Goal: Task Accomplishment & Management: Manage account settings

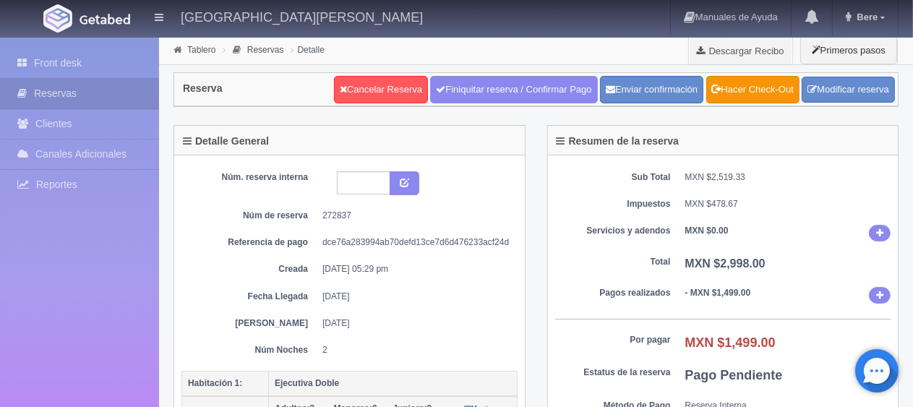
scroll to position [217, 0]
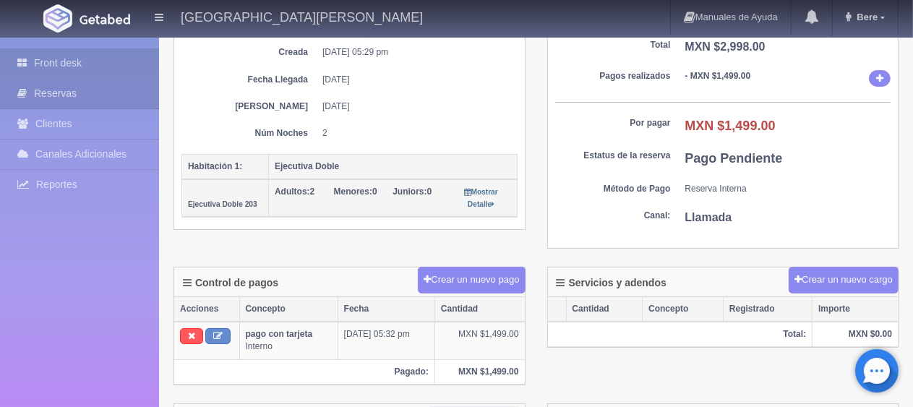
click at [95, 72] on link "Front desk" at bounding box center [79, 63] width 159 height 30
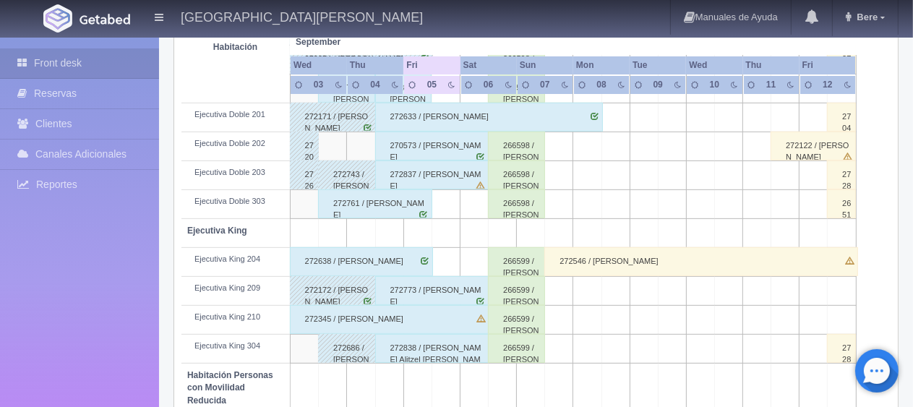
scroll to position [723, 0]
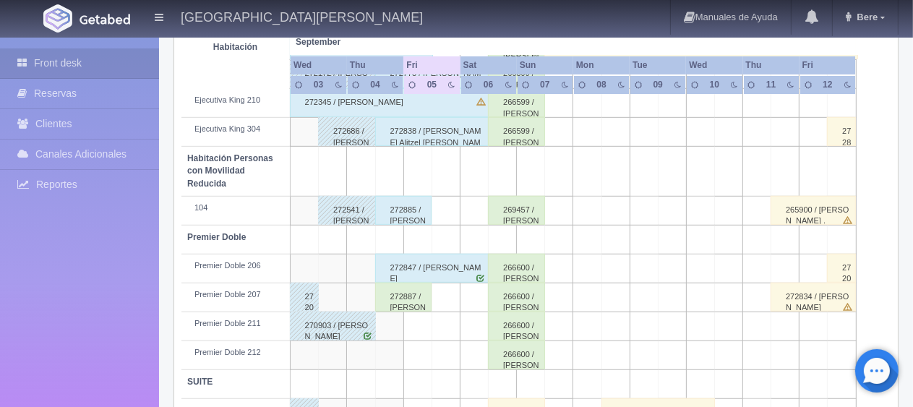
click at [400, 295] on div "272887 / [PERSON_NAME]" at bounding box center [403, 297] width 57 height 29
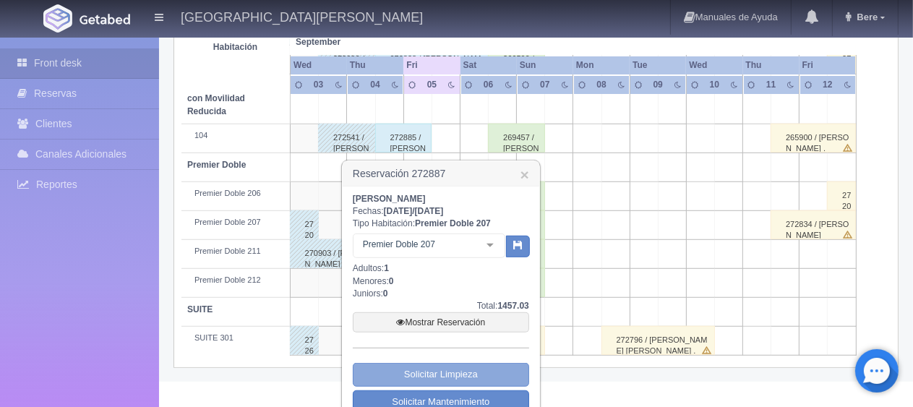
scroll to position [842, 0]
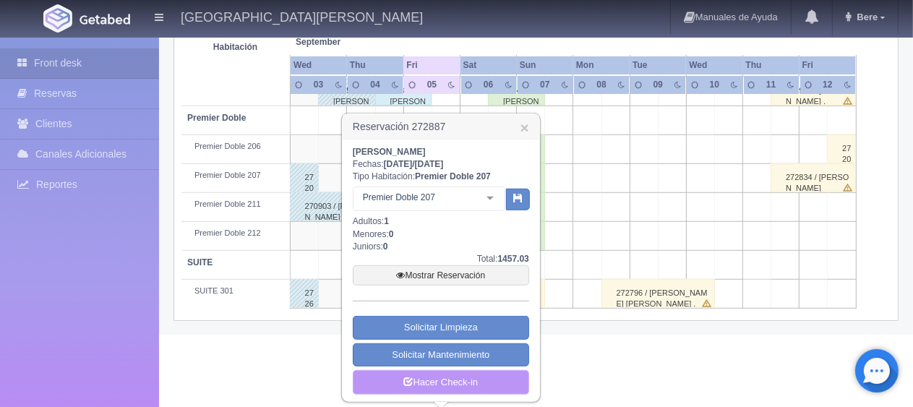
click at [426, 381] on link "Hacer Check-in" at bounding box center [441, 382] width 176 height 25
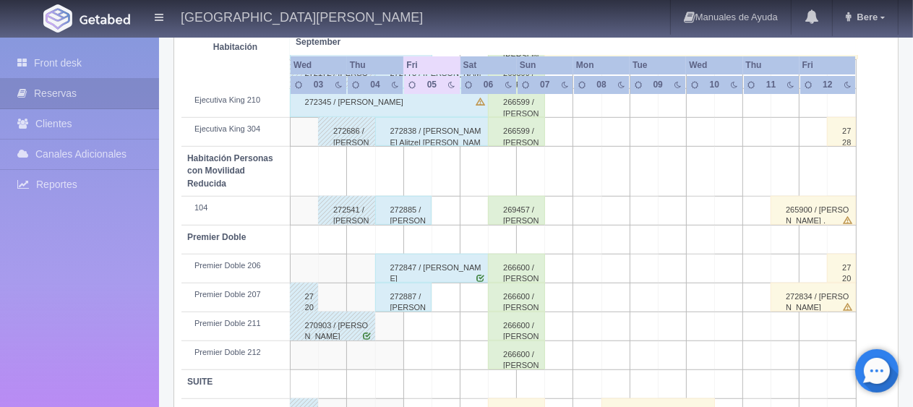
scroll to position [650, 0]
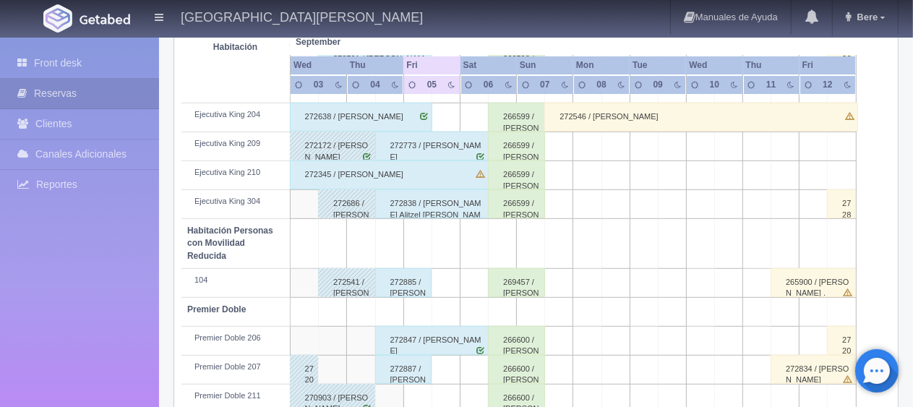
click at [366, 172] on div "272345 / Karla Fabiola Mercado" at bounding box center [389, 174] width 199 height 29
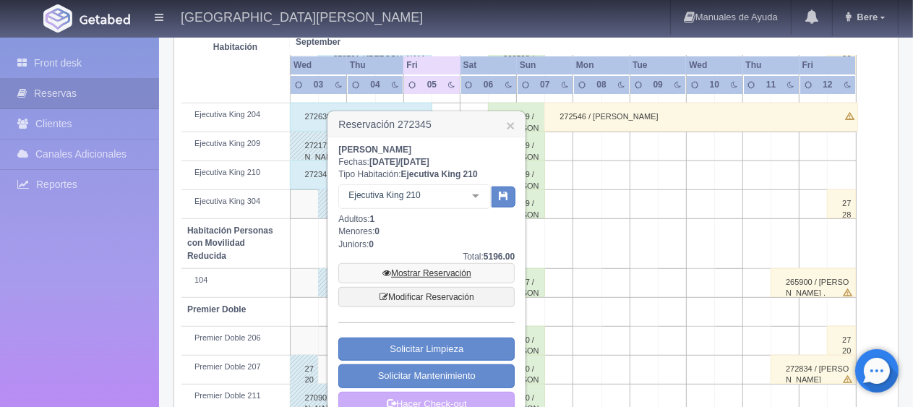
click at [413, 275] on link "Mostrar Reservación" at bounding box center [426, 273] width 176 height 20
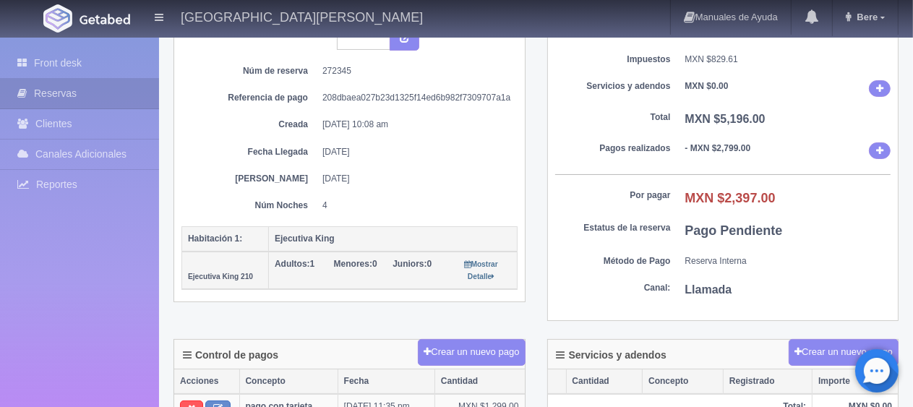
scroll to position [434, 0]
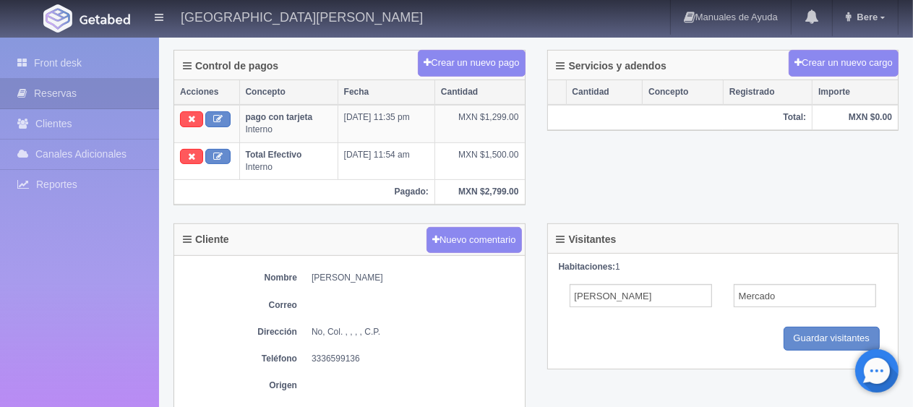
click at [579, 158] on div "Control de pagos Crear un nuevo pago Acciones Concepto Fecha Cantidad pago con …" at bounding box center [536, 136] width 747 height 173
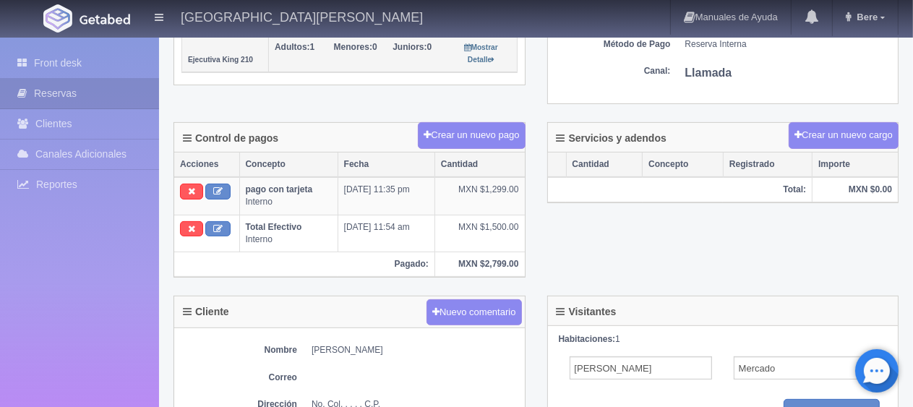
scroll to position [289, 0]
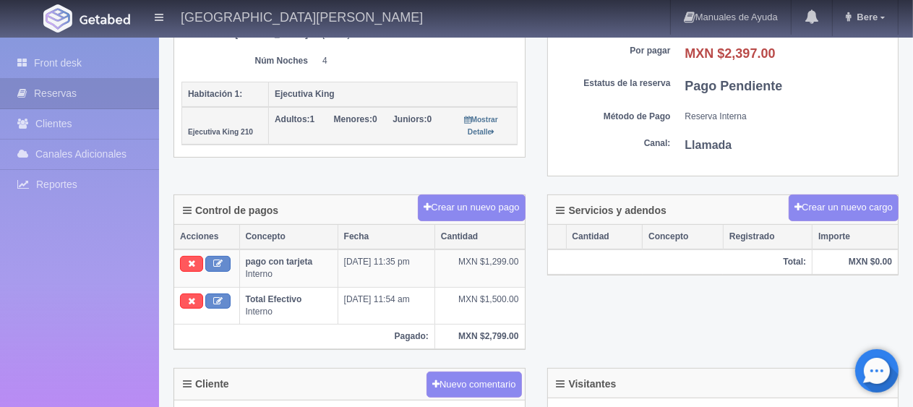
click at [327, 168] on div "Detalle General Núm. reserva interna Núm de reserva 272345 Referencia de pago 2…" at bounding box center [350, 6] width 374 height 340
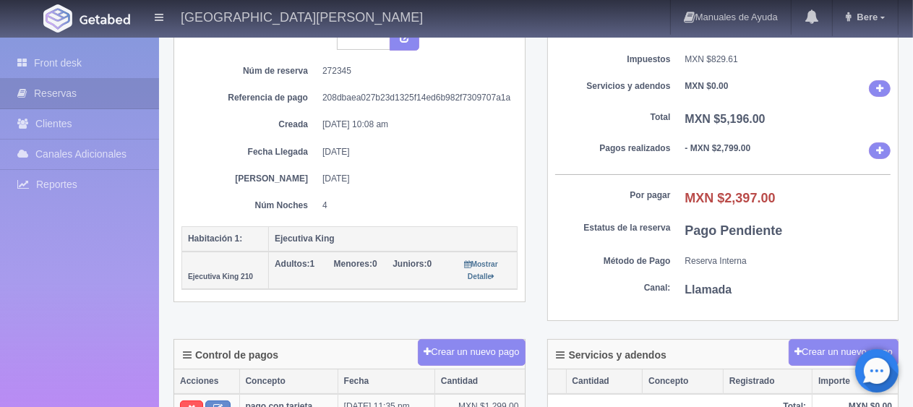
click at [470, 210] on div "Núm. reserva interna Núm de reserva 272345 Referencia de pago 208dbaea027b23d13…" at bounding box center [349, 122] width 336 height 208
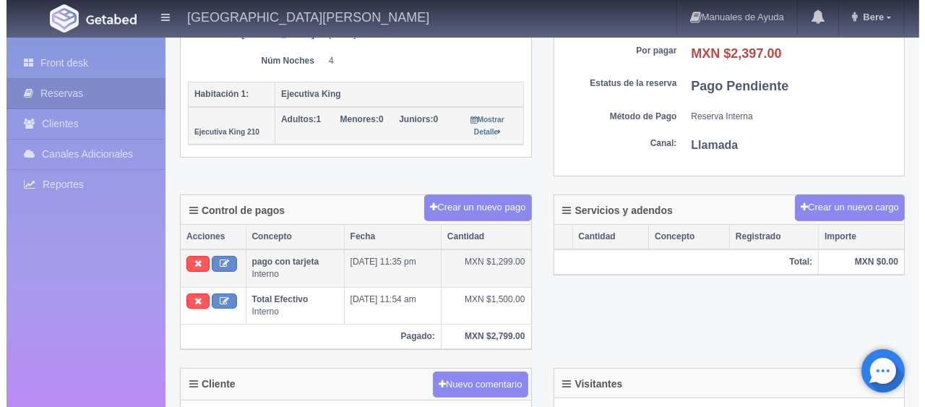
scroll to position [361, 0]
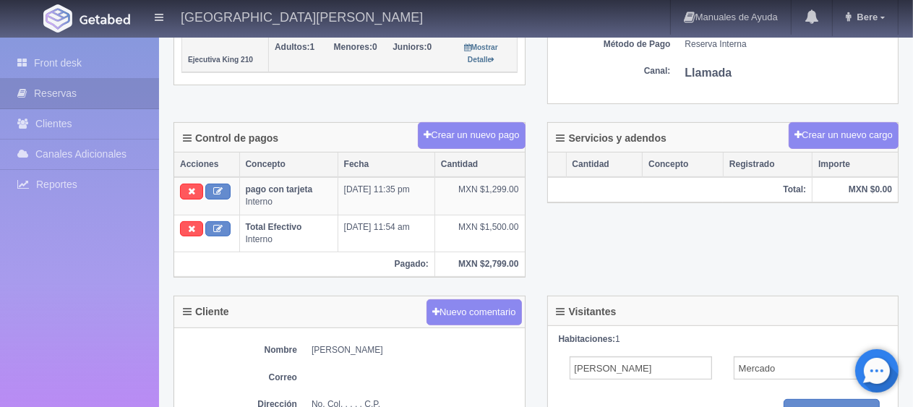
click at [650, 246] on div "Control de pagos Crear un nuevo pago Acciones Concepto Fecha Cantidad pago con …" at bounding box center [536, 208] width 747 height 173
click at [485, 136] on button "Crear un nuevo pago" at bounding box center [471, 135] width 107 height 27
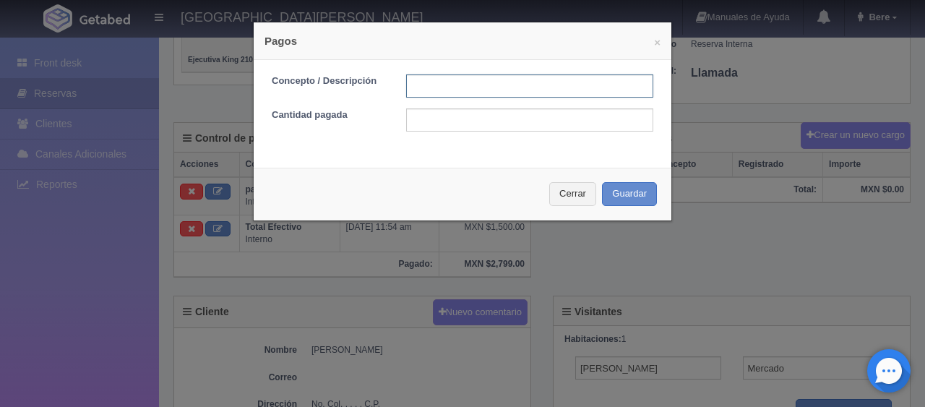
click at [457, 88] on input "text" at bounding box center [529, 85] width 247 height 23
type input "Total Efectivo"
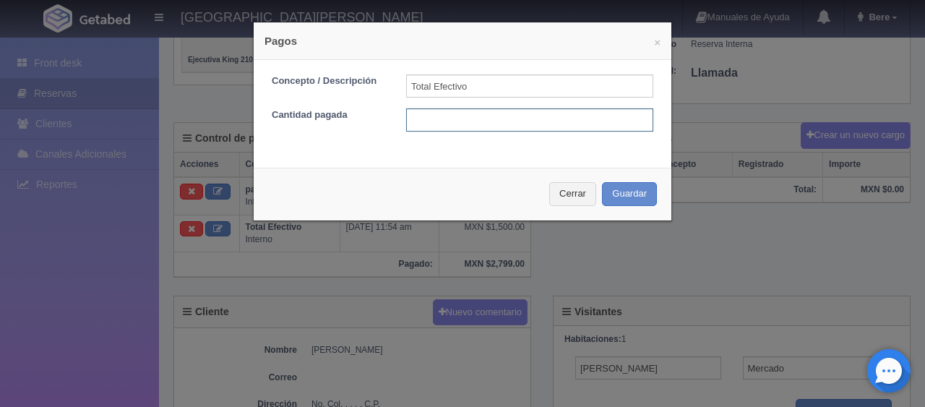
click at [471, 121] on input "text" at bounding box center [529, 119] width 247 height 23
type input "1800"
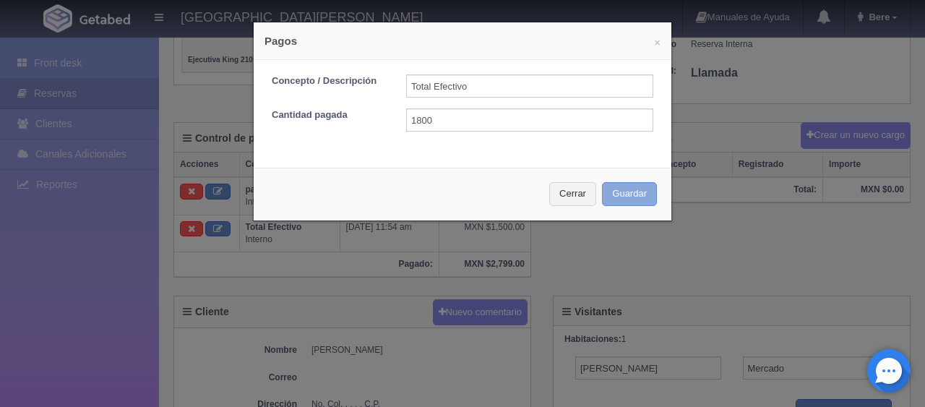
click at [633, 193] on button "Guardar" at bounding box center [629, 194] width 55 height 24
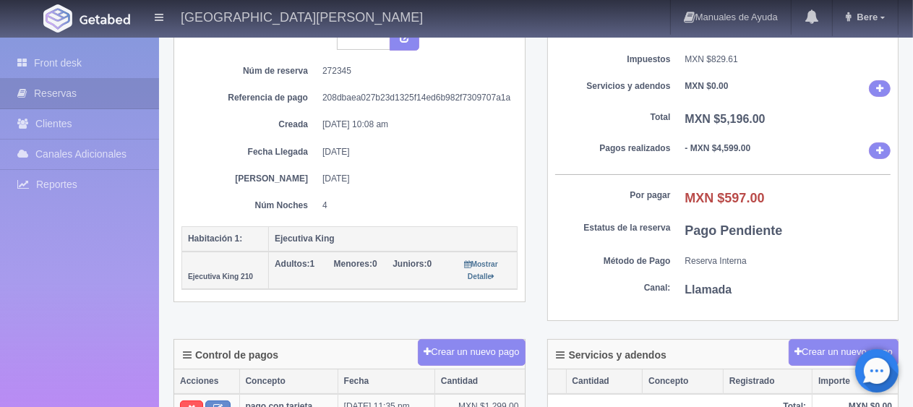
scroll to position [289, 0]
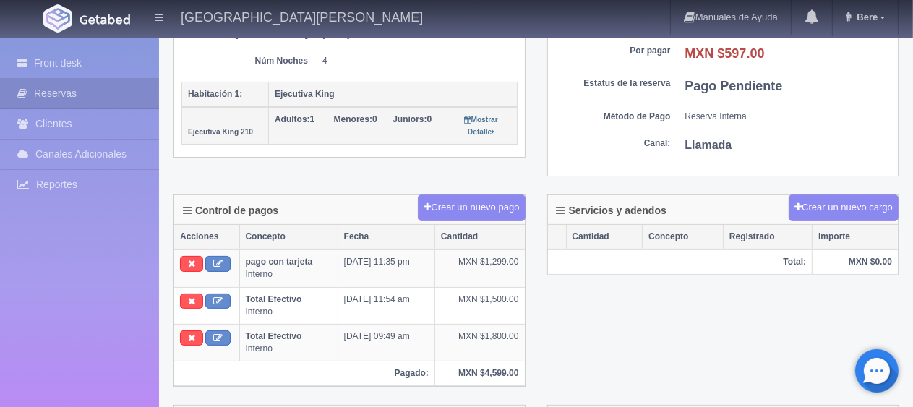
click at [610, 169] on div "Sub Total MXN $4,366.39 Impuestos MXN $829.61 Servicios y adendos MXN $0.00 Tot…" at bounding box center [723, 21] width 351 height 310
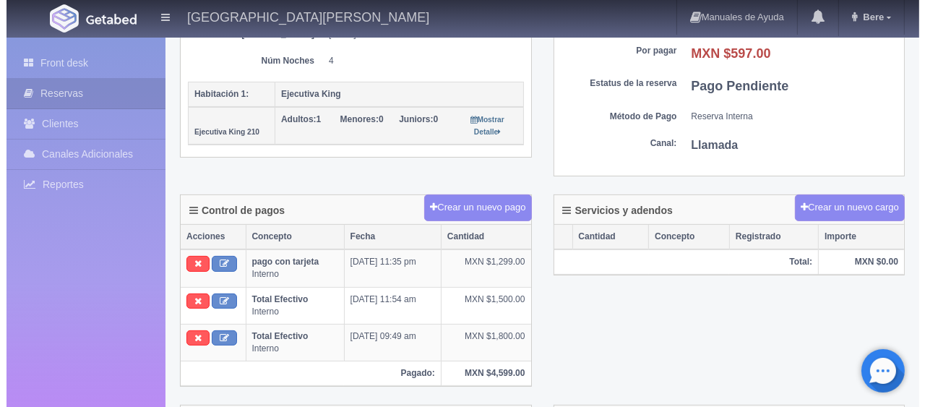
scroll to position [0, 0]
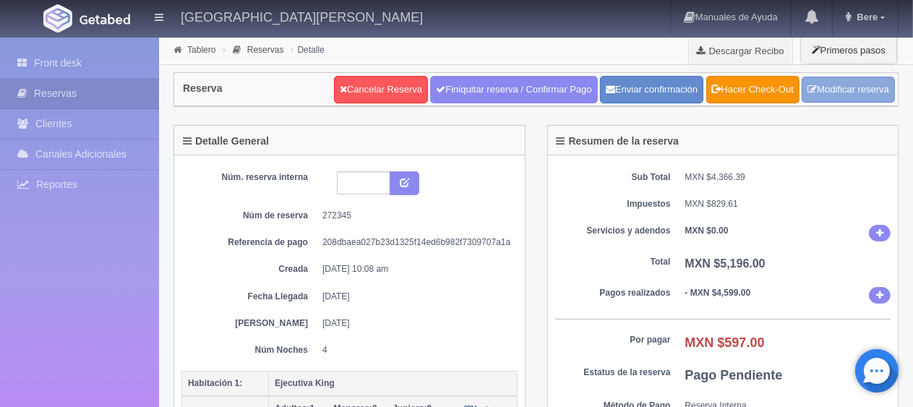
click at [809, 91] on icon at bounding box center [811, 89] width 9 height 9
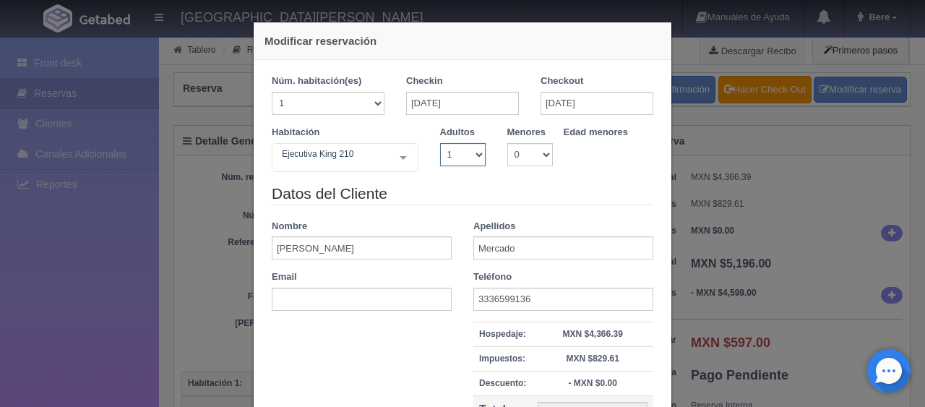
click at [460, 150] on select "1 2 3 4 5 6 7 8 9 10" at bounding box center [463, 154] width 46 height 23
select select "2"
click at [440, 143] on select "1 2 3 4 5 6 7 8 9 10" at bounding box center [463, 154] width 46 height 23
click at [452, 159] on select "1 2 3 4 5 6 7 8 9 10" at bounding box center [463, 154] width 46 height 23
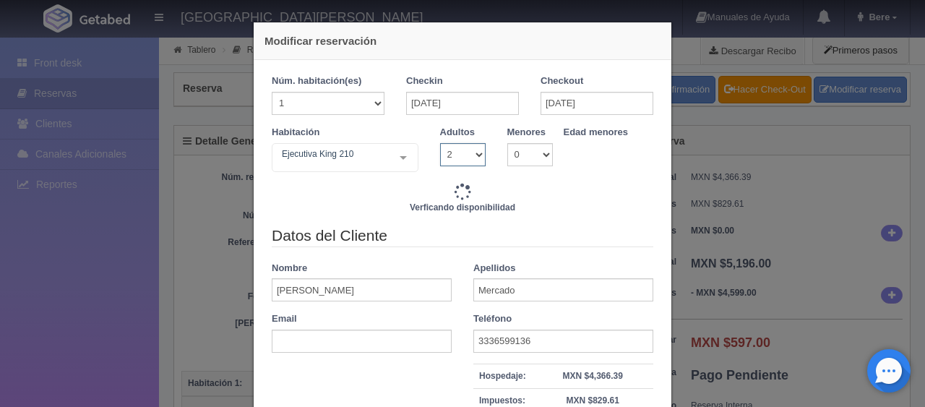
select select "1"
click at [440, 143] on select "1 2 3 4 5 6 7 8 9 10" at bounding box center [463, 154] width 46 height 23
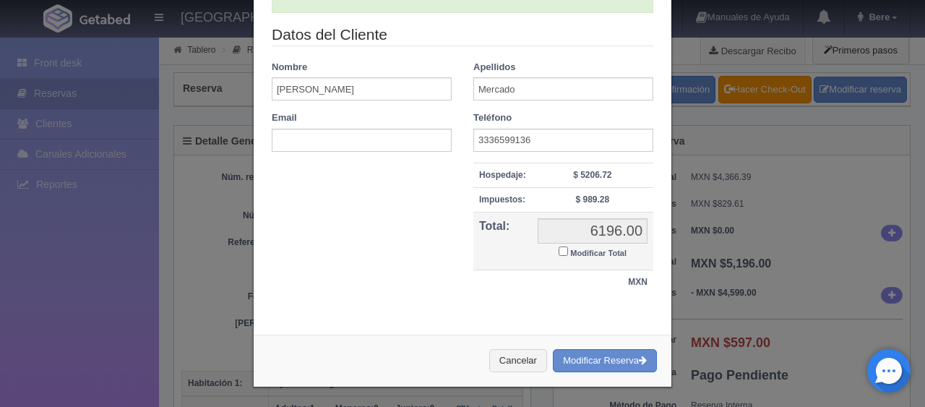
type input "5196.00"
click at [559, 249] on input "Modificar Total" at bounding box center [563, 250] width 9 height 9
checkbox input "true"
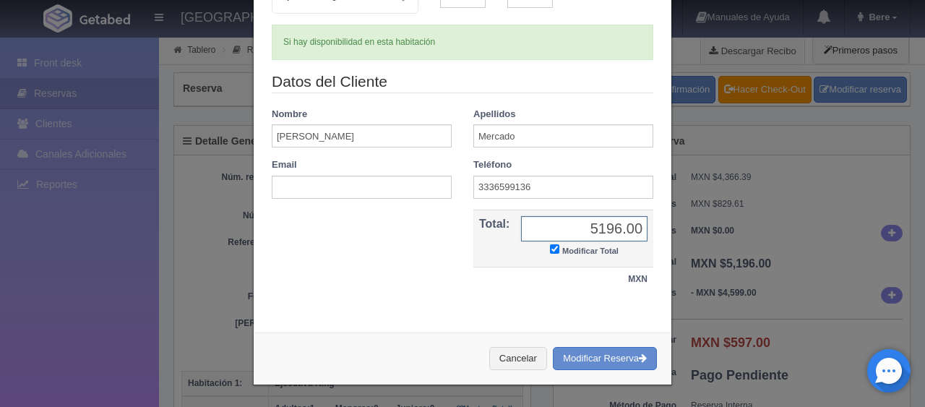
scroll to position [156, 0]
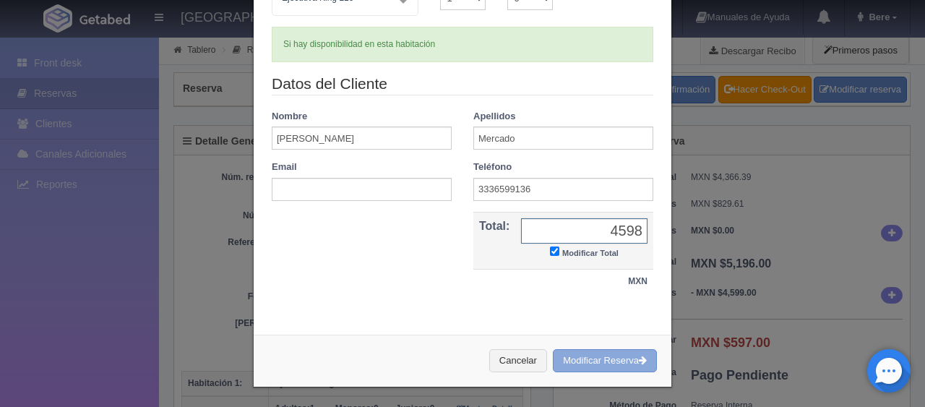
type input "4598"
click at [569, 351] on button "Modificar Reserva" at bounding box center [605, 361] width 104 height 24
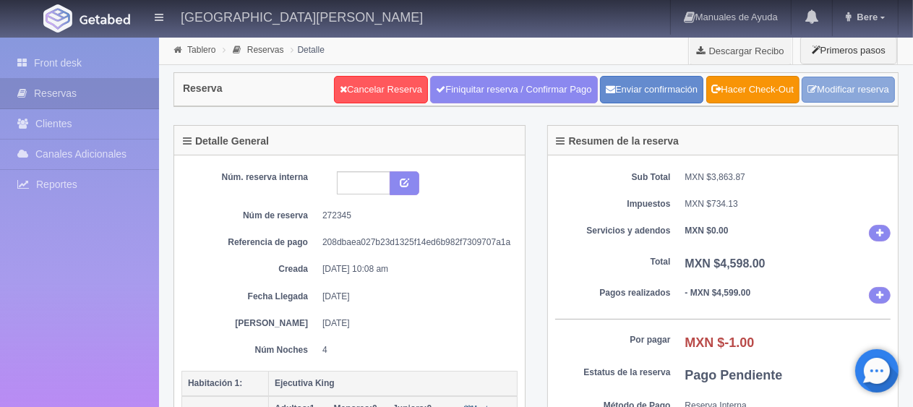
click at [833, 101] on link "Modificar reserva" at bounding box center [847, 90] width 93 height 27
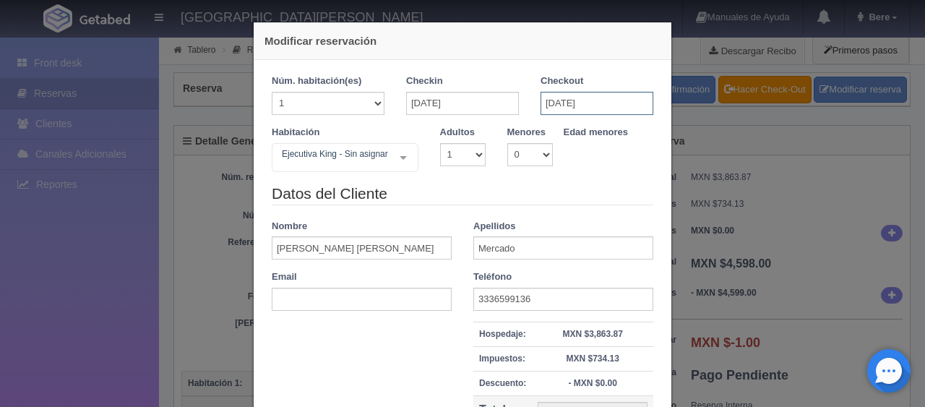
click at [543, 98] on input "[DATE]" at bounding box center [597, 103] width 113 height 23
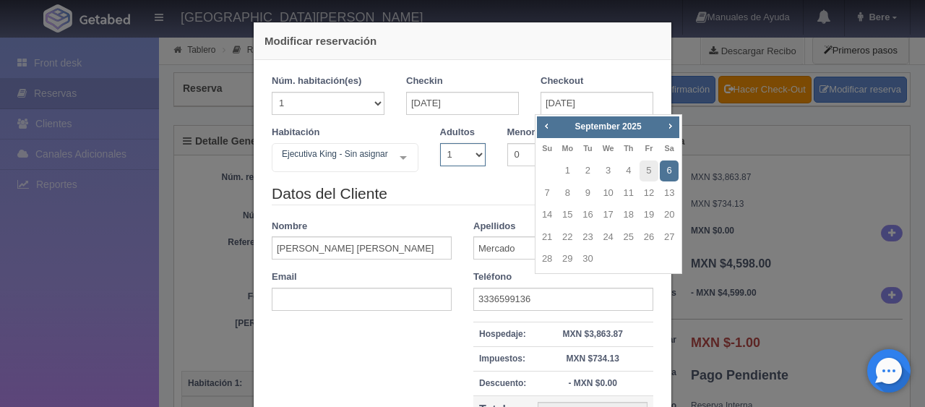
click at [461, 160] on select "1 2 3 4 5 6 7 8 9 10" at bounding box center [463, 154] width 46 height 23
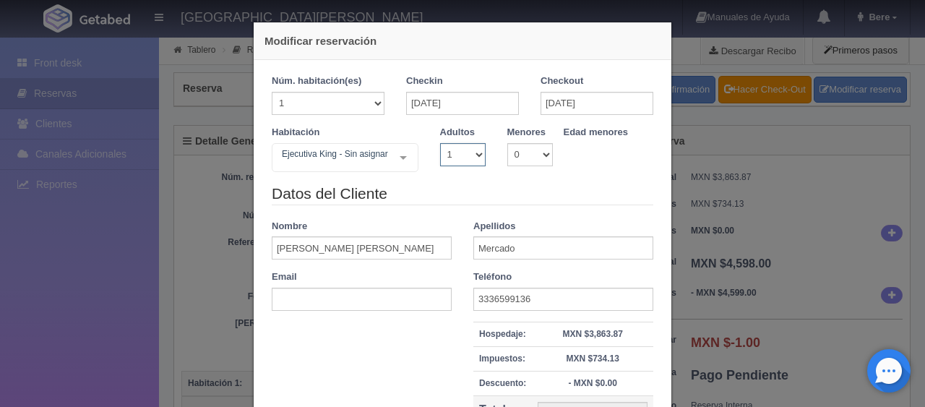
checkbox input "false"
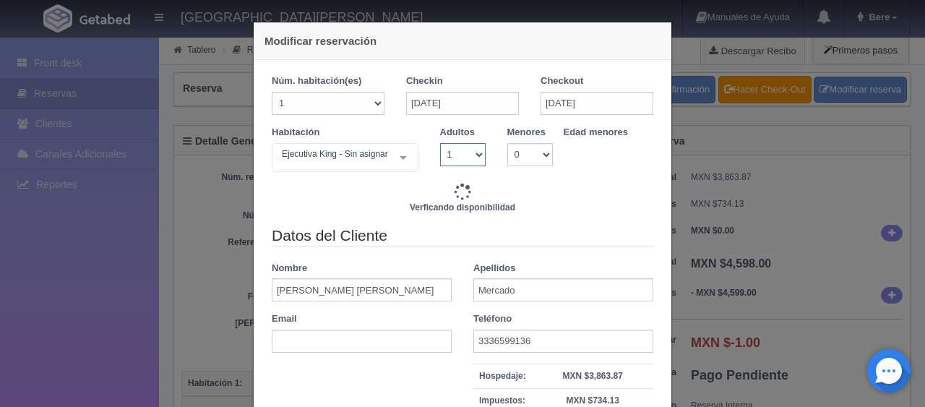
select select "2"
click at [440, 143] on select "1 2 3 4 5 6 7 8 9 10" at bounding box center [463, 154] width 46 height 23
click at [463, 157] on select "1 2 3 4 5 6 7 8 9 10" at bounding box center [463, 154] width 46 height 23
checkbox input "false"
type input "5196.00"
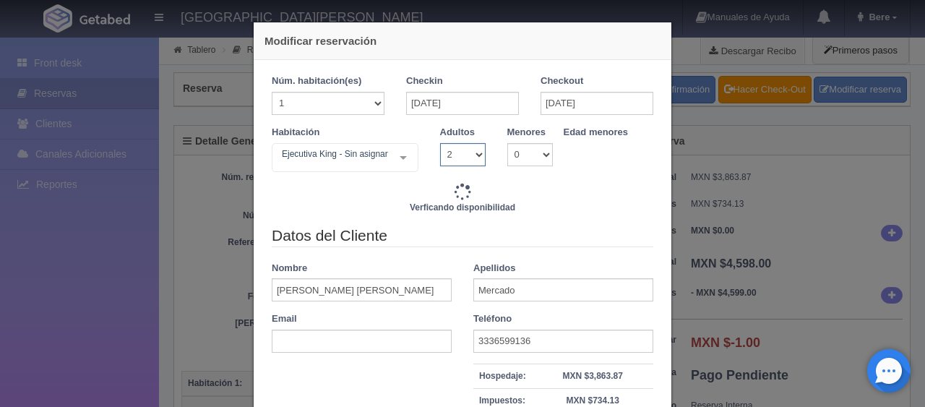
select select "1"
click at [440, 143] on select "1 2 3 4 5 6 7 8 9 10" at bounding box center [463, 154] width 46 height 23
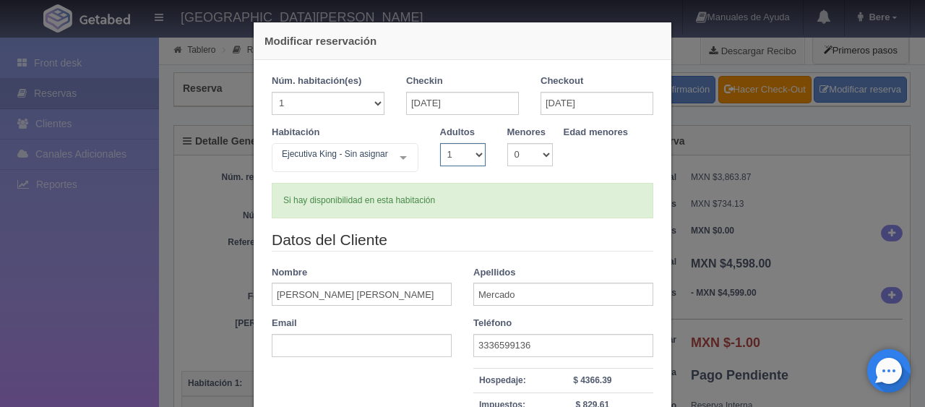
scroll to position [145, 0]
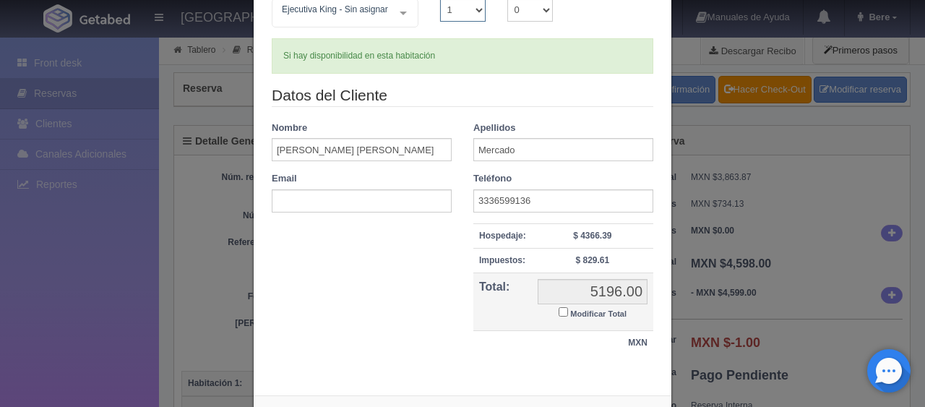
checkbox input "false"
type input "5196.00"
click at [551, 314] on td "5196.00 5196.00 Modificar Total" at bounding box center [592, 302] width 121 height 58
click at [559, 313] on input "Modificar Total" at bounding box center [563, 311] width 9 height 9
checkbox input "true"
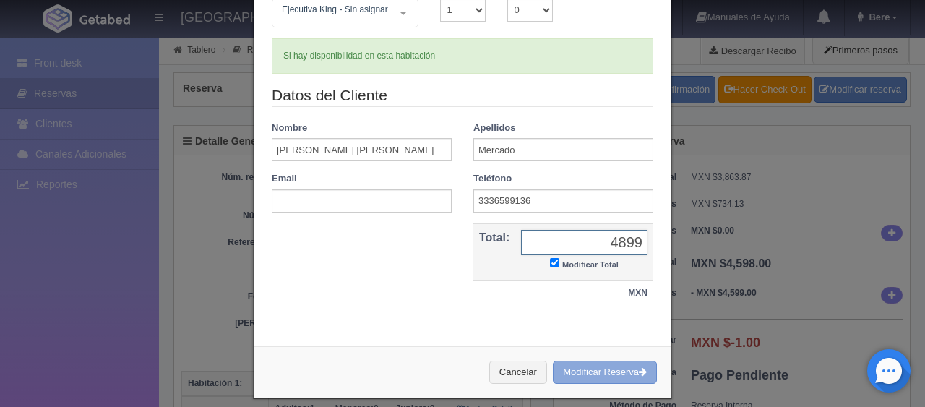
type input "4899"
click at [596, 377] on button "Modificar Reserva" at bounding box center [605, 373] width 104 height 24
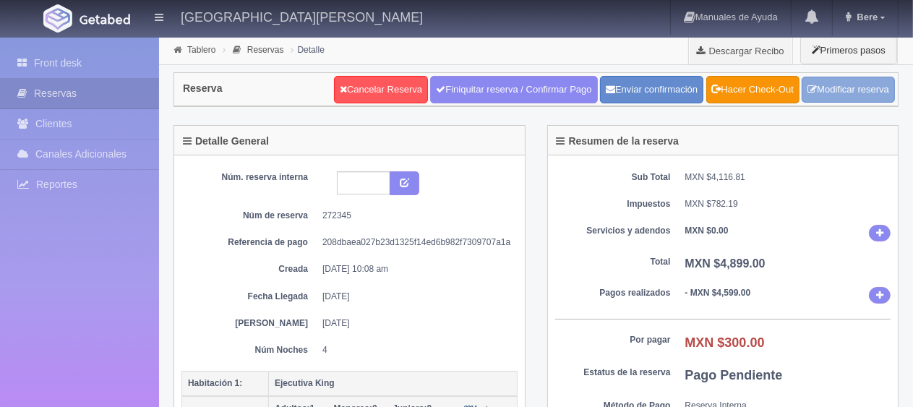
click at [852, 92] on link "Modificar reserva" at bounding box center [847, 90] width 93 height 27
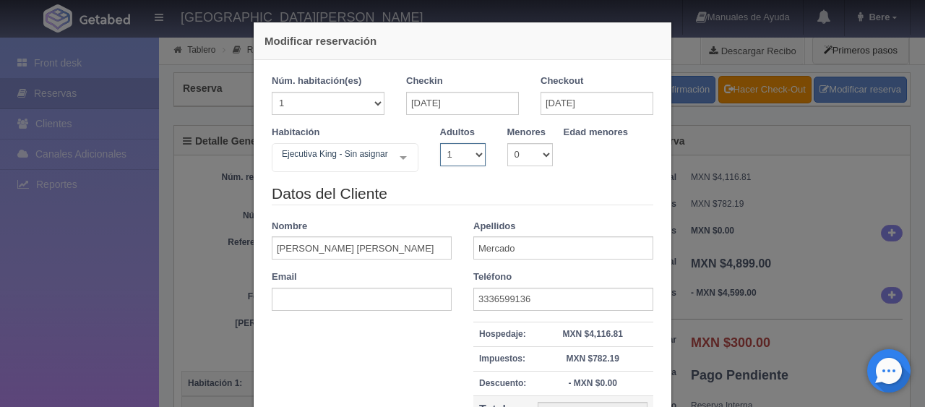
click at [469, 148] on select "1 2 3 4 5 6 7 8 9 10" at bounding box center [463, 154] width 46 height 23
click at [458, 161] on select "1 2 3 4 5 6 7 8 9 10" at bounding box center [463, 154] width 46 height 23
select select "2"
click at [440, 143] on select "1 2 3 4 5 6 7 8 9 10" at bounding box center [463, 154] width 46 height 23
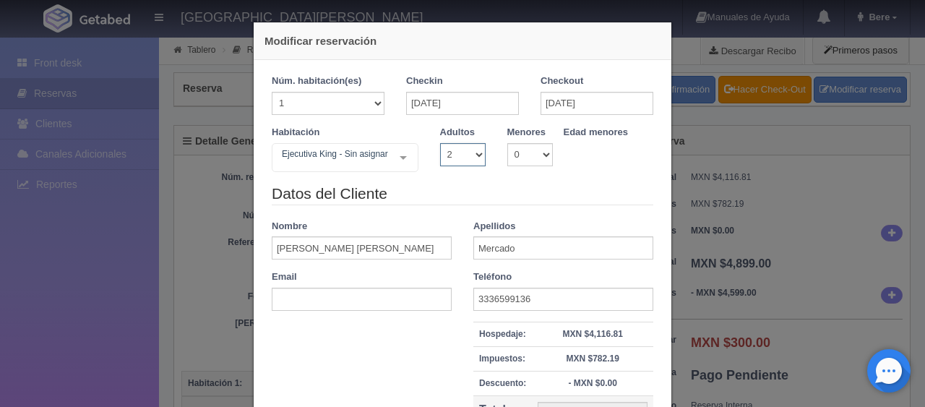
checkbox input "false"
click at [451, 154] on select "1 2 3 4 5 6 7 8 9 10" at bounding box center [463, 154] width 46 height 23
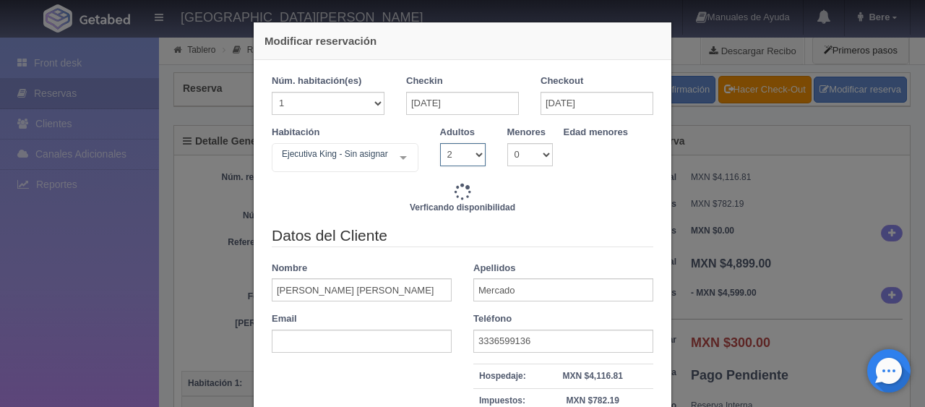
select select "1"
click at [440, 143] on select "1 2 3 4 5 6 7 8 9 10" at bounding box center [463, 154] width 46 height 23
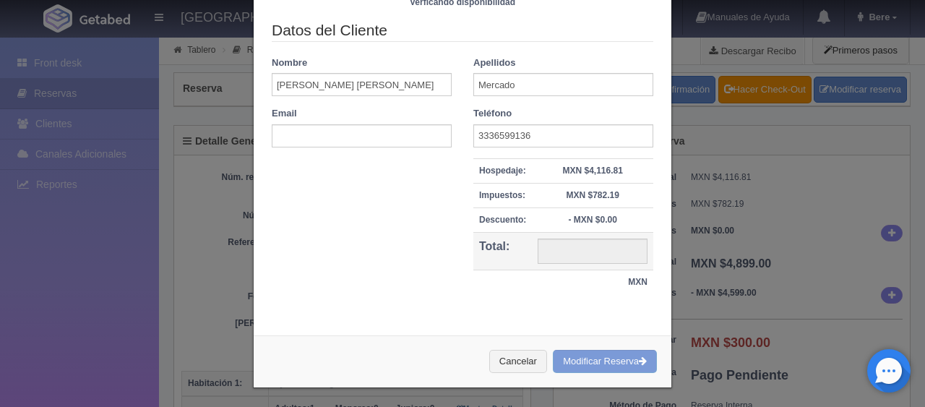
checkbox input "false"
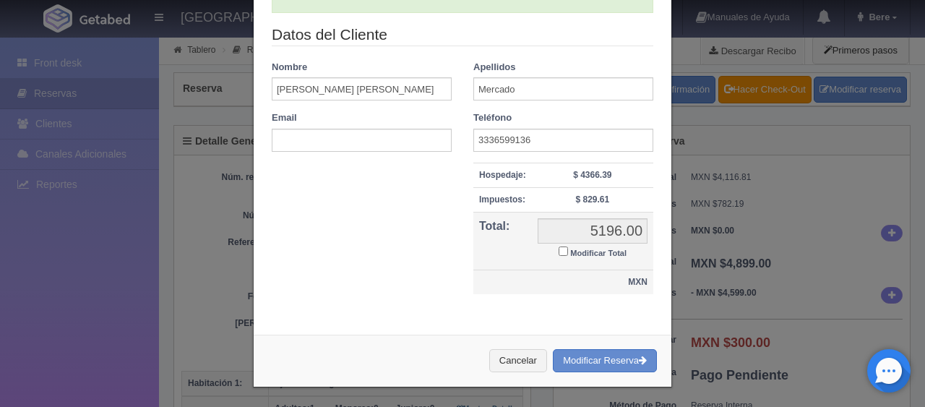
type input "6196.00"
click at [559, 253] on input "Modificar Total" at bounding box center [563, 250] width 9 height 9
checkbox input "true"
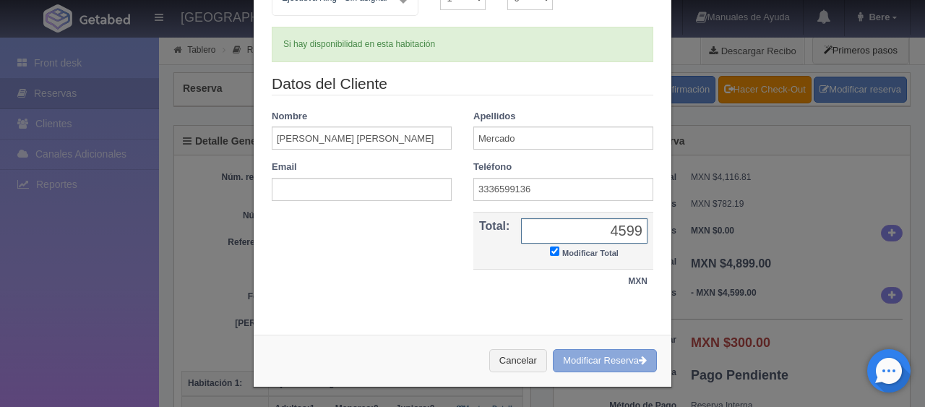
type input "4599"
click at [609, 353] on button "Modificar Reserva" at bounding box center [605, 361] width 104 height 24
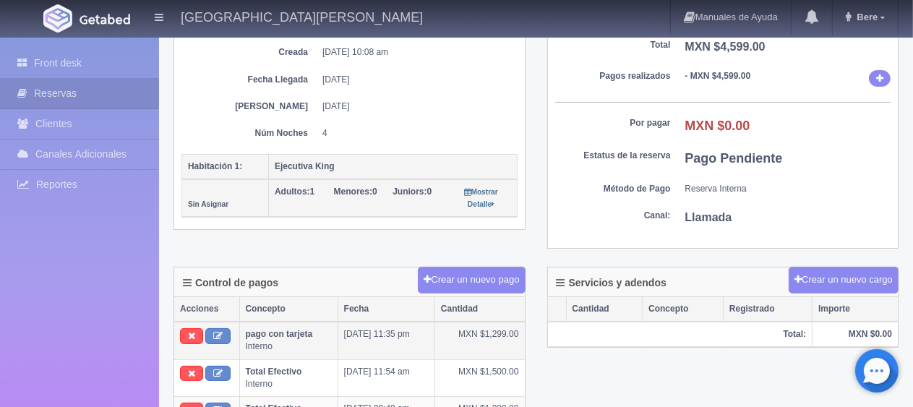
scroll to position [145, 0]
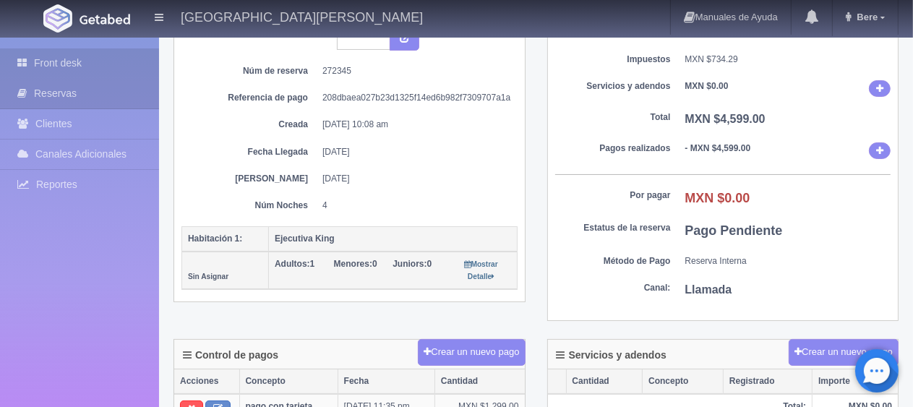
drag, startPoint x: 48, startPoint y: 68, endPoint x: 90, endPoint y: 56, distance: 42.8
click at [49, 68] on link "Front desk" at bounding box center [79, 63] width 159 height 30
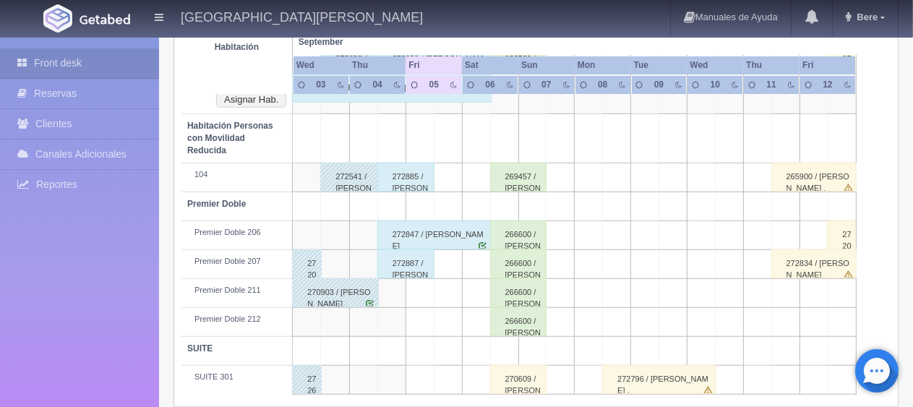
scroll to position [650, 0]
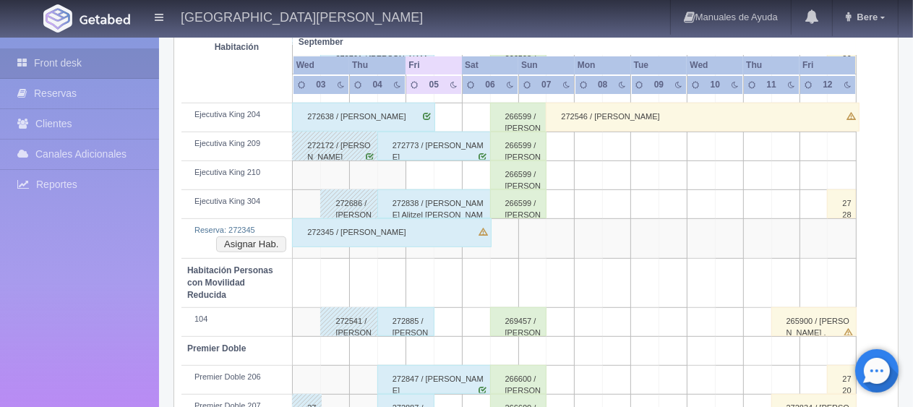
click at [390, 236] on div "272345 / [PERSON_NAME]" at bounding box center [391, 232] width 199 height 29
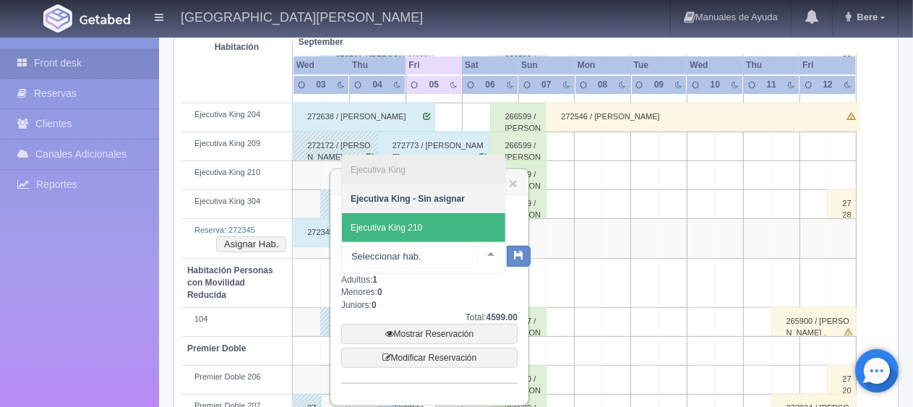
click at [424, 236] on span "Ejecutiva King 210" at bounding box center [423, 227] width 163 height 29
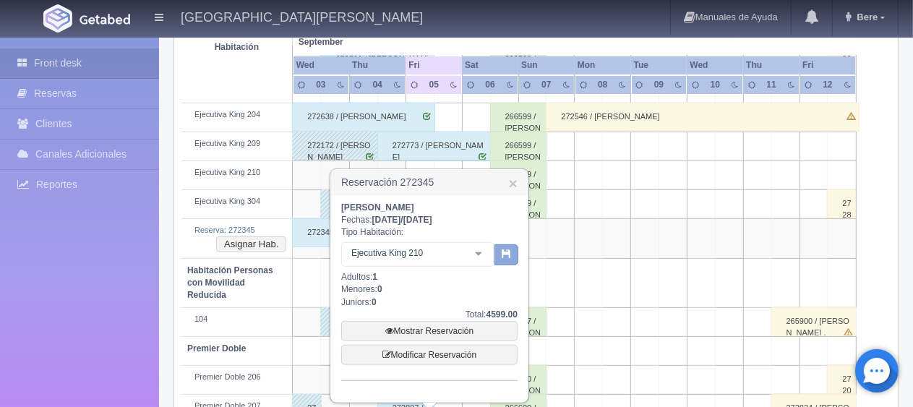
click at [500, 257] on button "button" at bounding box center [506, 255] width 24 height 22
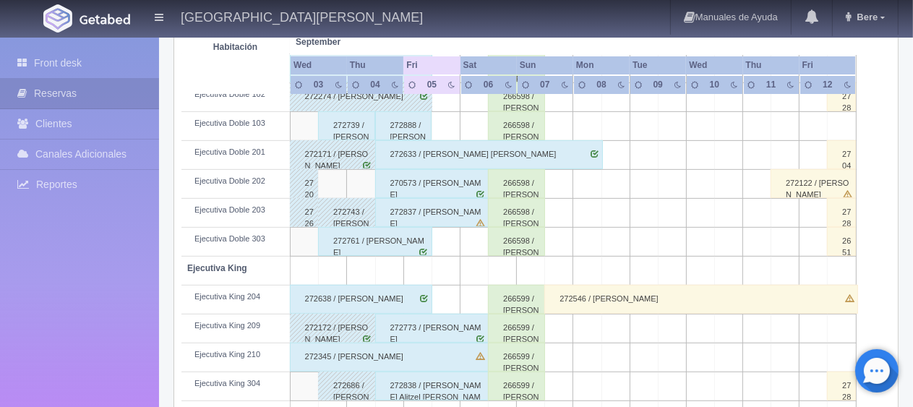
scroll to position [541, 0]
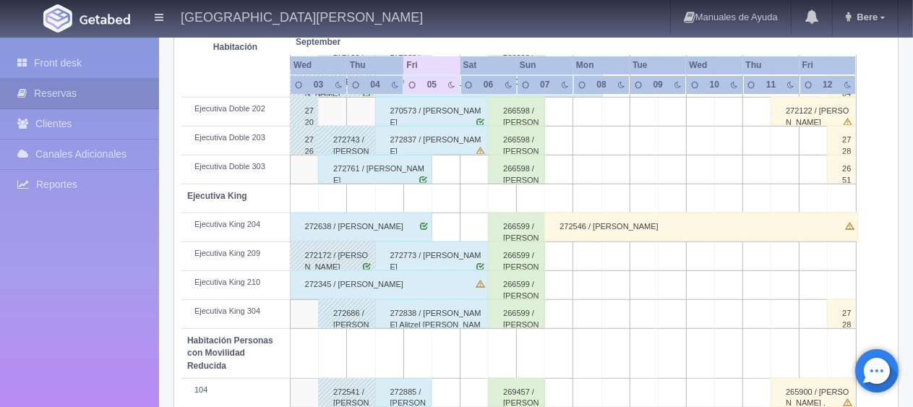
click at [376, 167] on div "272761 / [PERSON_NAME]" at bounding box center [375, 169] width 114 height 29
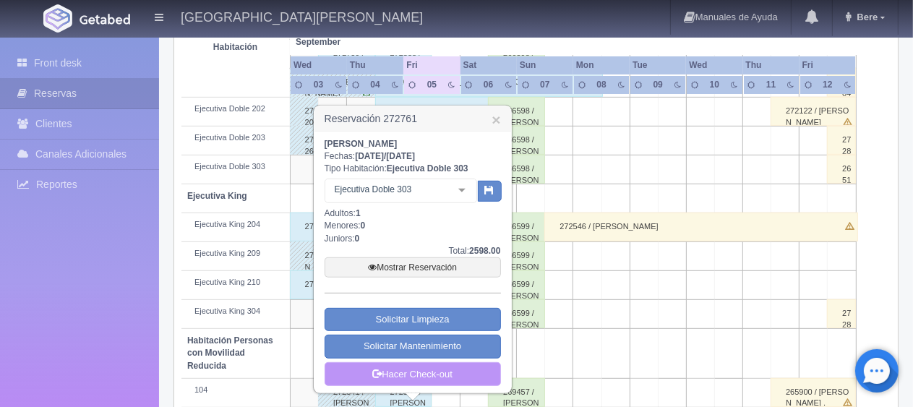
click at [429, 371] on link "Hacer Check-out" at bounding box center [412, 374] width 176 height 25
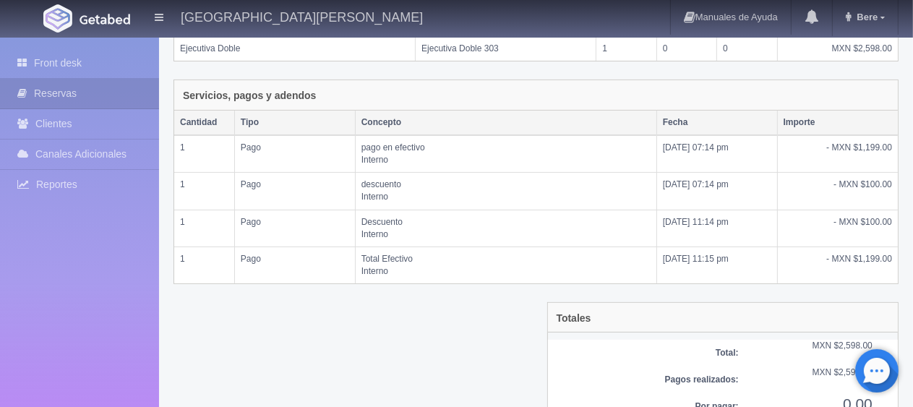
scroll to position [354, 0]
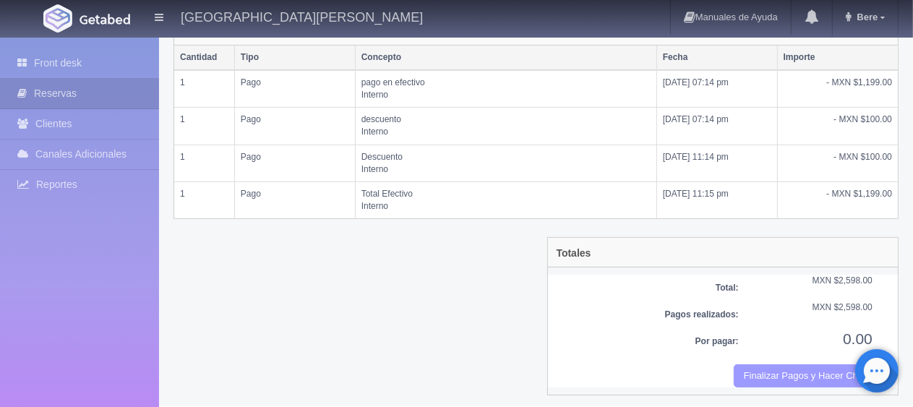
click at [760, 369] on button "Finalizar Pagos y Hacer Checkout" at bounding box center [803, 376] width 139 height 24
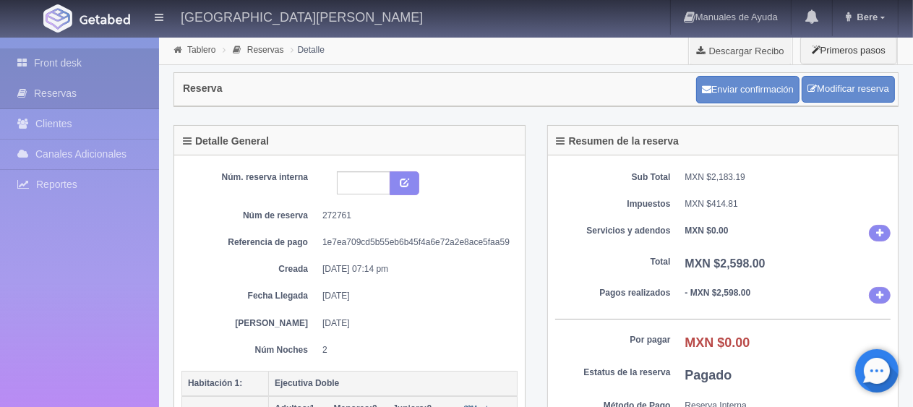
click at [32, 70] on link "Front desk" at bounding box center [79, 63] width 159 height 30
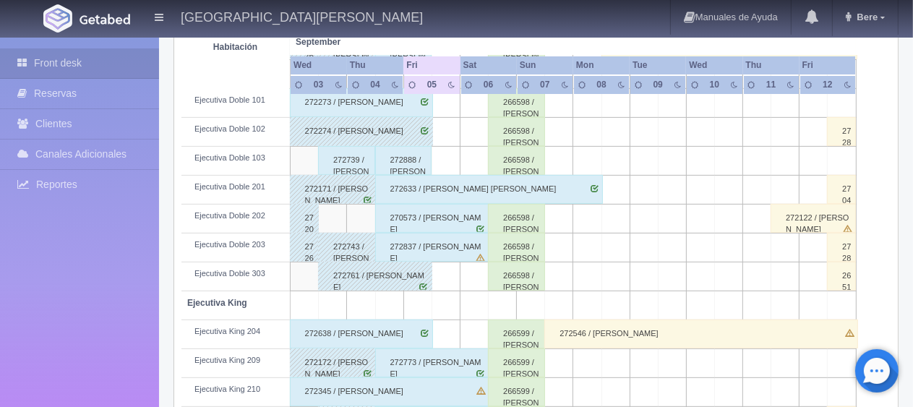
scroll to position [361, 0]
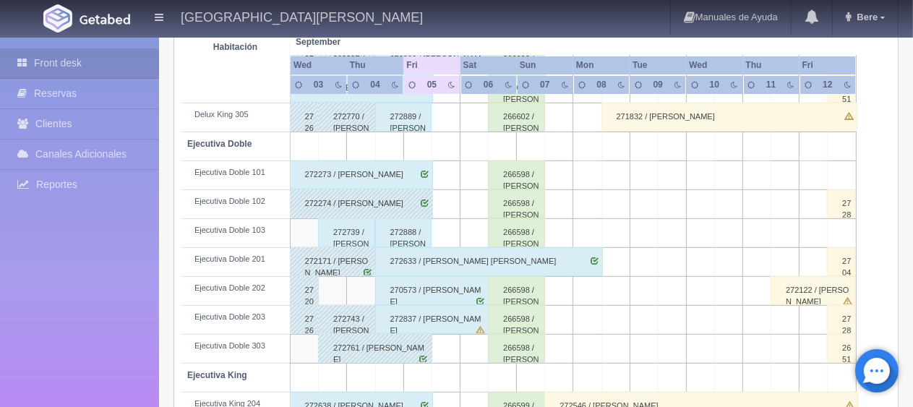
click at [410, 233] on div "272888 / [PERSON_NAME]" at bounding box center [403, 232] width 57 height 29
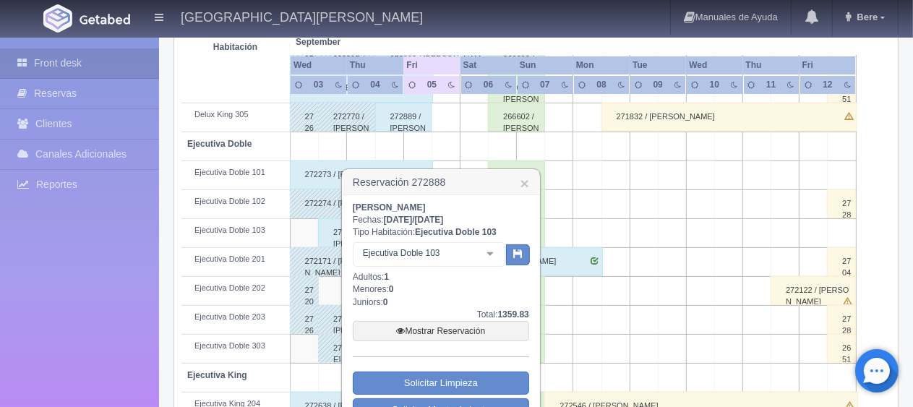
scroll to position [434, 0]
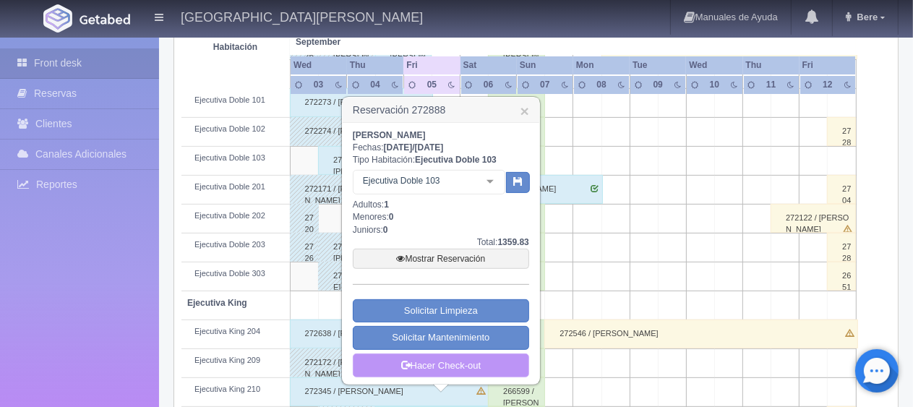
click at [437, 363] on link "Hacer Check-out" at bounding box center [441, 365] width 176 height 25
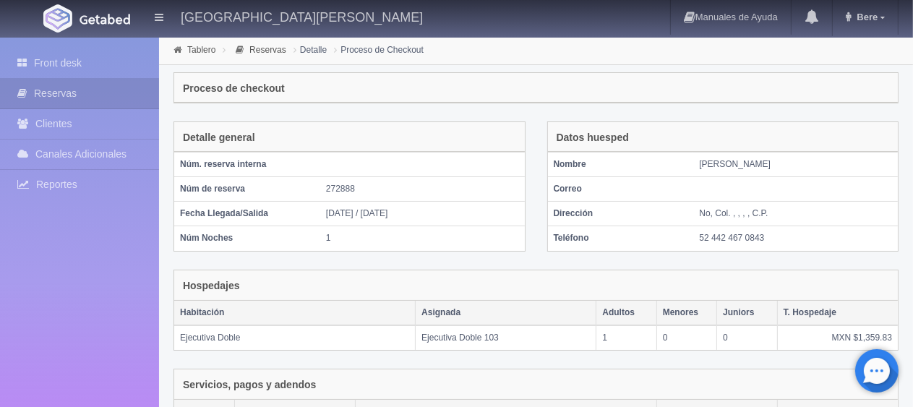
scroll to position [244, 0]
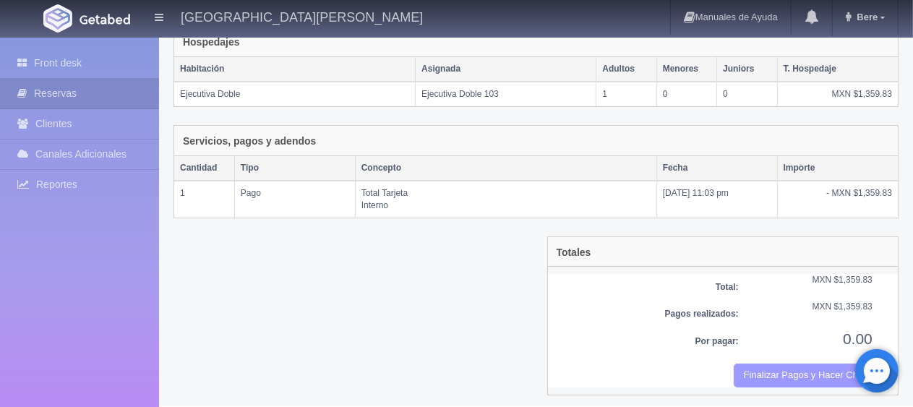
click at [775, 372] on button "Finalizar Pagos y Hacer Checkout" at bounding box center [803, 376] width 139 height 24
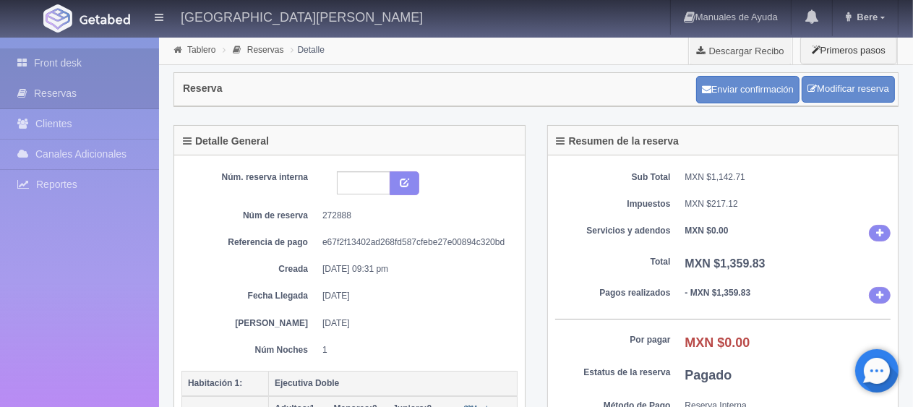
click at [100, 74] on link "Front desk" at bounding box center [79, 63] width 159 height 30
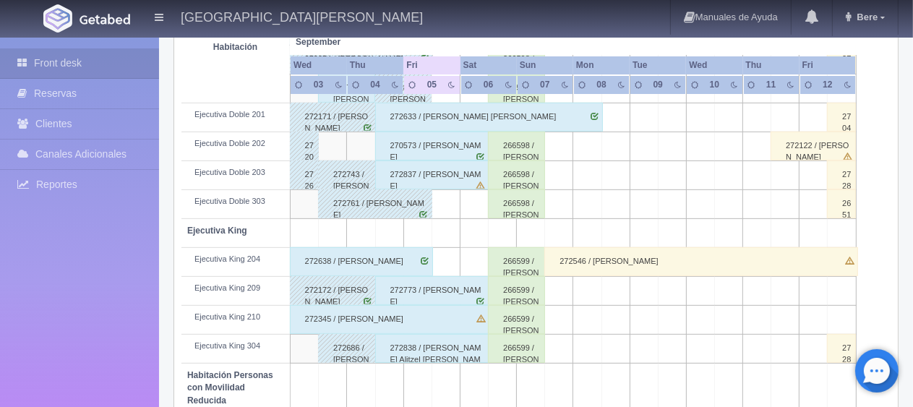
scroll to position [723, 0]
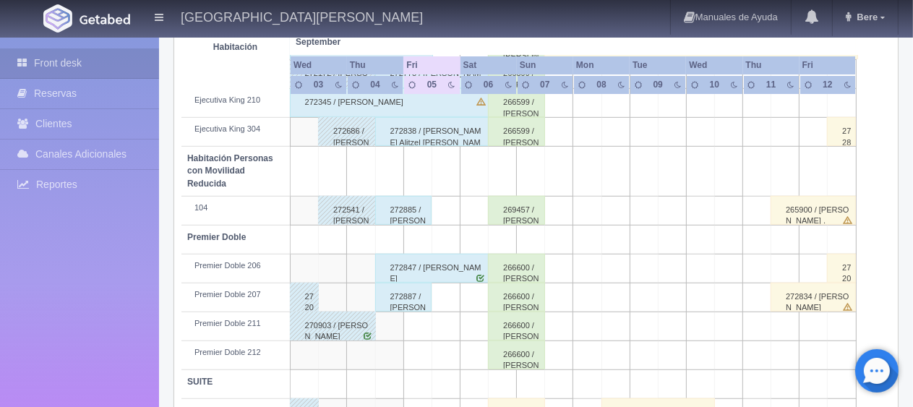
click at [408, 296] on div "272887 / [PERSON_NAME]" at bounding box center [403, 297] width 57 height 29
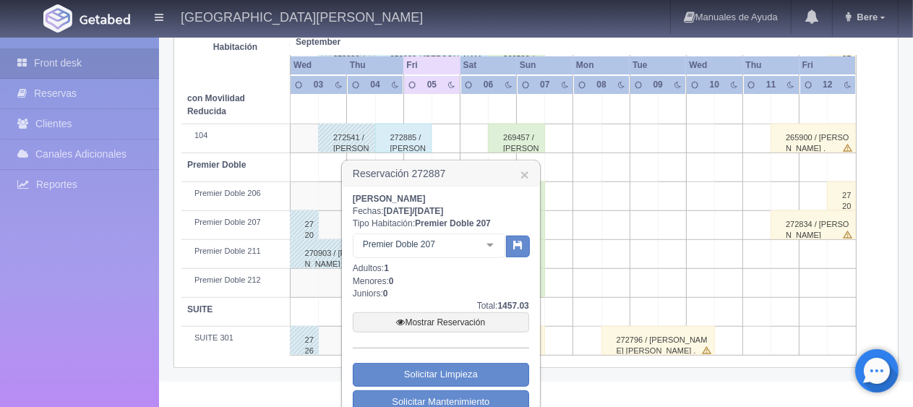
scroll to position [842, 0]
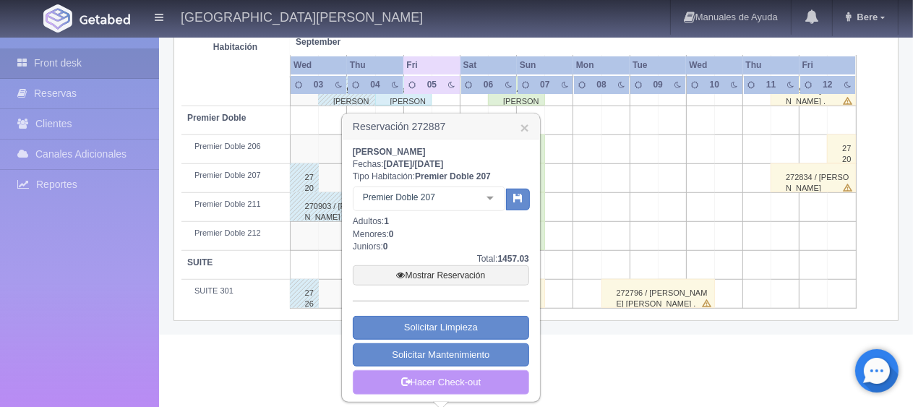
click at [437, 386] on link "Hacer Check-out" at bounding box center [441, 382] width 176 height 25
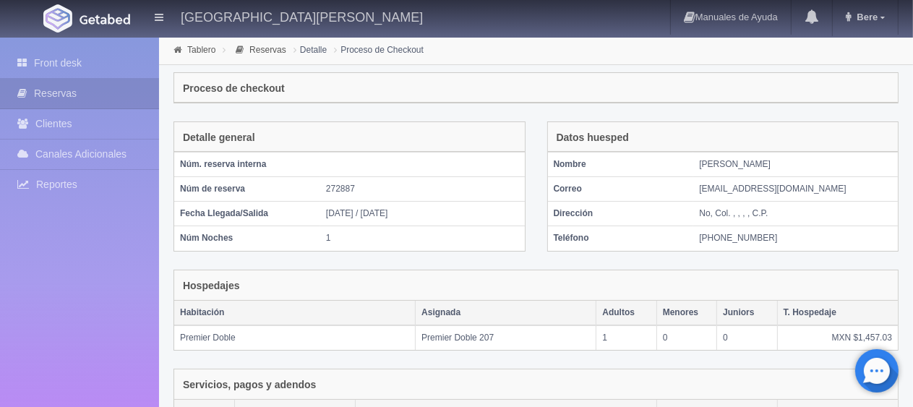
scroll to position [244, 0]
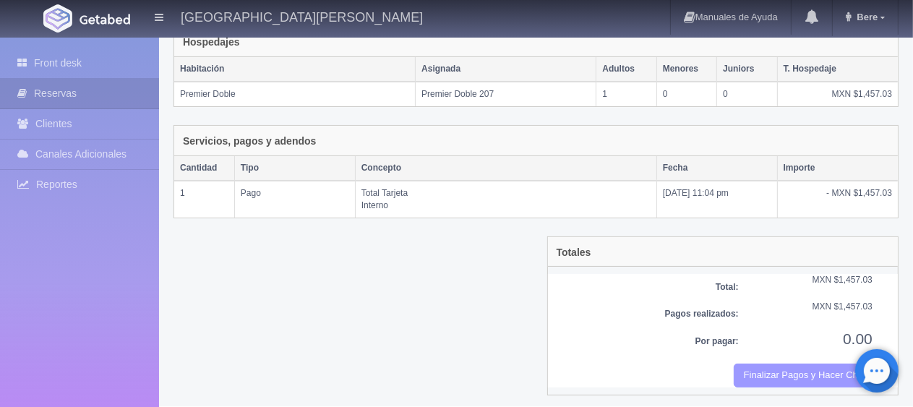
click at [772, 369] on button "Finalizar Pagos y Hacer Checkout" at bounding box center [803, 376] width 139 height 24
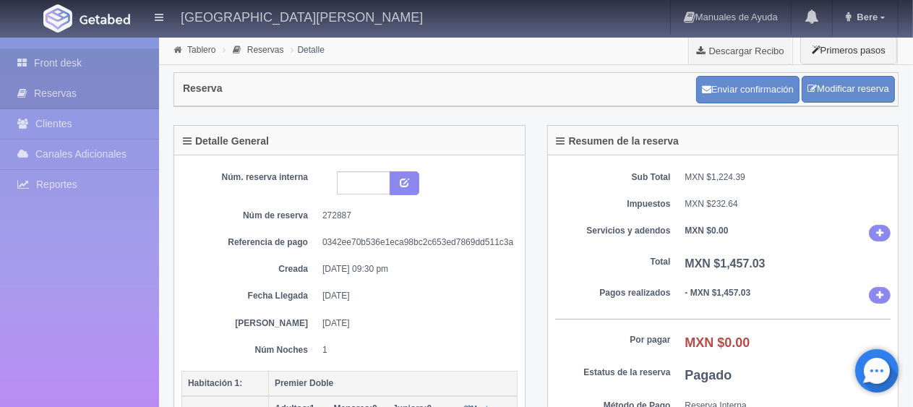
click at [46, 69] on link "Front desk" at bounding box center [79, 63] width 159 height 30
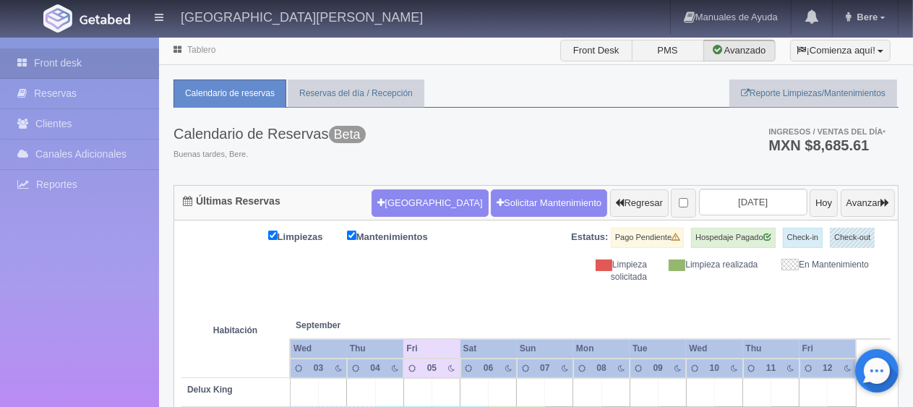
scroll to position [361, 0]
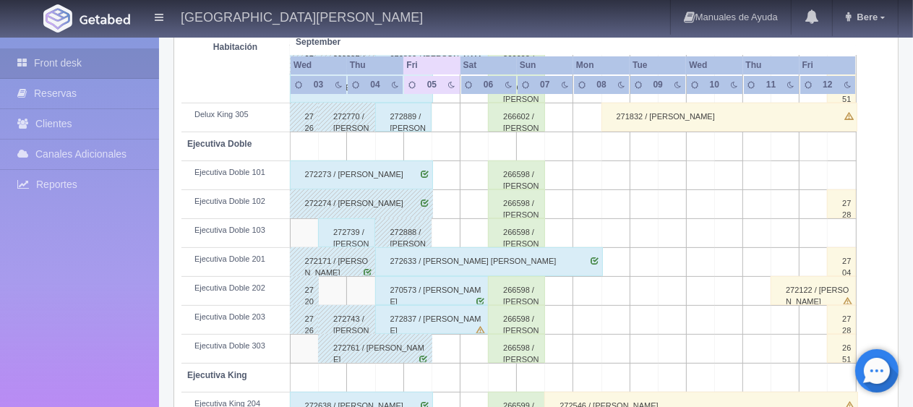
click at [364, 175] on div "272273 / Georgina Alejandra Gaitán" at bounding box center [361, 174] width 143 height 29
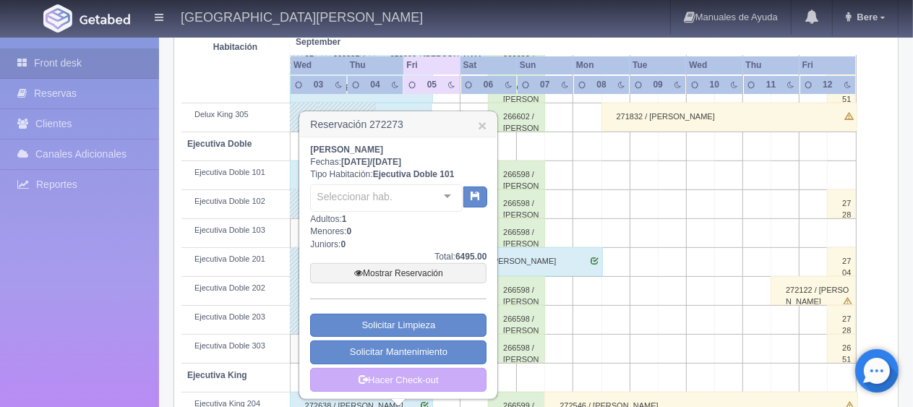
scroll to position [434, 0]
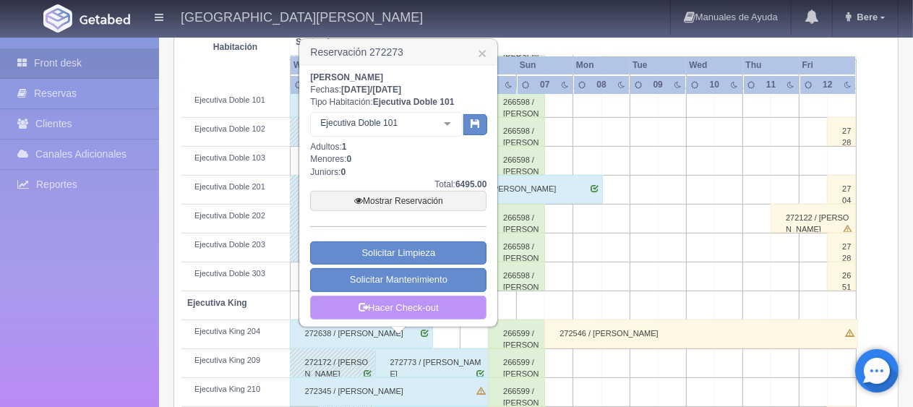
click at [411, 296] on link "Hacer Check-out" at bounding box center [398, 308] width 176 height 25
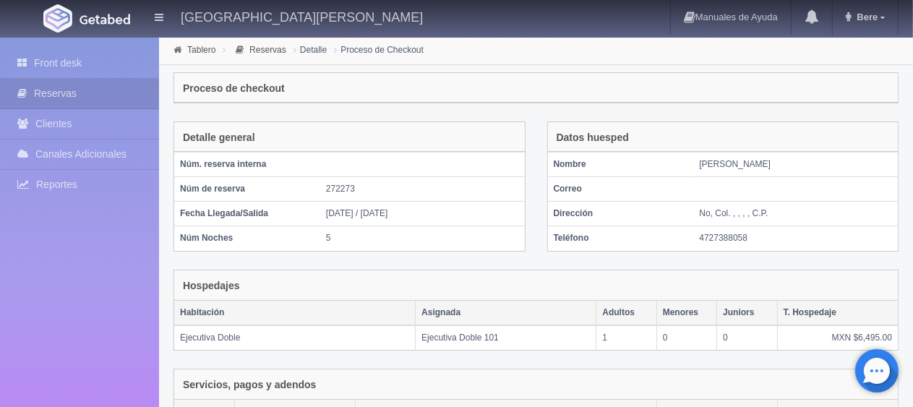
scroll to position [280, 0]
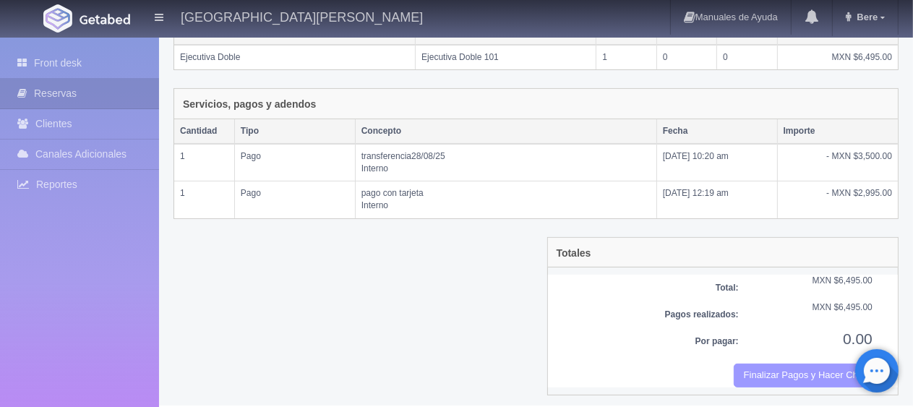
click at [782, 364] on button "Finalizar Pagos y Hacer Checkout" at bounding box center [803, 376] width 139 height 24
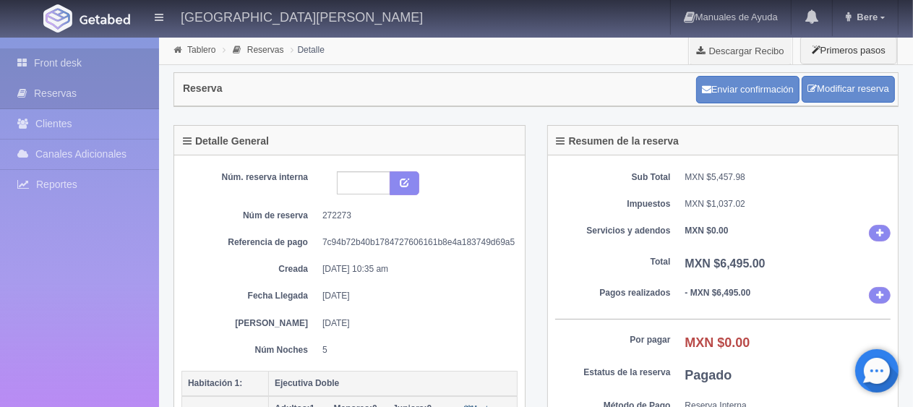
click at [132, 74] on link "Front desk" at bounding box center [79, 63] width 159 height 30
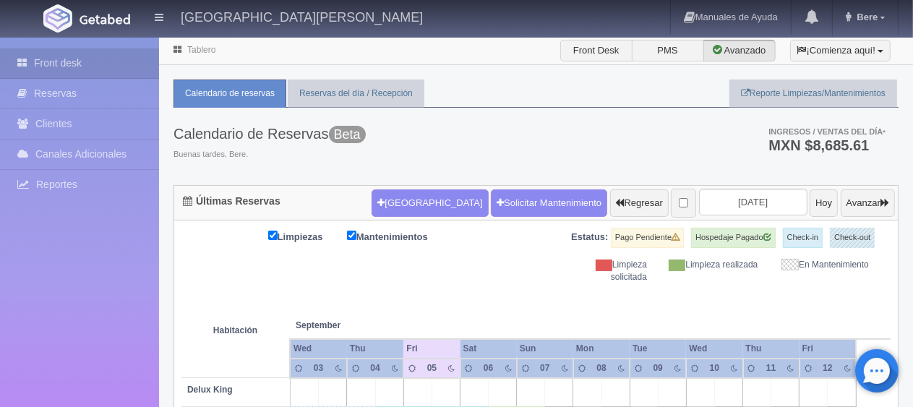
scroll to position [289, 0]
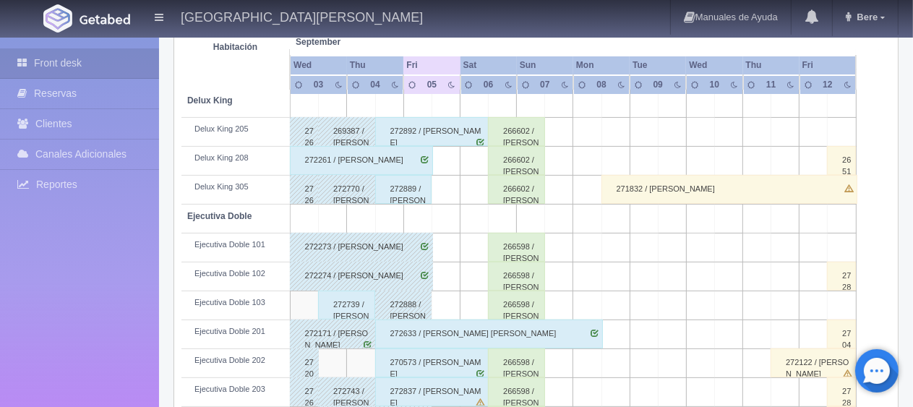
click at [403, 192] on div "272889 / [PERSON_NAME]" at bounding box center [403, 189] width 57 height 29
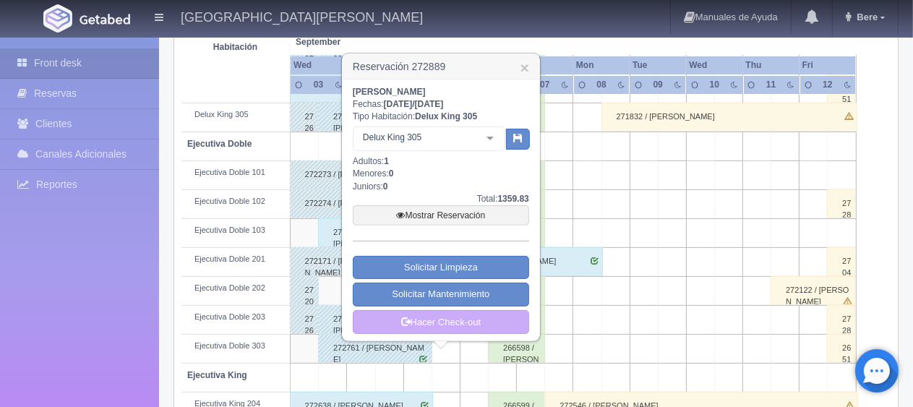
scroll to position [434, 0]
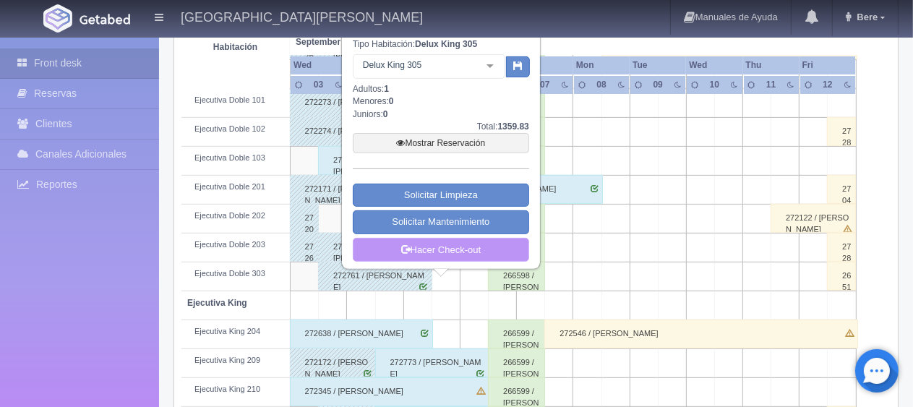
click at [446, 247] on link "Hacer Check-out" at bounding box center [441, 250] width 176 height 25
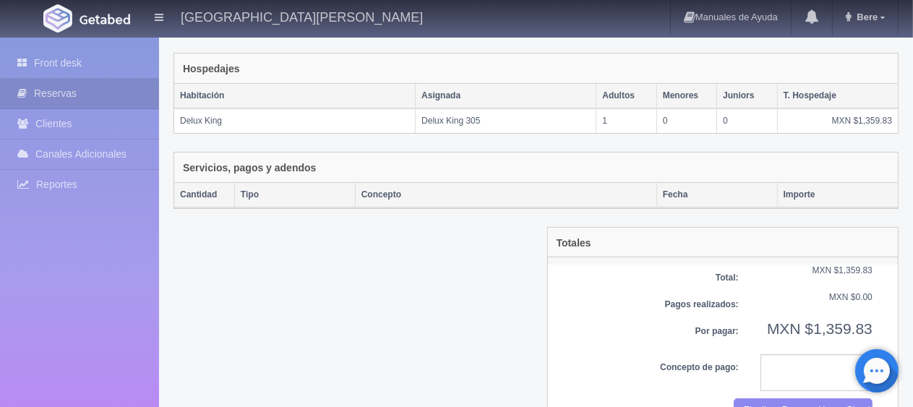
scroll to position [251, 0]
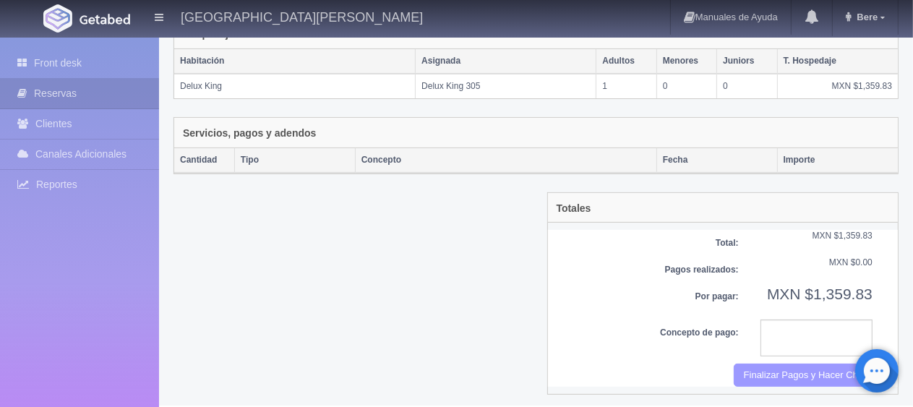
click at [761, 364] on button "Finalizar Pagos y Hacer Checkout" at bounding box center [803, 376] width 139 height 24
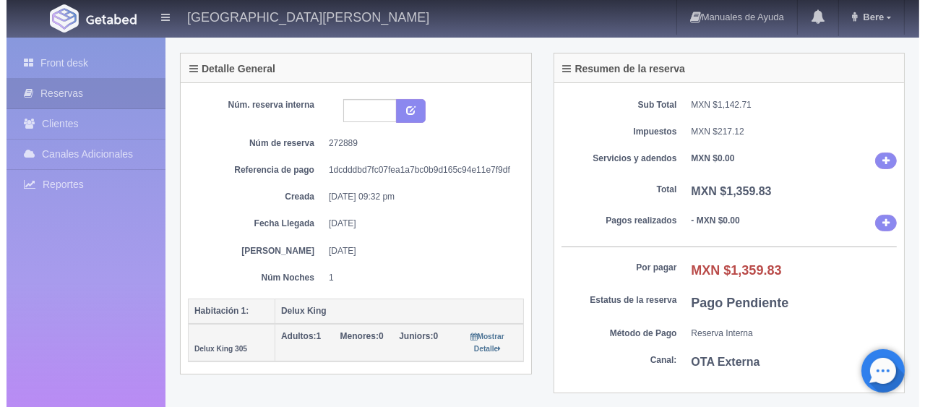
scroll to position [217, 0]
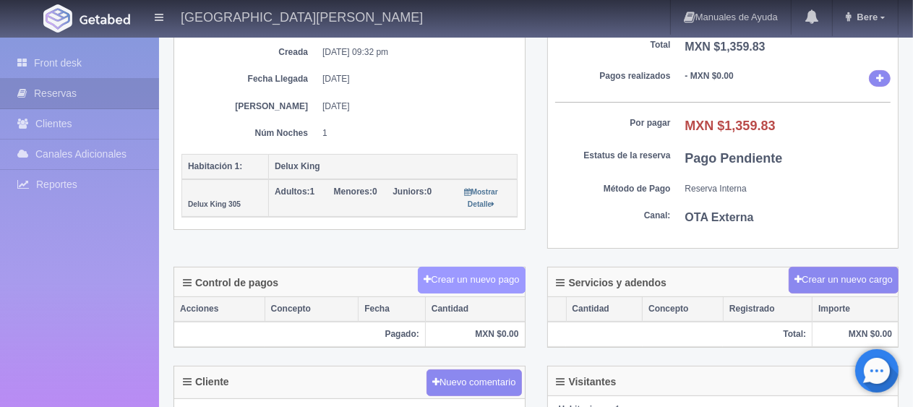
click at [487, 278] on button "Crear un nuevo pago" at bounding box center [471, 280] width 107 height 27
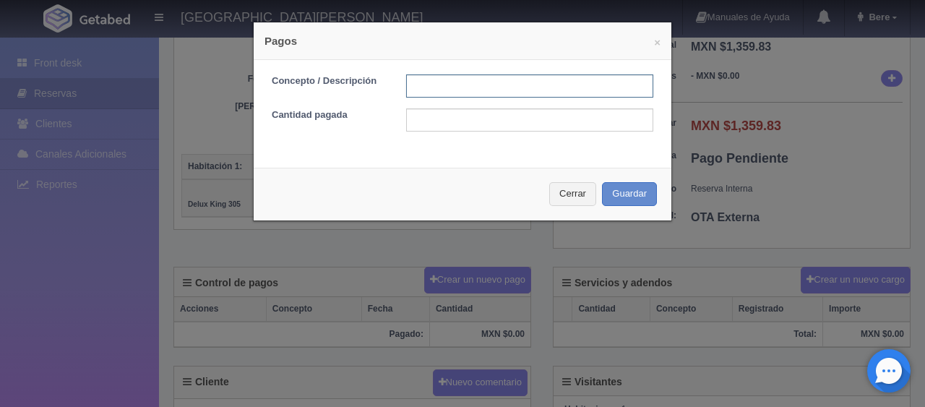
click at [472, 85] on input "text" at bounding box center [529, 85] width 247 height 23
type input "Total Tarjeta"
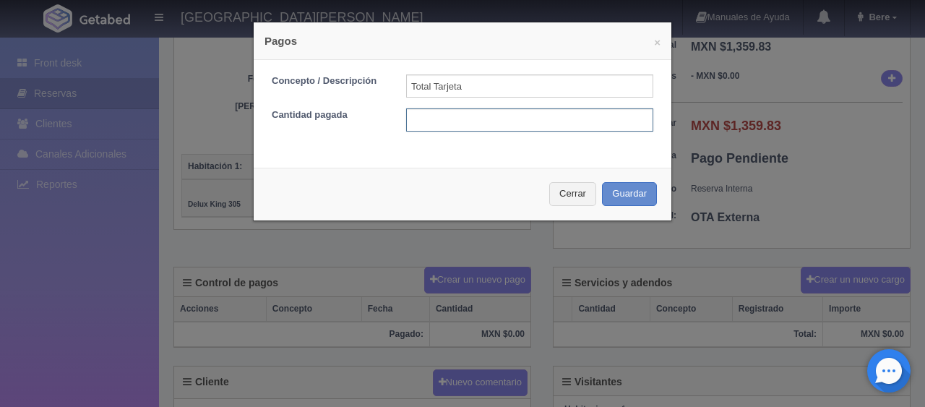
click at [470, 115] on input "text" at bounding box center [529, 119] width 247 height 23
type input "1359.83"
click at [618, 205] on div "Cerrar Guardar" at bounding box center [463, 194] width 418 height 53
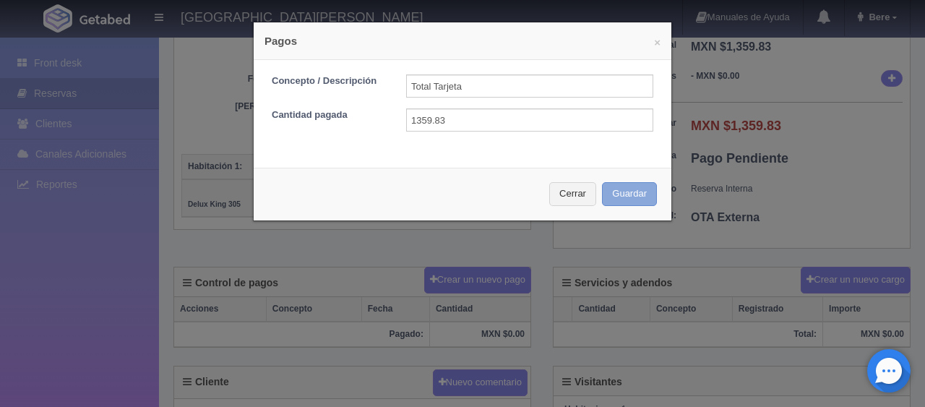
click at [618, 200] on button "Guardar" at bounding box center [629, 194] width 55 height 24
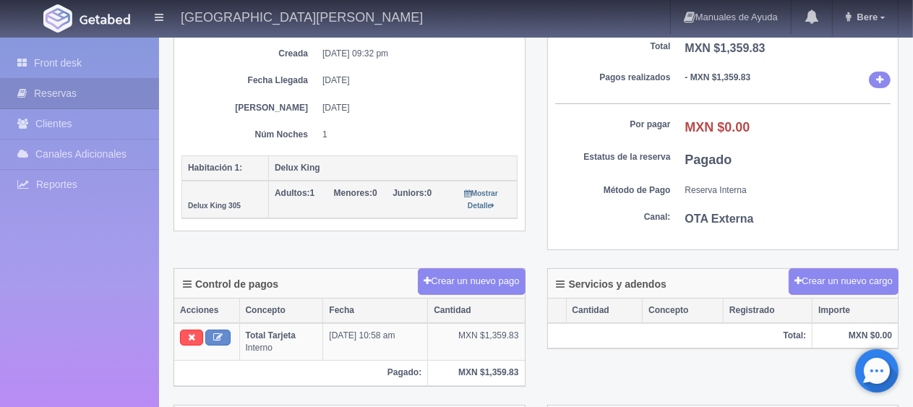
scroll to position [288, 0]
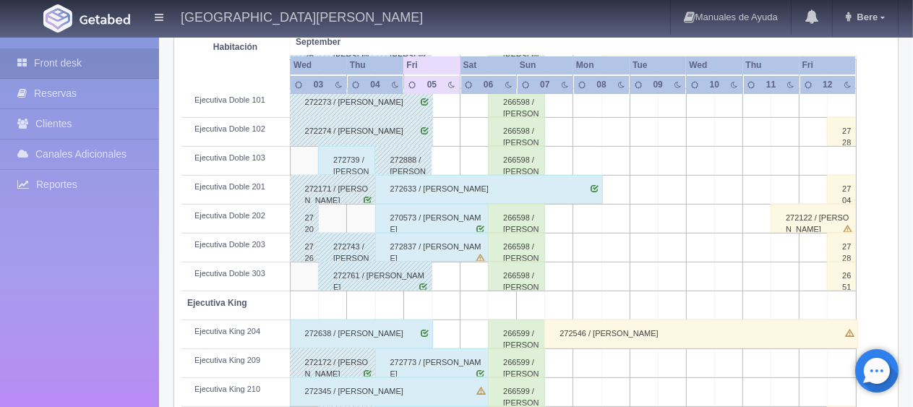
scroll to position [650, 0]
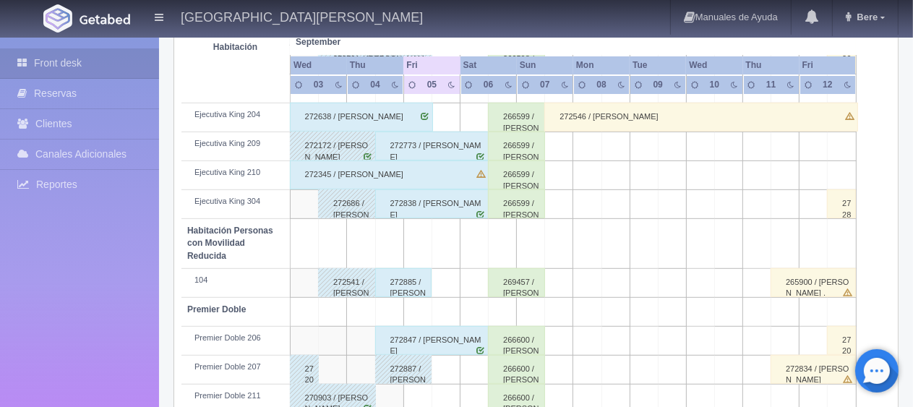
click at [399, 288] on div "272885 / luis valdes" at bounding box center [403, 282] width 57 height 29
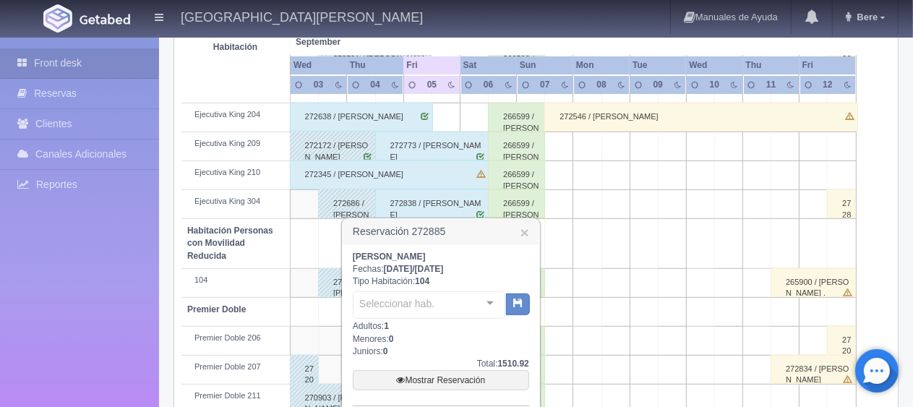
scroll to position [770, 0]
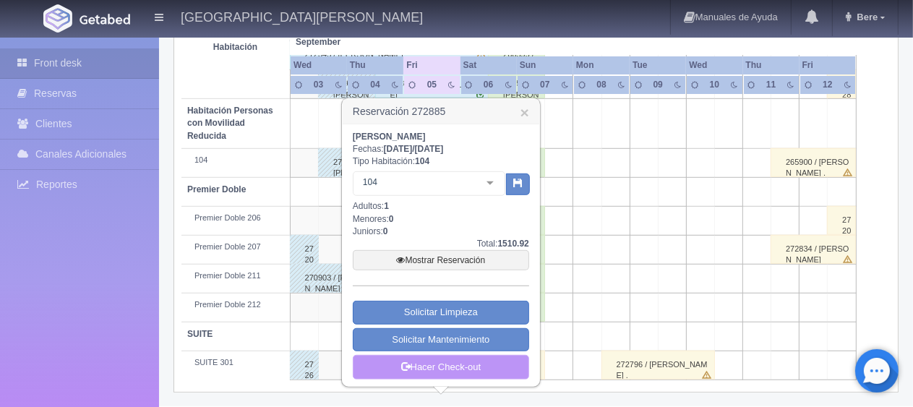
click at [431, 357] on link "Hacer Check-out" at bounding box center [441, 367] width 176 height 25
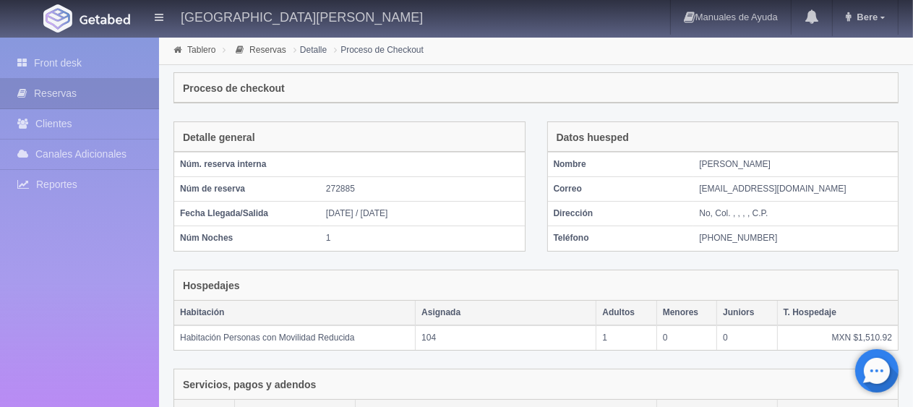
scroll to position [244, 0]
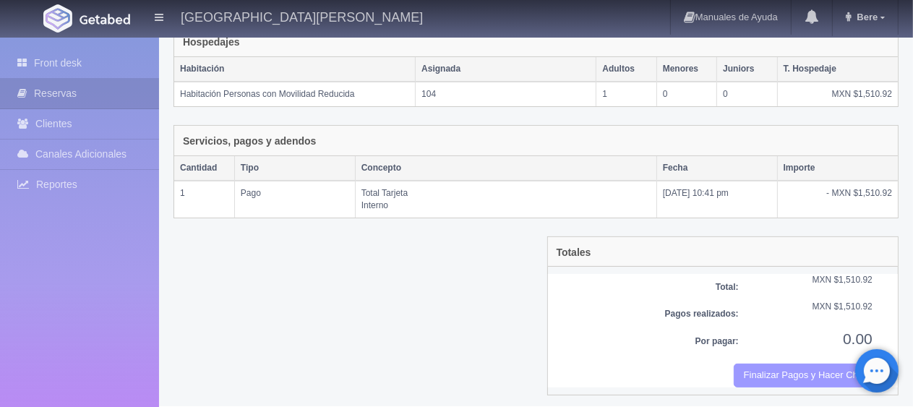
click at [780, 372] on button "Finalizar Pagos y Hacer Checkout" at bounding box center [803, 376] width 139 height 24
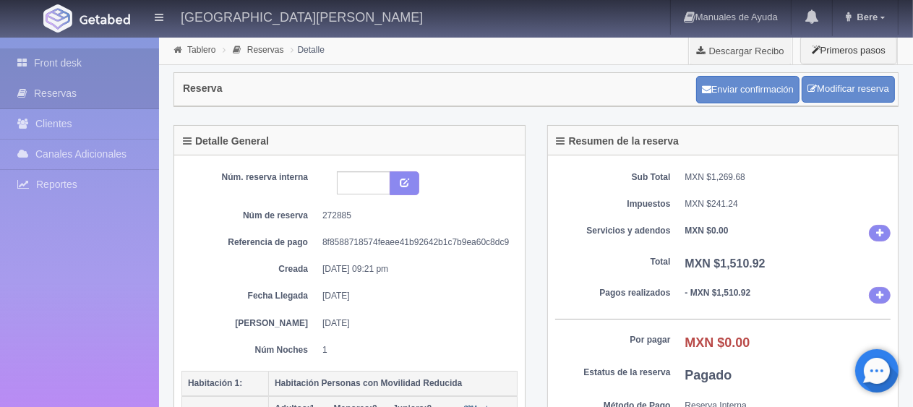
click at [134, 63] on link "Front desk" at bounding box center [79, 63] width 159 height 30
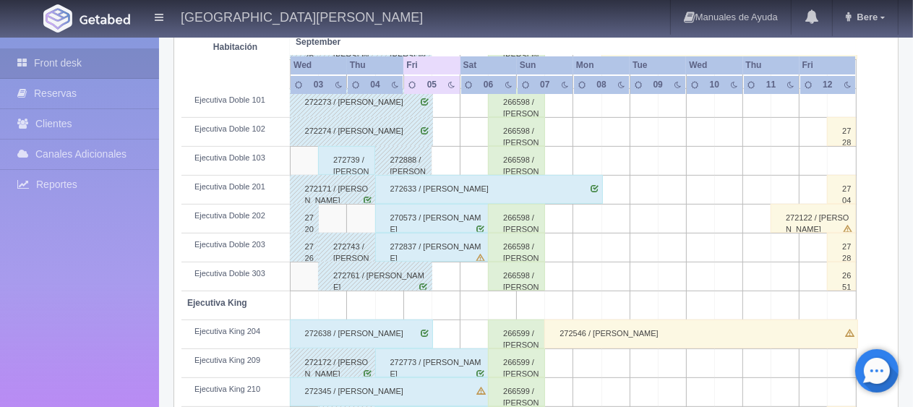
scroll to position [578, 0]
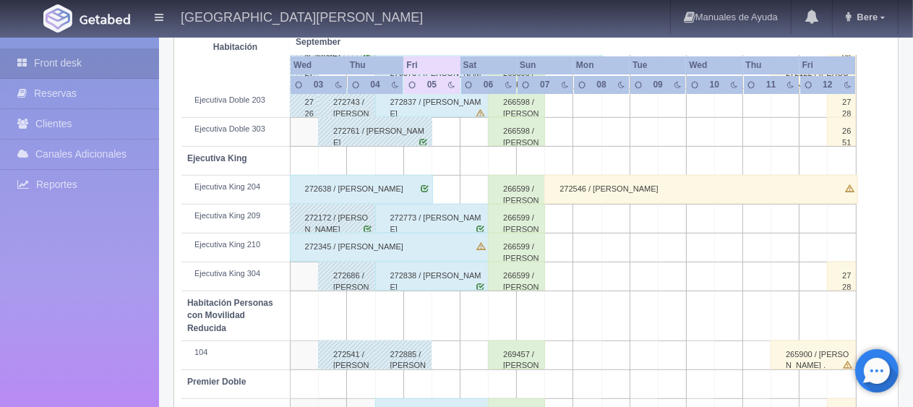
click at [371, 189] on div "272638 / Adolfo Márquez" at bounding box center [361, 189] width 143 height 29
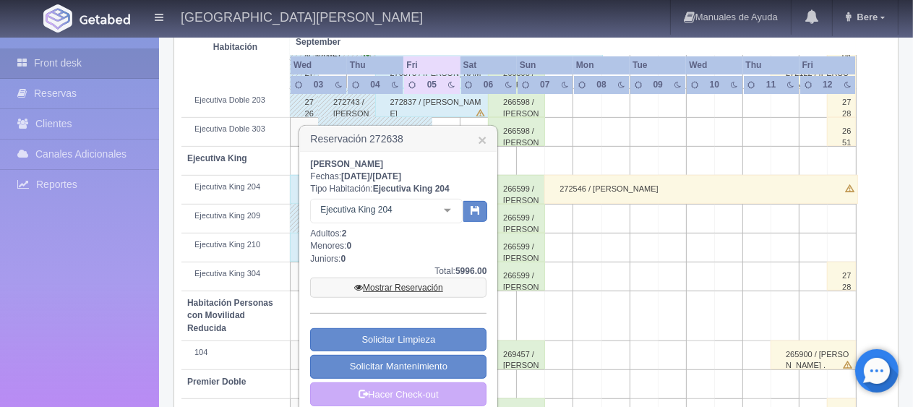
scroll to position [723, 0]
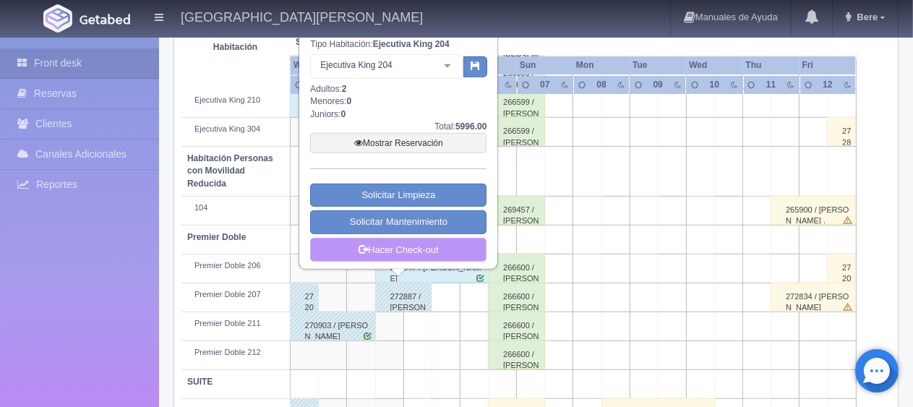
click at [437, 244] on link "Hacer Check-out" at bounding box center [398, 250] width 176 height 25
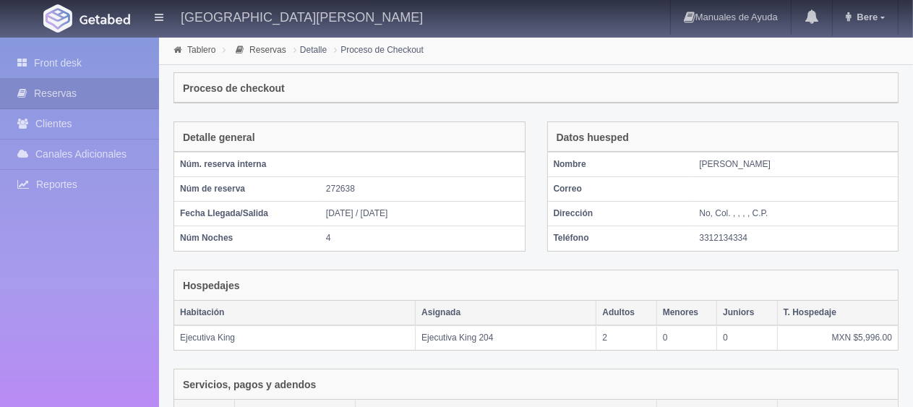
scroll to position [244, 0]
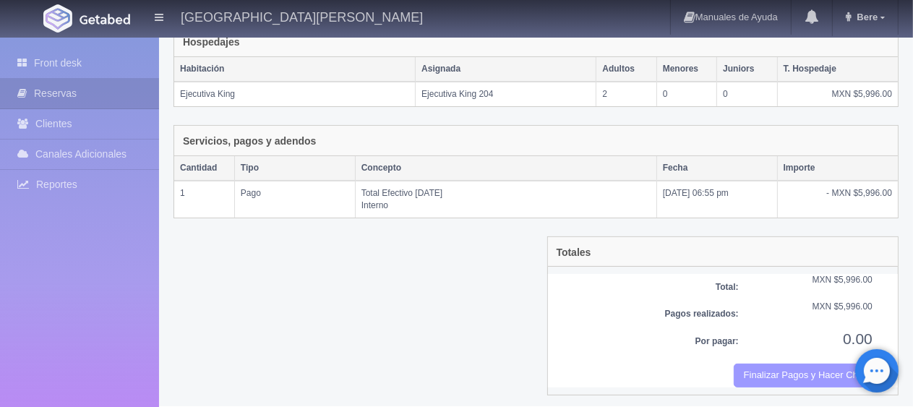
click at [760, 368] on button "Finalizar Pagos y Hacer Checkout" at bounding box center [803, 376] width 139 height 24
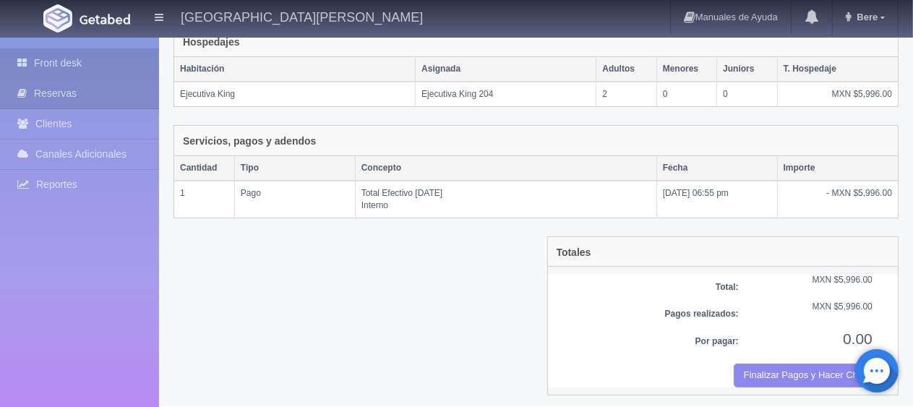
click at [124, 69] on link "Front desk" at bounding box center [79, 63] width 159 height 30
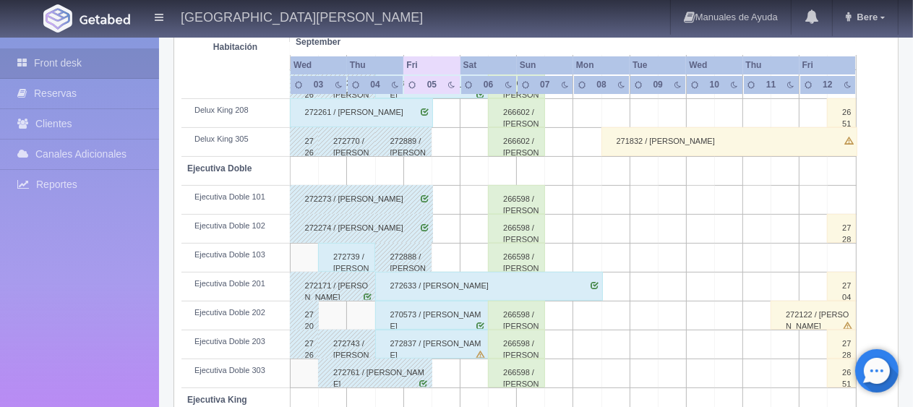
scroll to position [192, 0]
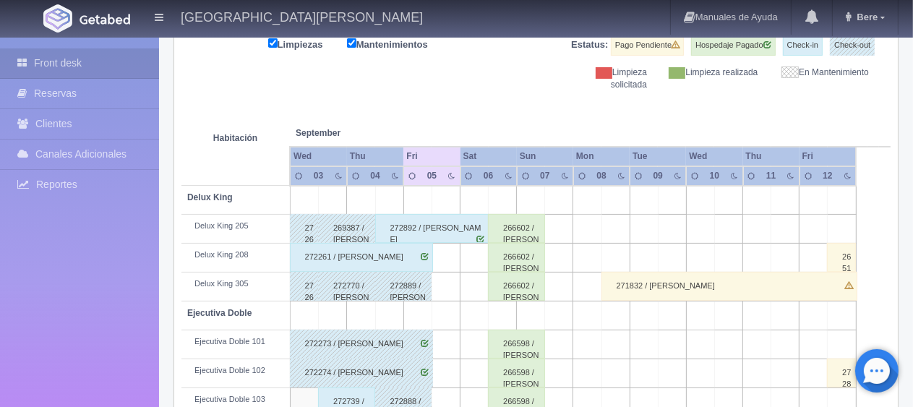
click at [441, 228] on div "272892 / [PERSON_NAME]" at bounding box center [432, 228] width 114 height 29
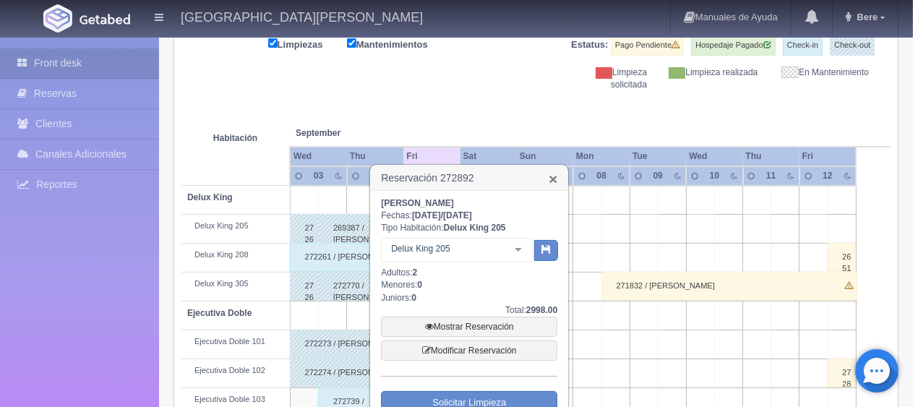
click at [551, 181] on link "×" at bounding box center [553, 178] width 9 height 15
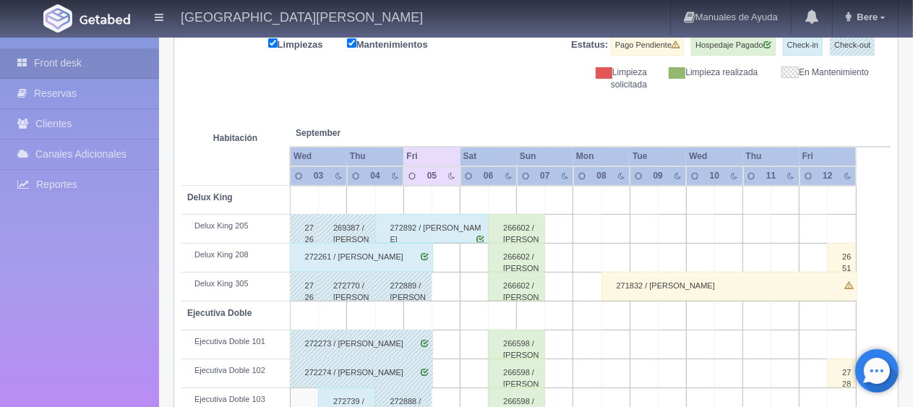
click at [343, 290] on div "272770 / Rafael Alejandro Ortiz Cardona" at bounding box center [346, 286] width 57 height 29
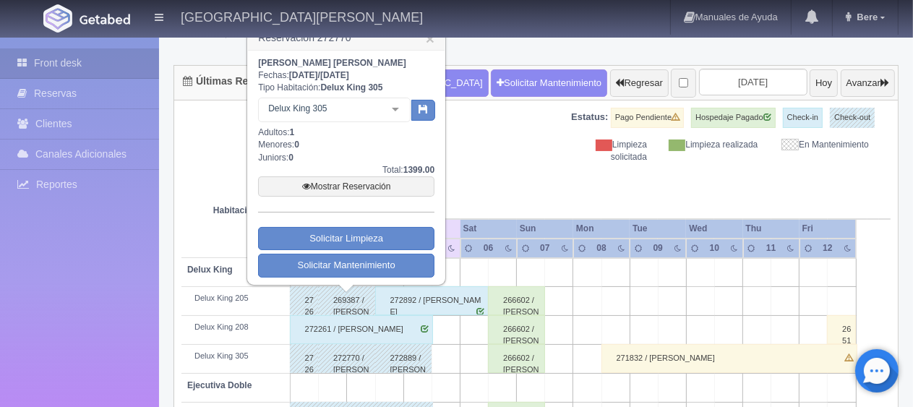
scroll to position [48, 0]
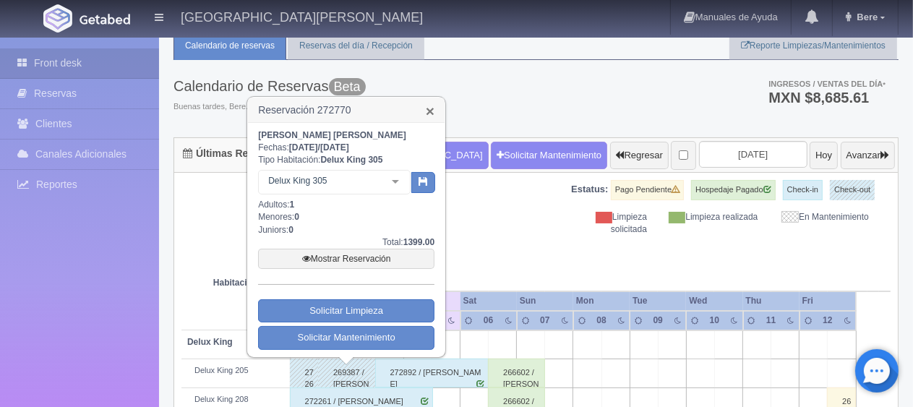
click at [432, 106] on link "×" at bounding box center [430, 110] width 9 height 15
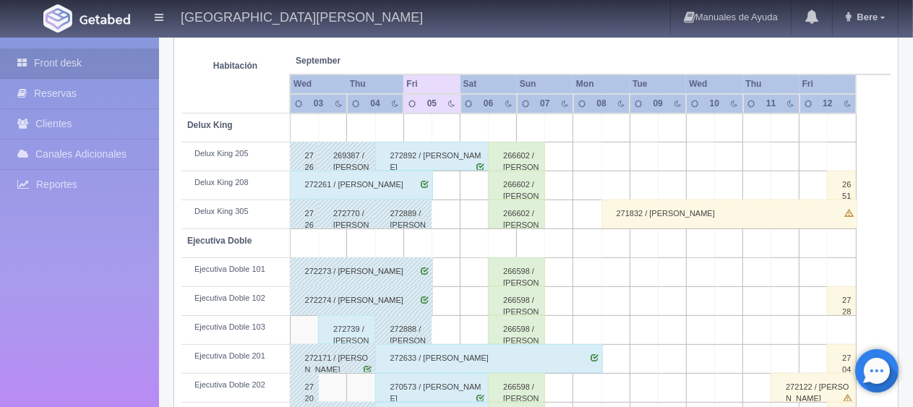
scroll to position [409, 0]
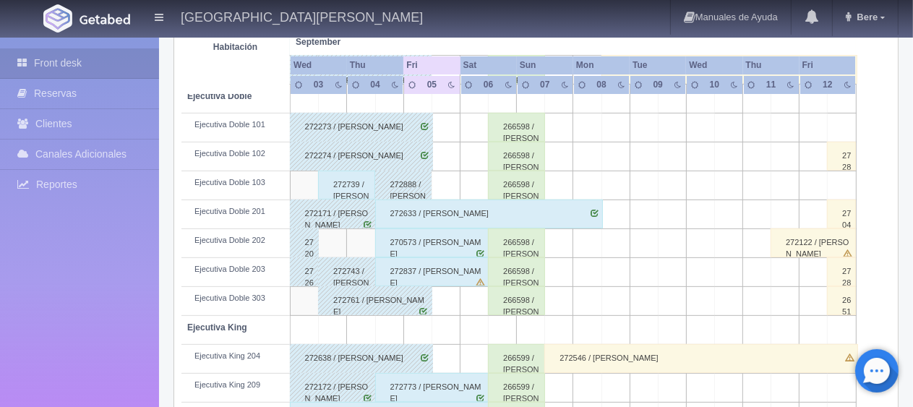
click at [339, 184] on div "272739 / [PERSON_NAME]" at bounding box center [346, 185] width 57 height 29
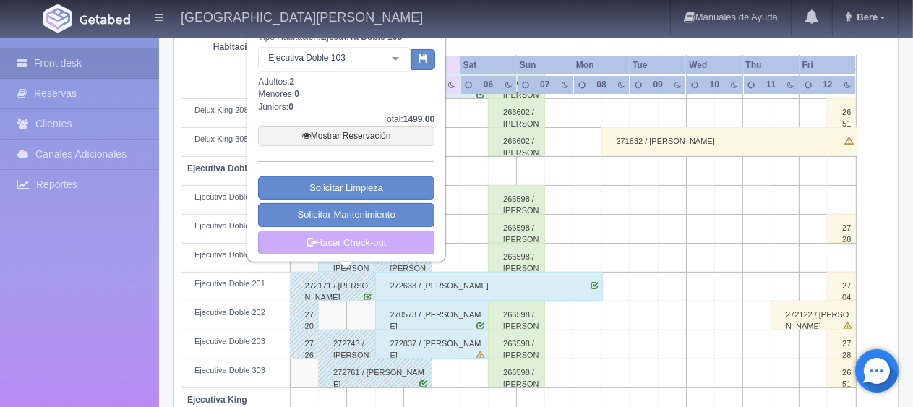
scroll to position [265, 0]
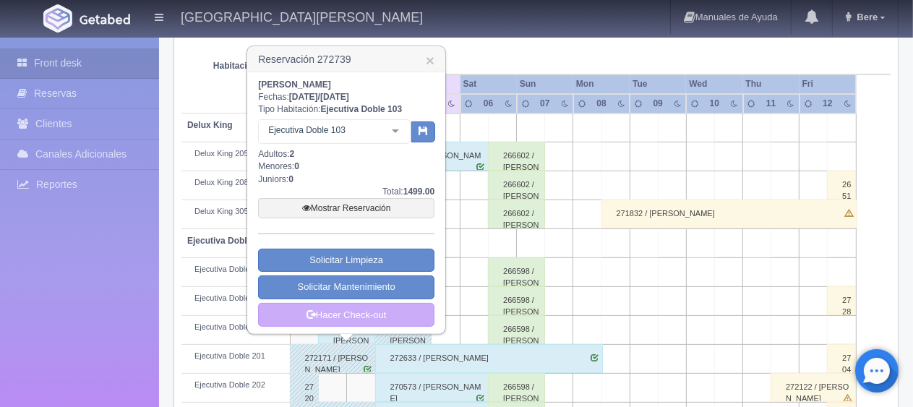
click at [424, 58] on h3 "Reservación 272739 ×" at bounding box center [346, 59] width 197 height 25
click at [431, 58] on link "×" at bounding box center [430, 60] width 9 height 15
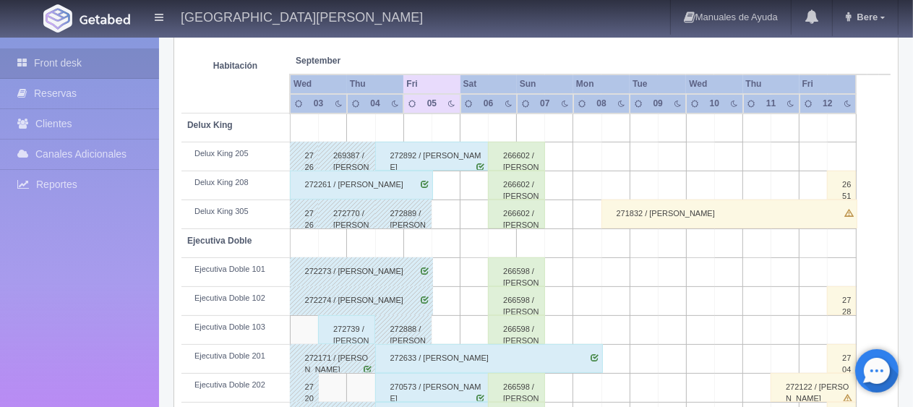
scroll to position [409, 0]
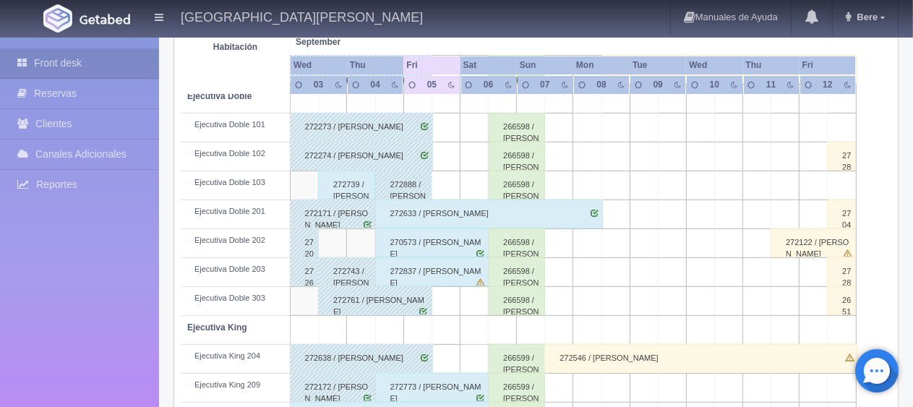
click at [349, 263] on div "272743 / [PERSON_NAME] [PERSON_NAME]" at bounding box center [346, 271] width 57 height 29
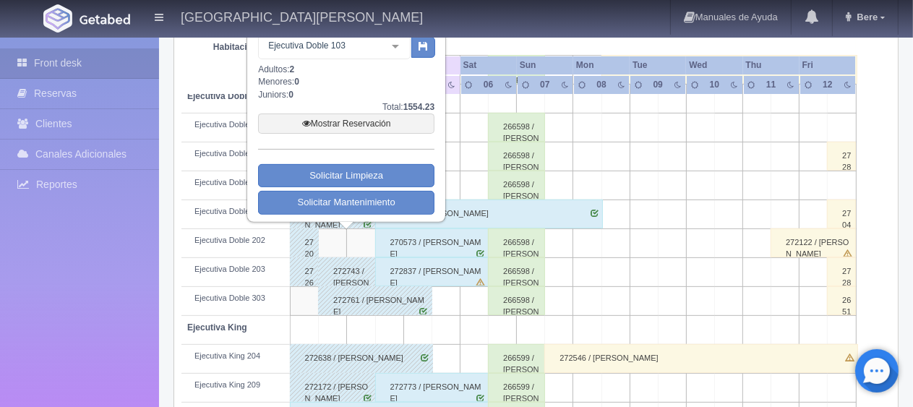
scroll to position [265, 0]
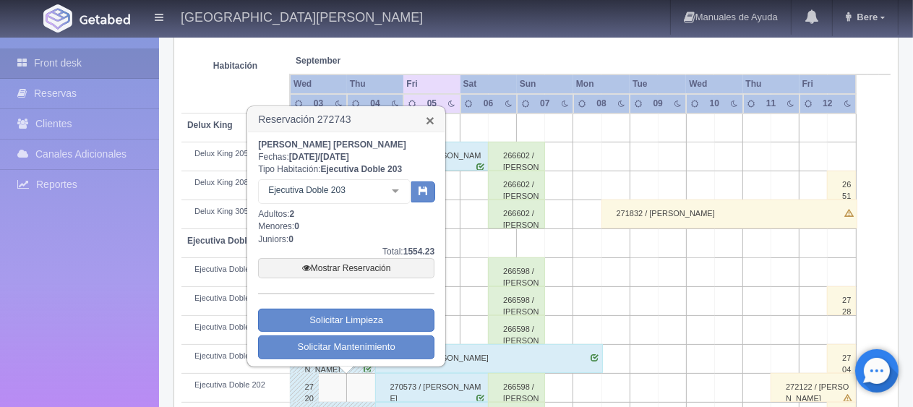
click at [427, 120] on link "×" at bounding box center [430, 120] width 9 height 15
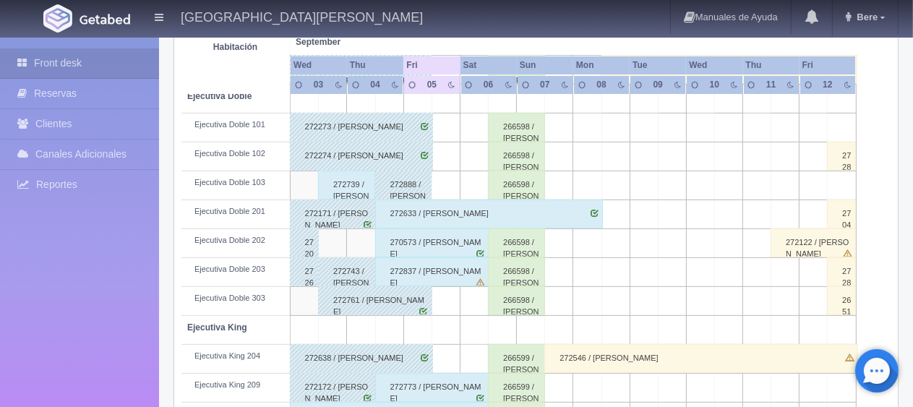
scroll to position [481, 0]
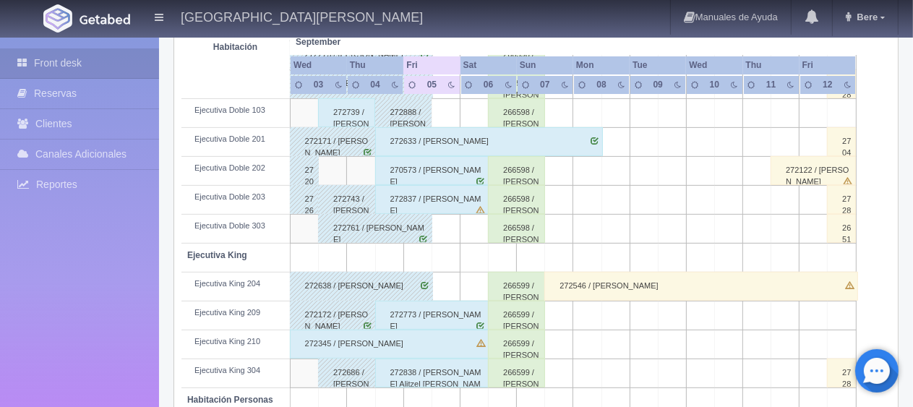
click at [392, 231] on div "272761 / Edgar Elizondo" at bounding box center [375, 228] width 114 height 29
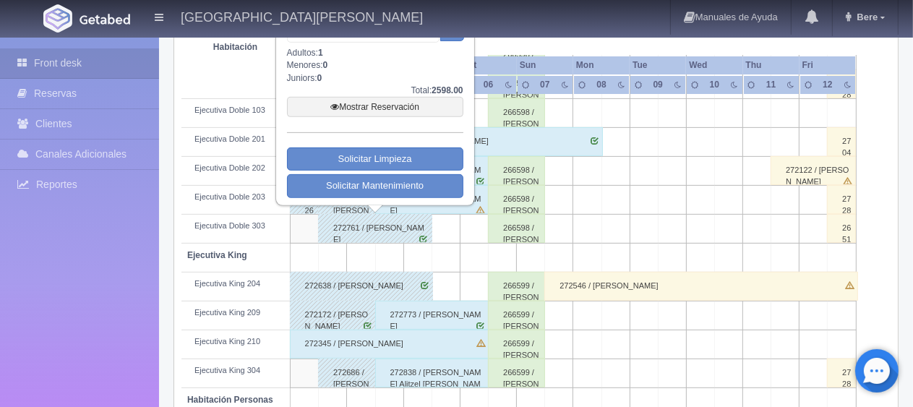
scroll to position [337, 0]
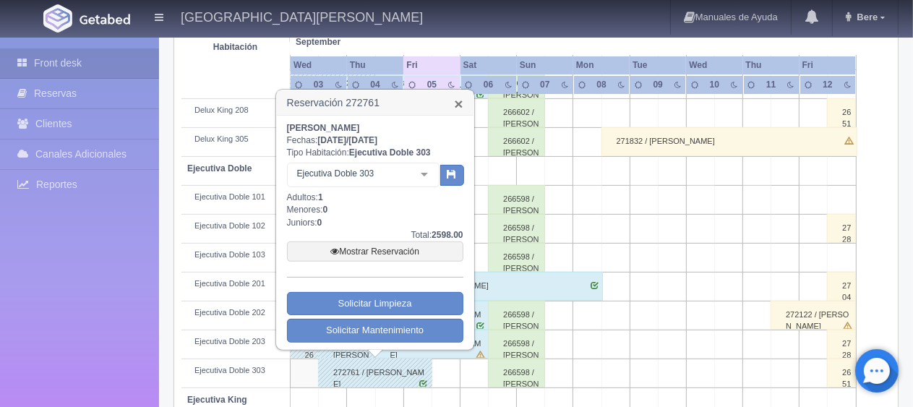
click at [460, 102] on link "×" at bounding box center [458, 103] width 9 height 15
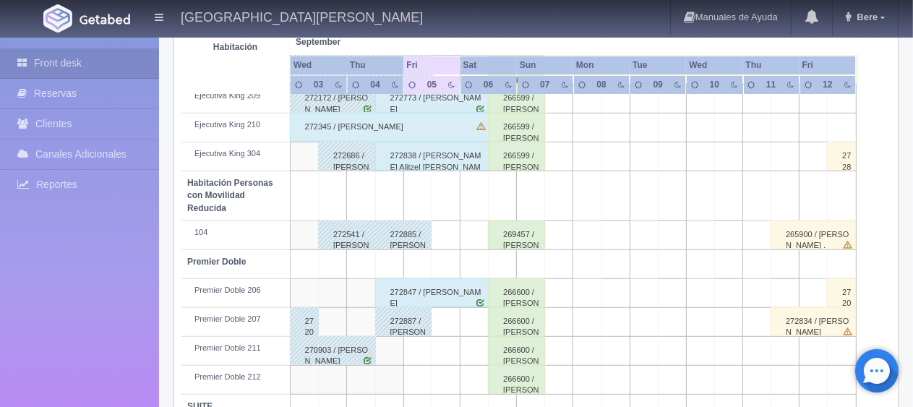
scroll to position [626, 0]
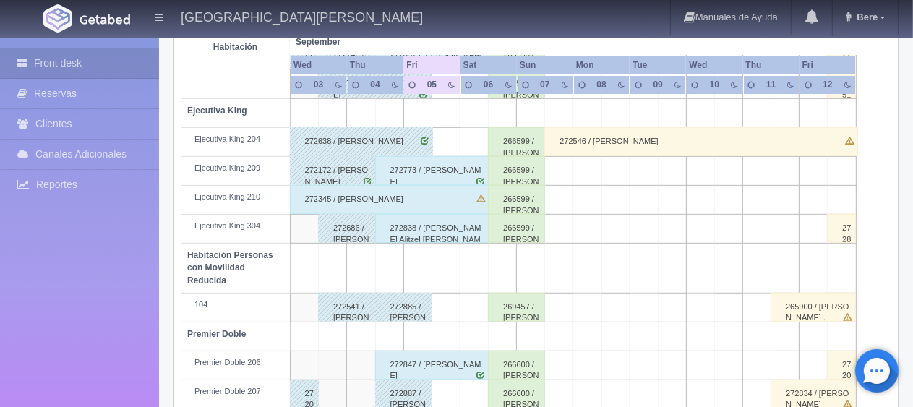
click at [383, 186] on div "272345 / [PERSON_NAME]" at bounding box center [390, 199] width 200 height 29
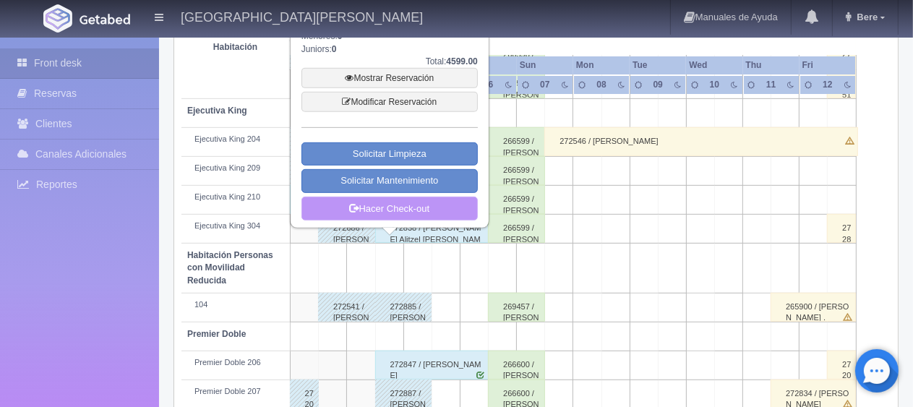
scroll to position [481, 0]
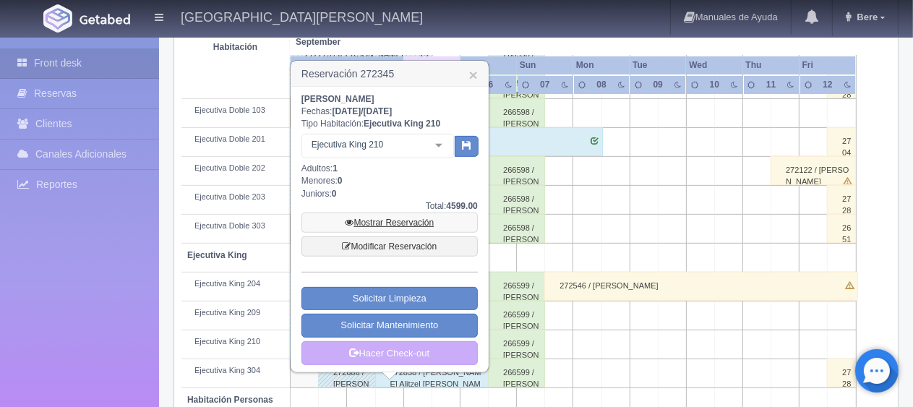
click at [380, 227] on link "Mostrar Reservación" at bounding box center [389, 222] width 176 height 20
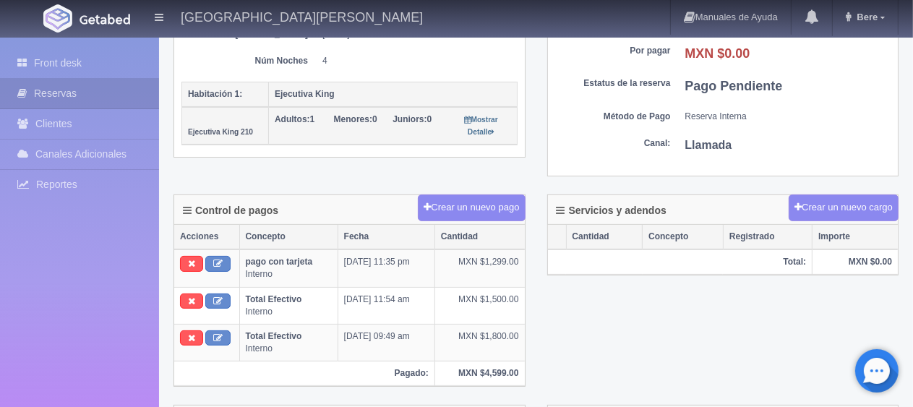
scroll to position [145, 0]
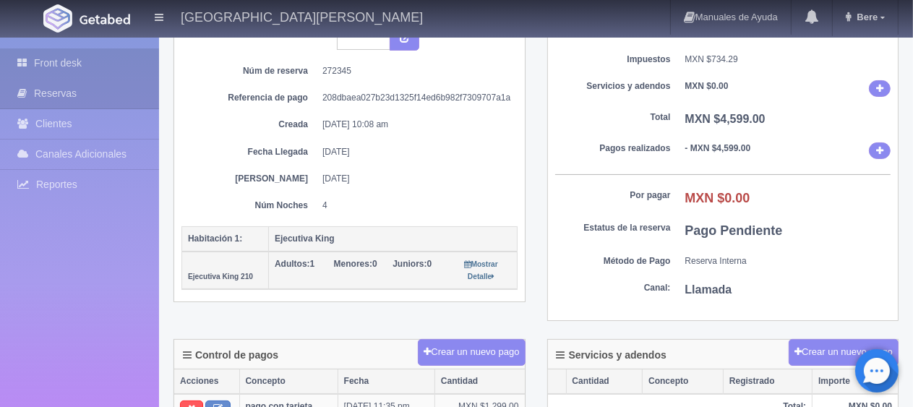
click at [44, 56] on link "Front desk" at bounding box center [79, 63] width 159 height 30
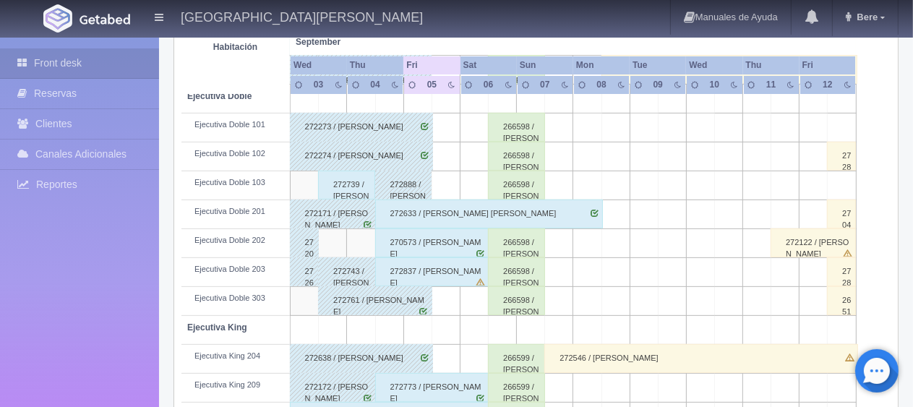
scroll to position [265, 0]
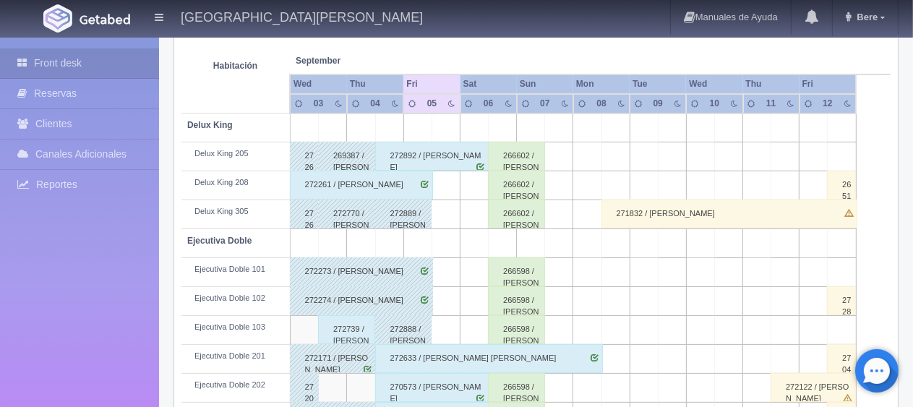
click at [412, 148] on div "272892 / [PERSON_NAME]" at bounding box center [432, 156] width 114 height 29
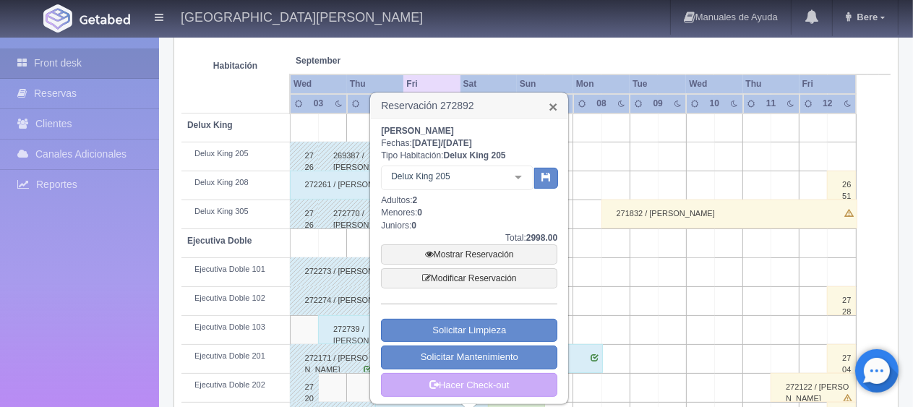
click at [550, 103] on link "×" at bounding box center [553, 106] width 9 height 15
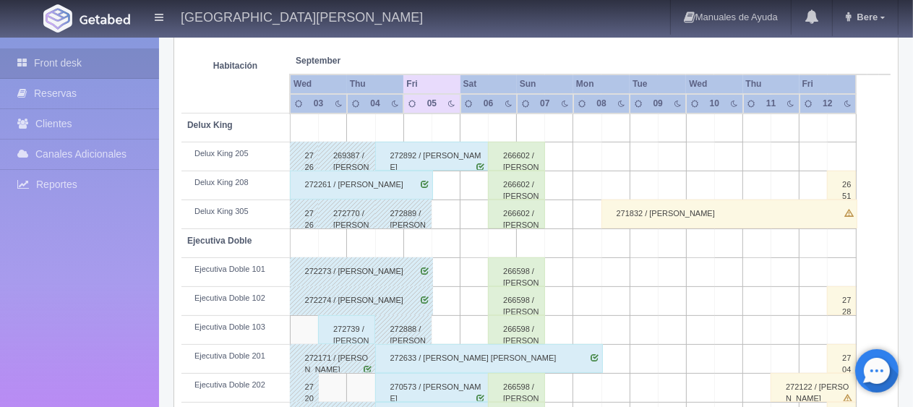
click at [408, 225] on div "272889 / [PERSON_NAME]" at bounding box center [403, 213] width 57 height 29
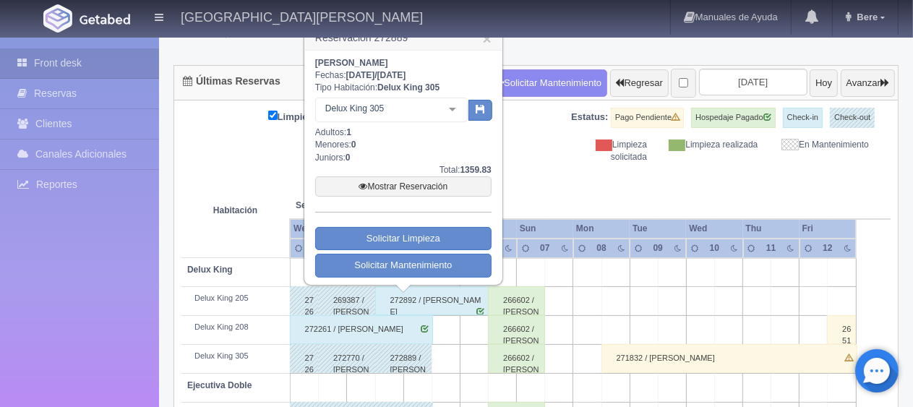
scroll to position [48, 0]
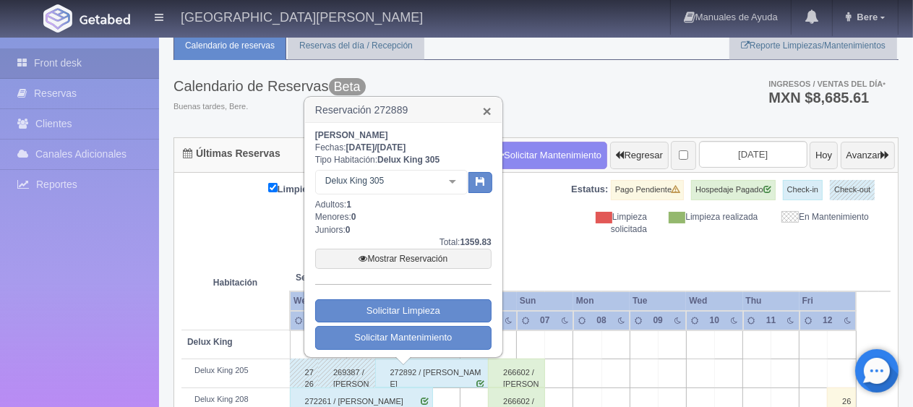
click at [486, 111] on link "×" at bounding box center [487, 110] width 9 height 15
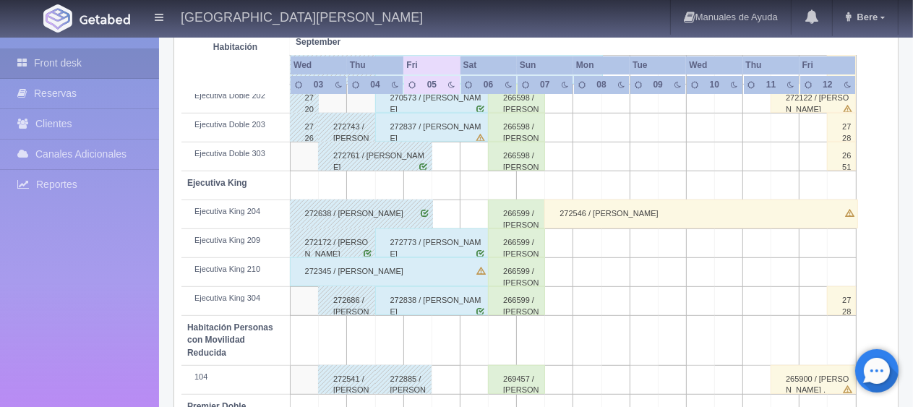
scroll to position [770, 0]
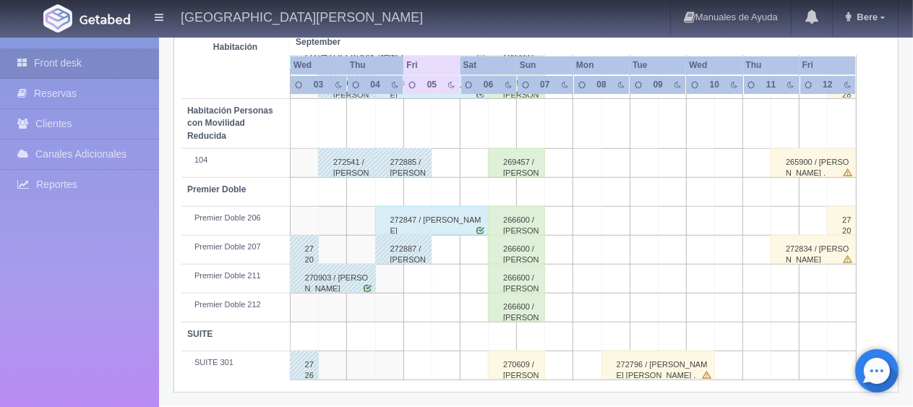
click at [448, 220] on div "272847 / [PERSON_NAME]" at bounding box center [432, 220] width 114 height 29
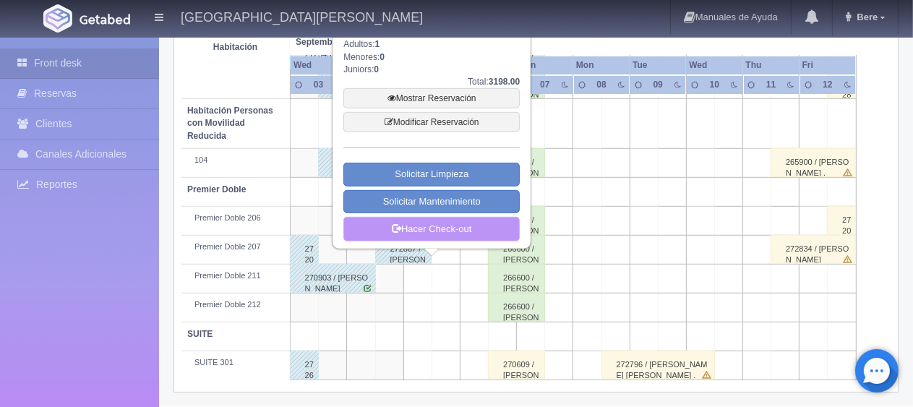
scroll to position [626, 0]
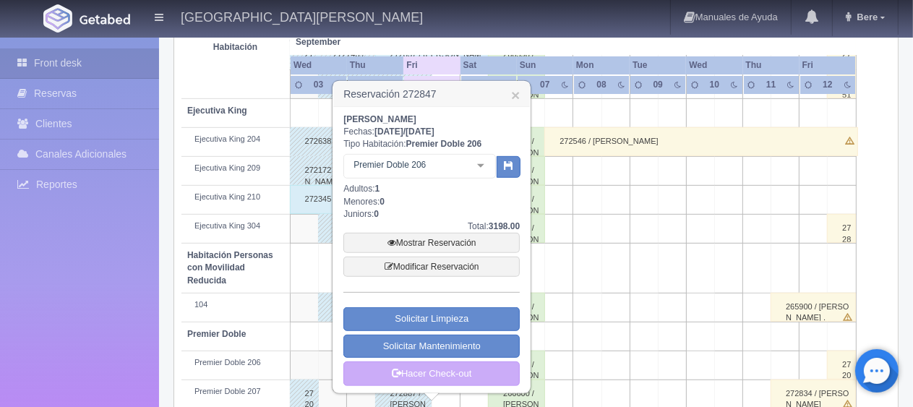
click at [508, 94] on h3 "Reservación 272847 ×" at bounding box center [431, 94] width 197 height 25
click at [519, 96] on link "×" at bounding box center [515, 94] width 9 height 15
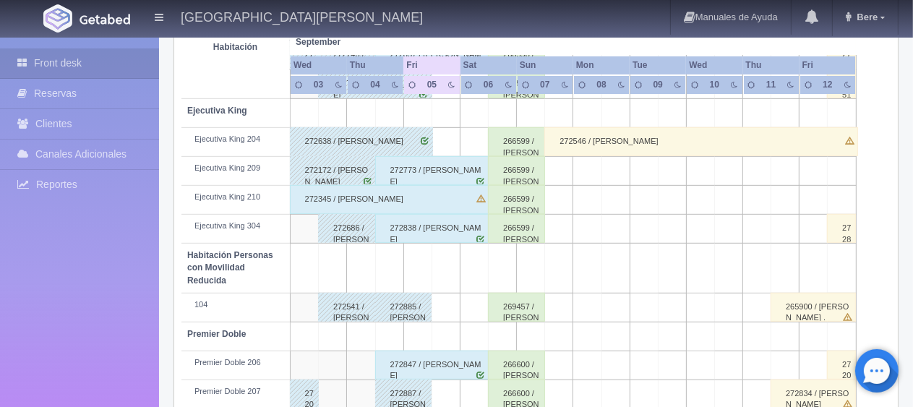
click at [401, 309] on div "272885 / luis valdes" at bounding box center [403, 307] width 57 height 29
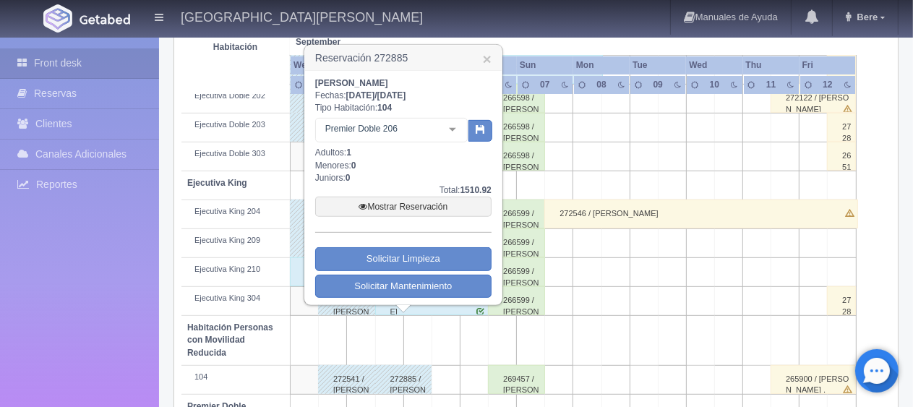
scroll to position [481, 0]
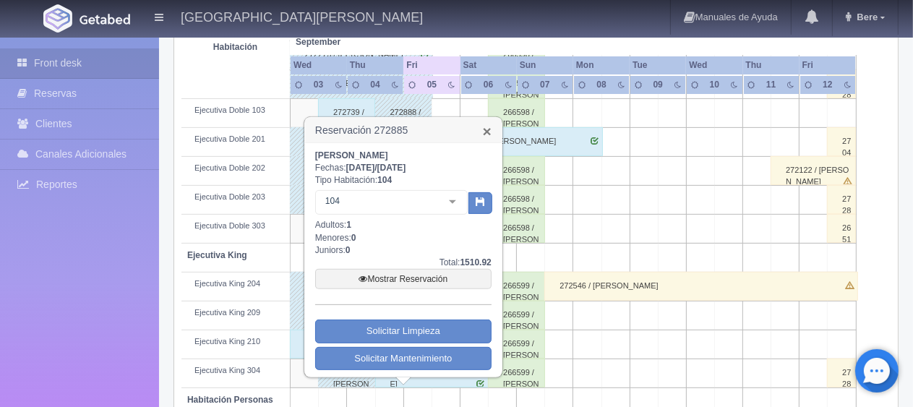
click at [491, 127] on link "×" at bounding box center [487, 131] width 9 height 15
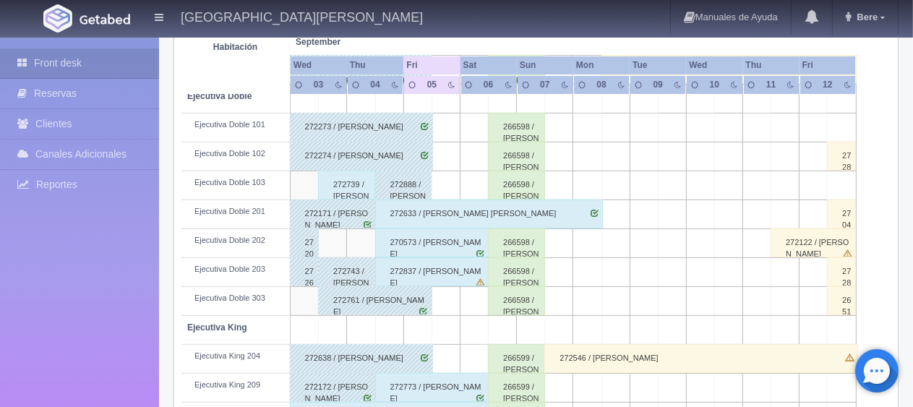
scroll to position [626, 0]
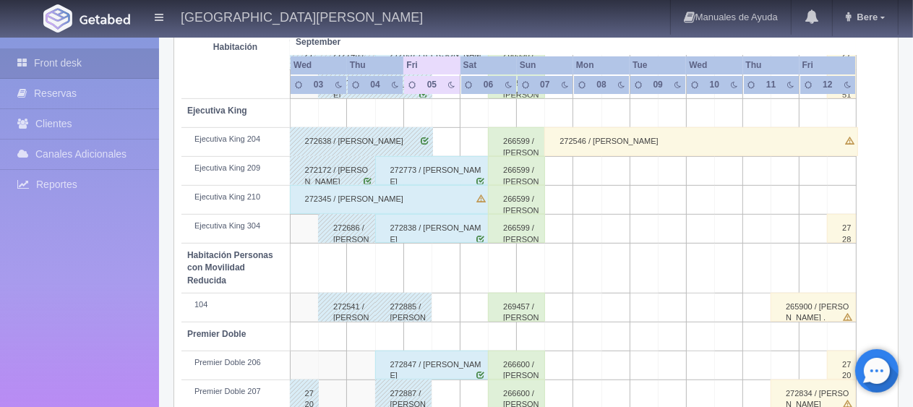
click at [434, 233] on div "272838 / [PERSON_NAME] Alitzel [PERSON_NAME]" at bounding box center [432, 228] width 114 height 29
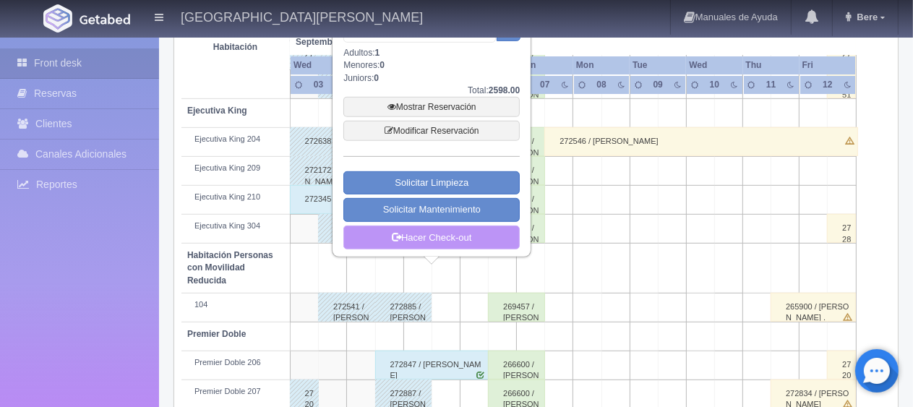
scroll to position [481, 0]
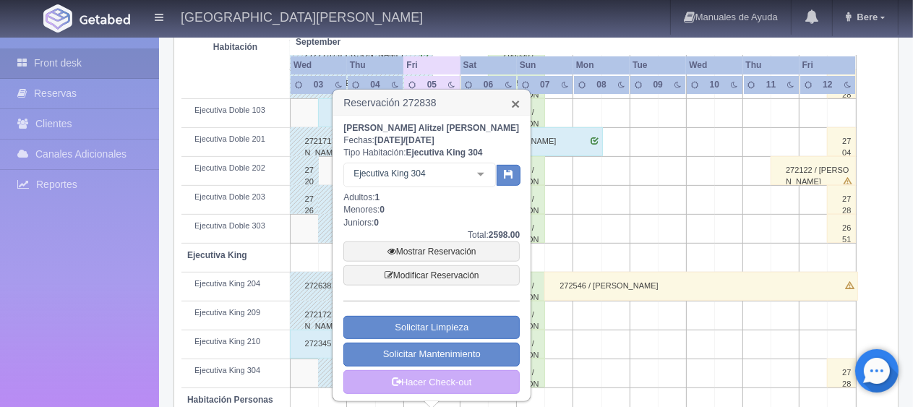
click at [514, 100] on link "×" at bounding box center [515, 103] width 9 height 15
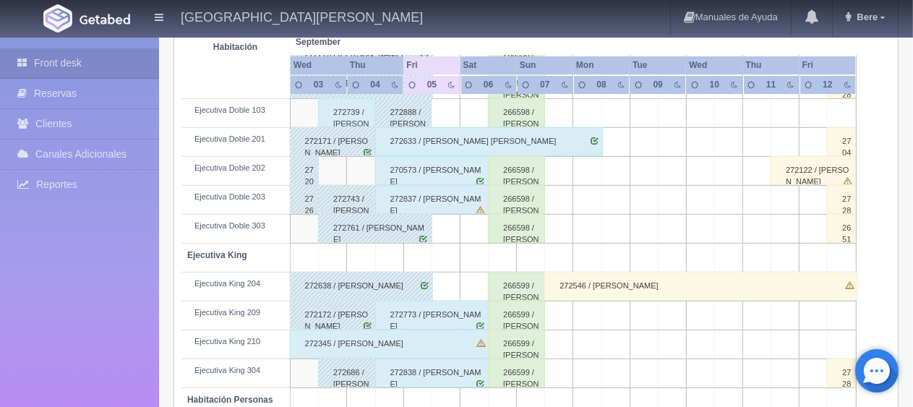
click at [410, 316] on div "272773 / [PERSON_NAME]" at bounding box center [432, 315] width 114 height 29
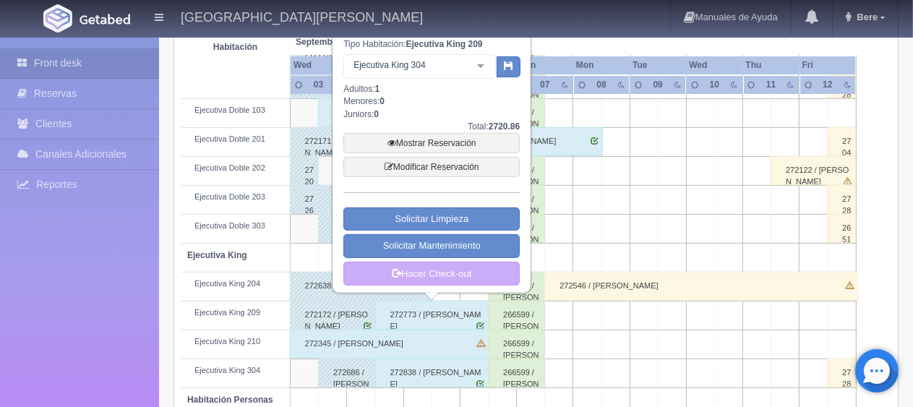
scroll to position [337, 0]
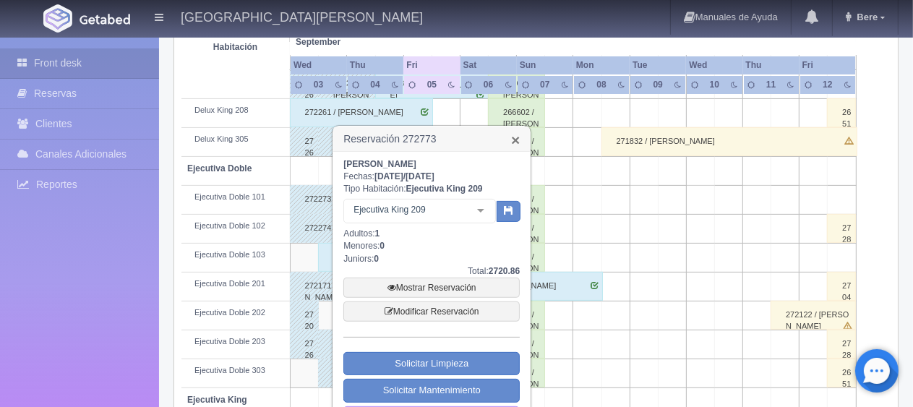
click at [517, 137] on link "×" at bounding box center [515, 139] width 9 height 15
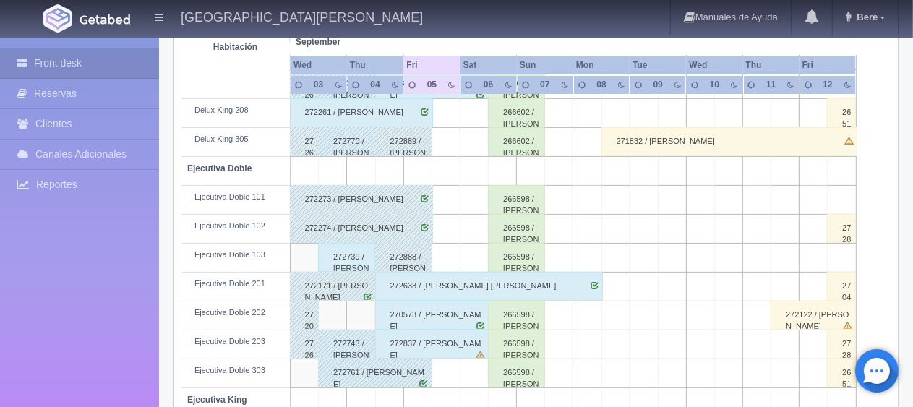
scroll to position [481, 0]
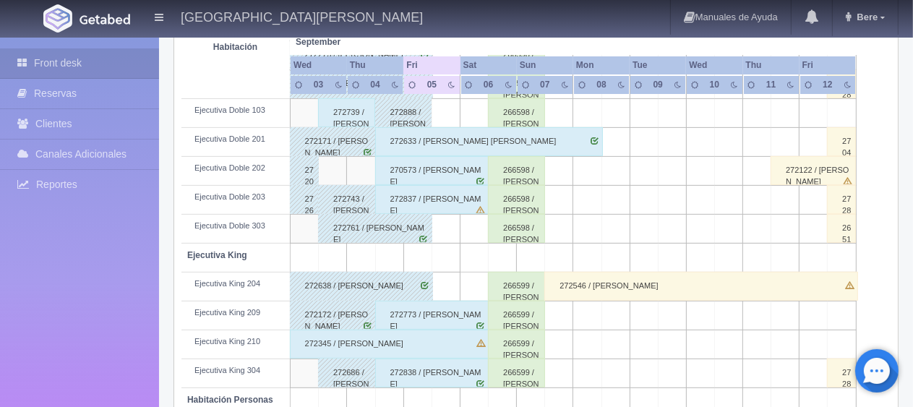
click at [447, 204] on div "272837 / [PERSON_NAME]" at bounding box center [432, 199] width 114 height 29
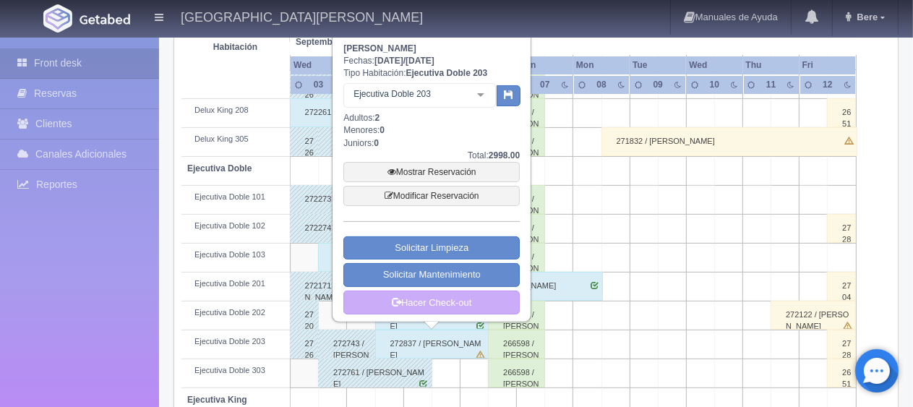
scroll to position [265, 0]
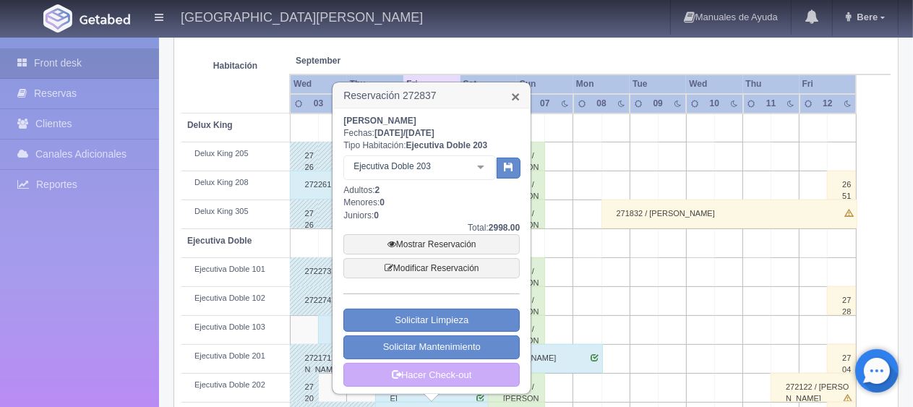
click at [515, 99] on link "×" at bounding box center [515, 96] width 9 height 15
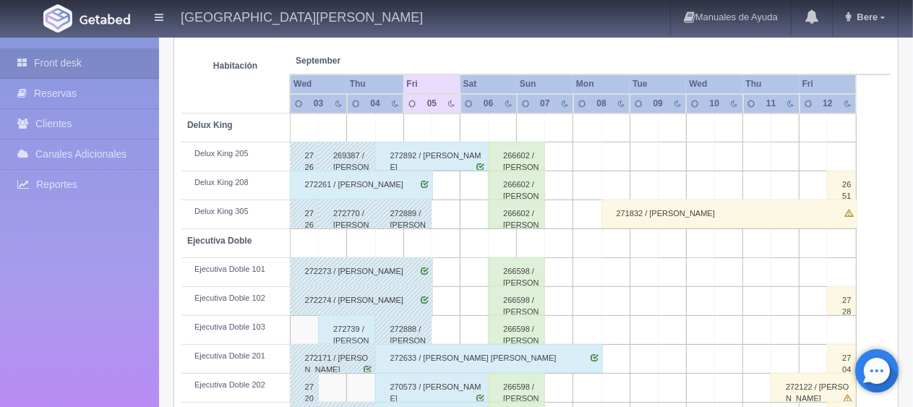
click at [335, 186] on div "272261 / [PERSON_NAME]" at bounding box center [361, 185] width 143 height 29
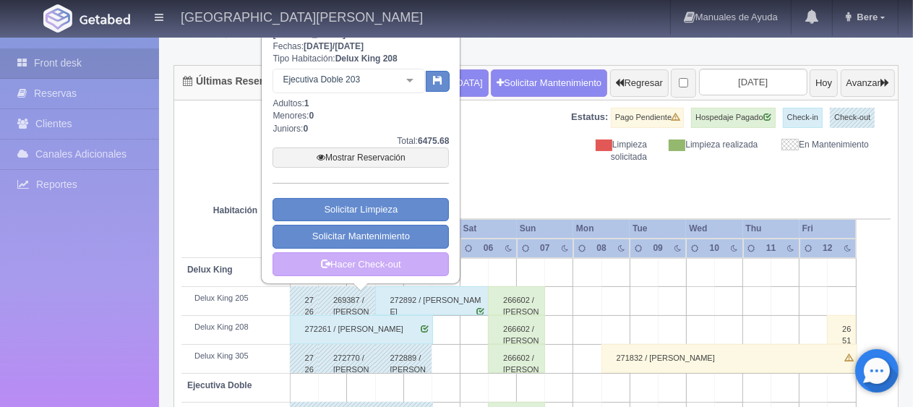
scroll to position [48, 0]
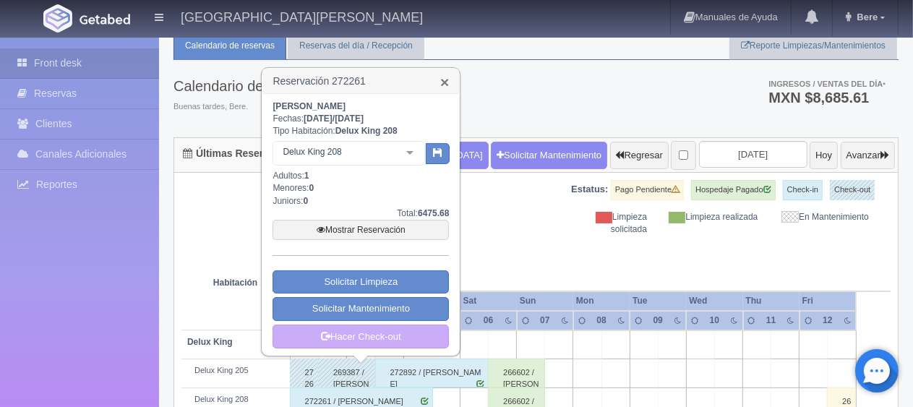
click at [443, 77] on link "×" at bounding box center [444, 81] width 9 height 15
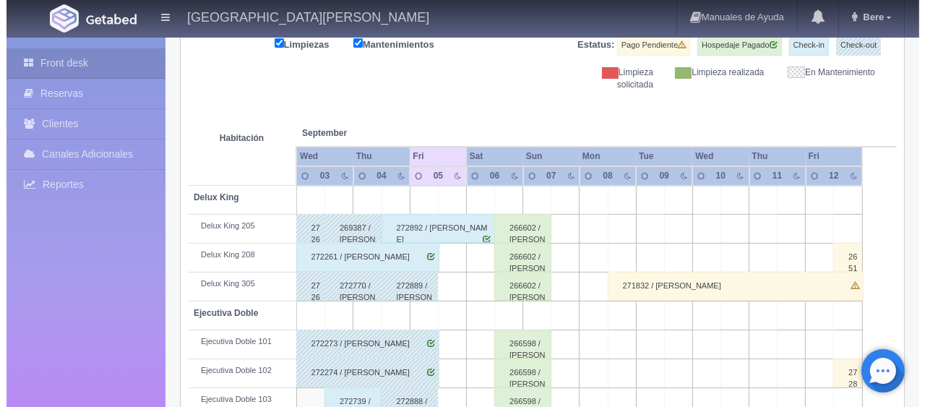
scroll to position [0, 0]
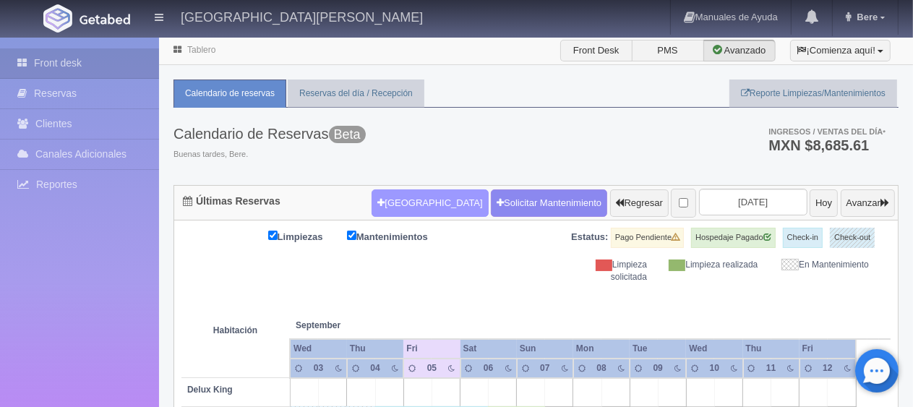
click at [377, 206] on icon "button" at bounding box center [380, 202] width 7 height 9
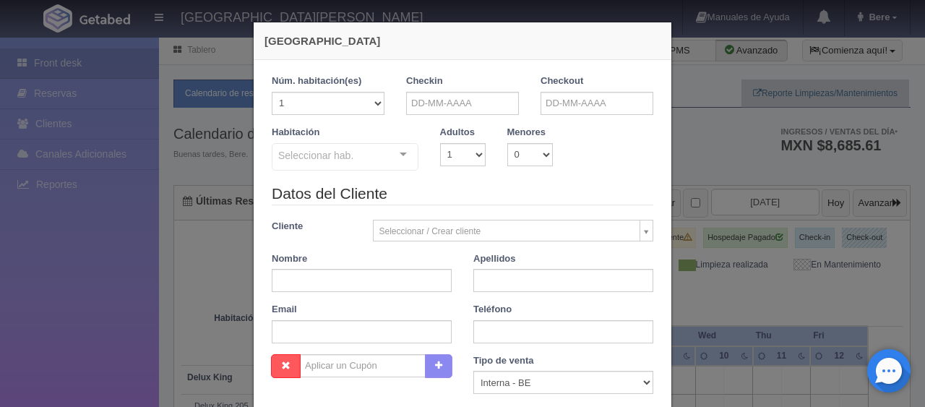
checkbox input "false"
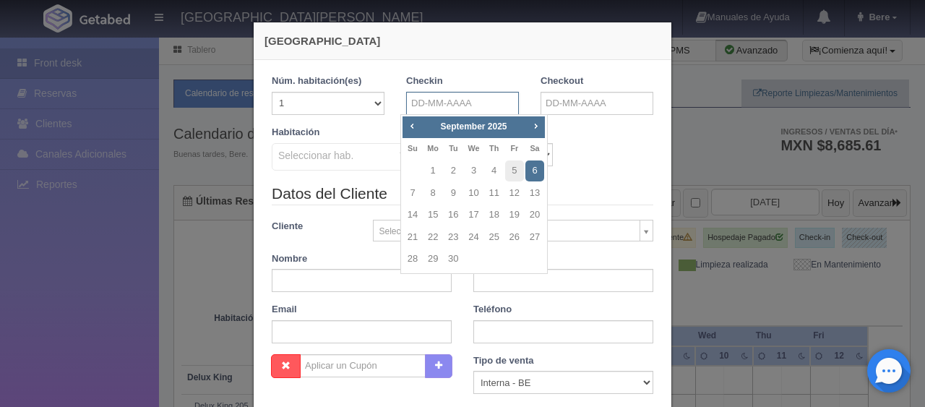
click at [483, 103] on input "text" at bounding box center [462, 103] width 113 height 23
click at [538, 124] on span "Next" at bounding box center [536, 126] width 12 height 12
click at [432, 262] on link "29" at bounding box center [432, 259] width 19 height 21
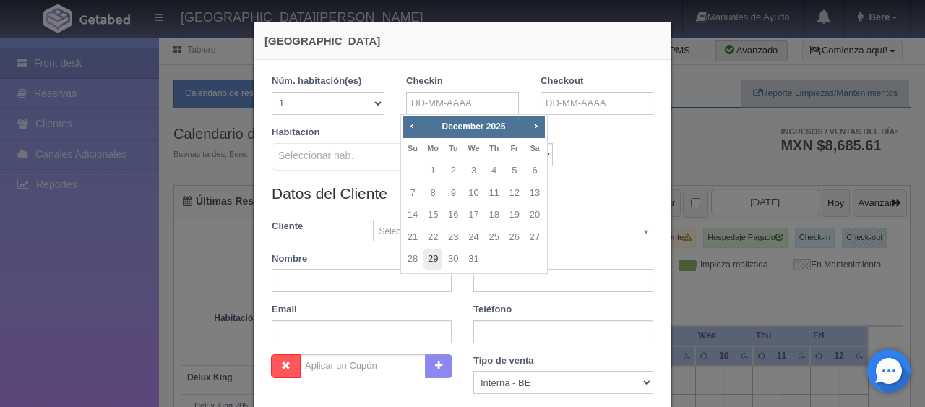
type input "29-12-2025"
checkbox input "false"
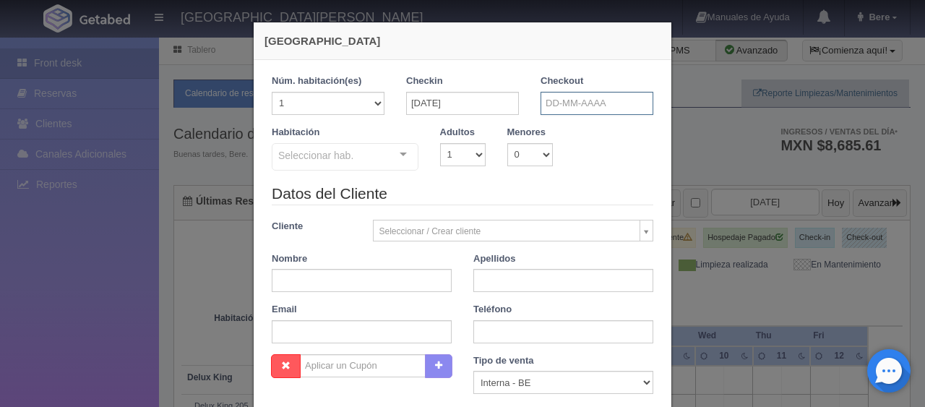
click at [567, 109] on input "text" at bounding box center [597, 103] width 113 height 23
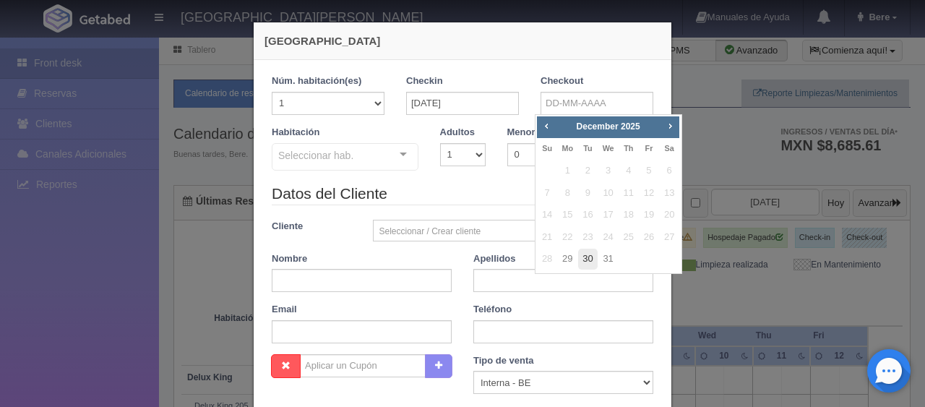
click at [585, 264] on link "30" at bounding box center [587, 259] width 19 height 21
type input "30-12-2025"
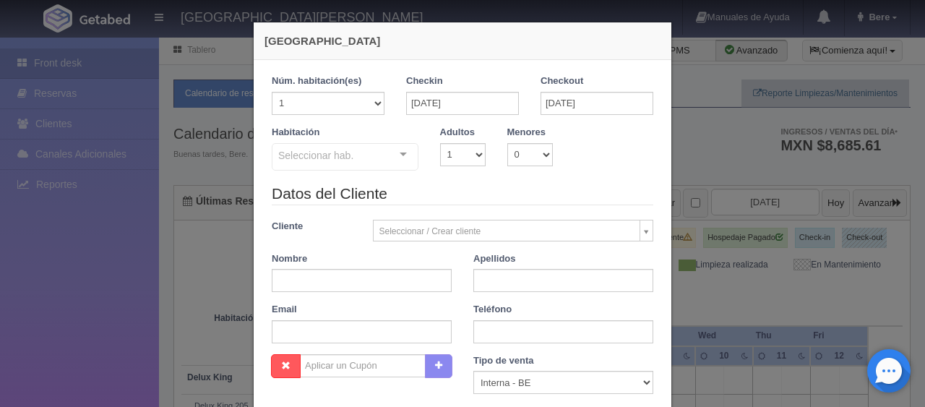
checkbox input "false"
click at [337, 279] on input "text" at bounding box center [362, 280] width 180 height 23
paste input "Cyril Zodtner"
drag, startPoint x: 292, startPoint y: 282, endPoint x: 349, endPoint y: 283, distance: 57.1
click at [349, 283] on input "Cyril Zodtner" at bounding box center [362, 280] width 180 height 23
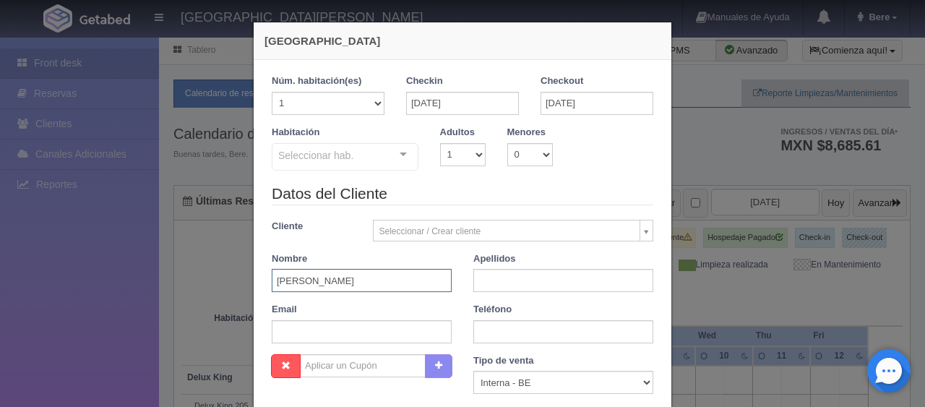
type input "Cyril Zodtner"
click at [541, 281] on input "text" at bounding box center [563, 280] width 180 height 23
paste input "Zodtner"
type input "Zodtner"
click at [428, 274] on input "Cyril Zodtner" at bounding box center [362, 280] width 180 height 23
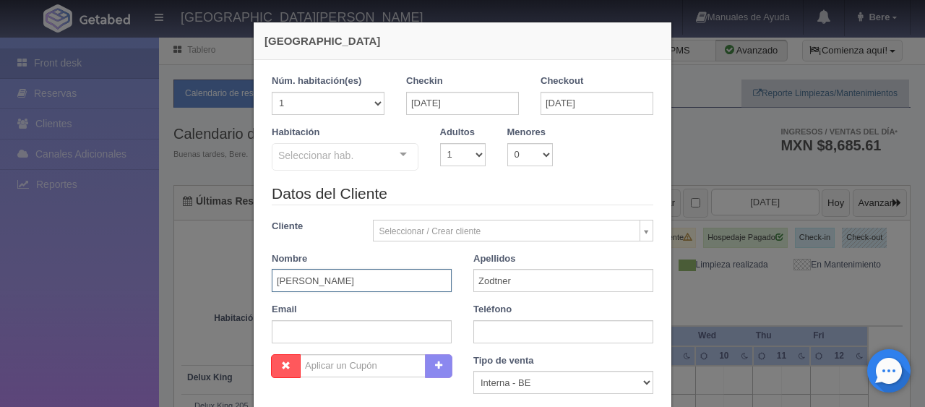
click at [428, 274] on input "Cyril Zodtner" at bounding box center [362, 280] width 180 height 23
type input "Cyril"
click at [494, 382] on select "Correo Electronico Interna - BE Llamada OTA Externa Otro WALK IN" at bounding box center [563, 382] width 180 height 23
select select "extota"
click at [473, 371] on select "Correo Electronico Interna - BE Llamada OTA Externa Otro WALK IN" at bounding box center [563, 382] width 180 height 23
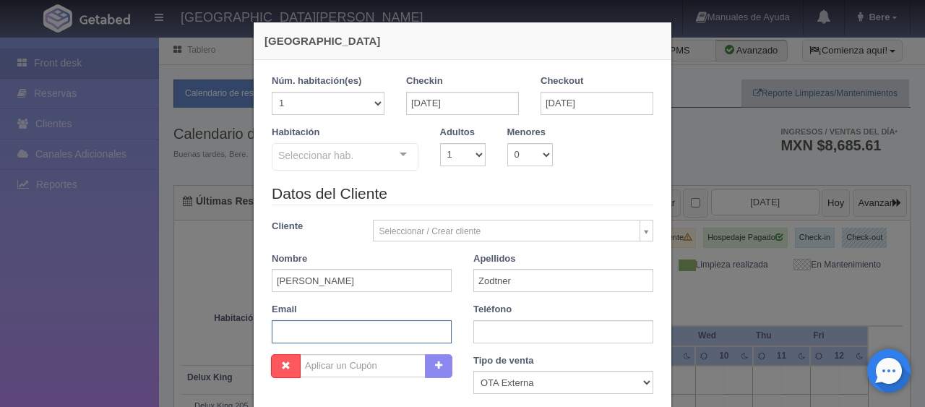
click at [353, 331] on input "text" at bounding box center [362, 331] width 180 height 23
paste input "czodtn.261035@guest.booking.com"
type input "czodtn.261035@guest.booking.com"
click at [455, 160] on select "1 2 3 4 5 6 7 8 9 10" at bounding box center [463, 154] width 46 height 23
select select "4"
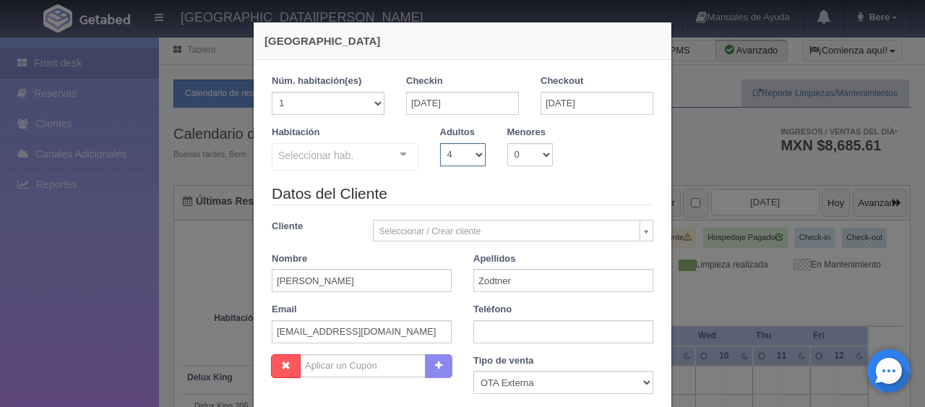
click at [440, 143] on select "1 2 3 4 5 6 7 8 9 10" at bounding box center [463, 154] width 46 height 23
click at [394, 147] on div at bounding box center [403, 155] width 29 height 22
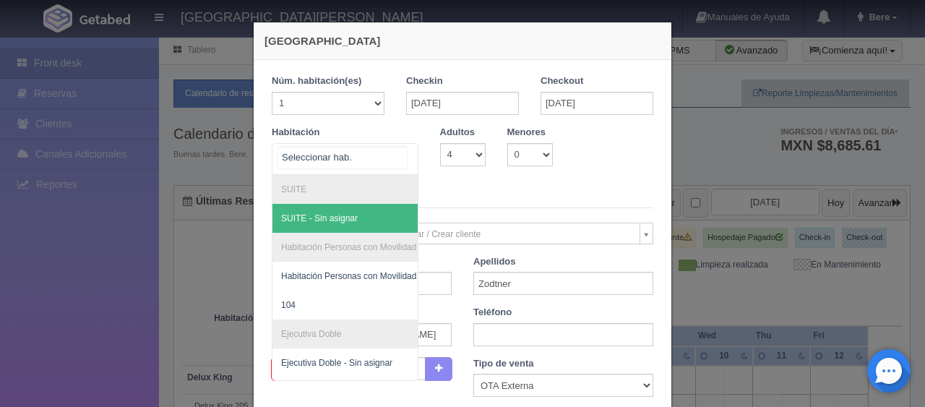
scroll to position [145, 0]
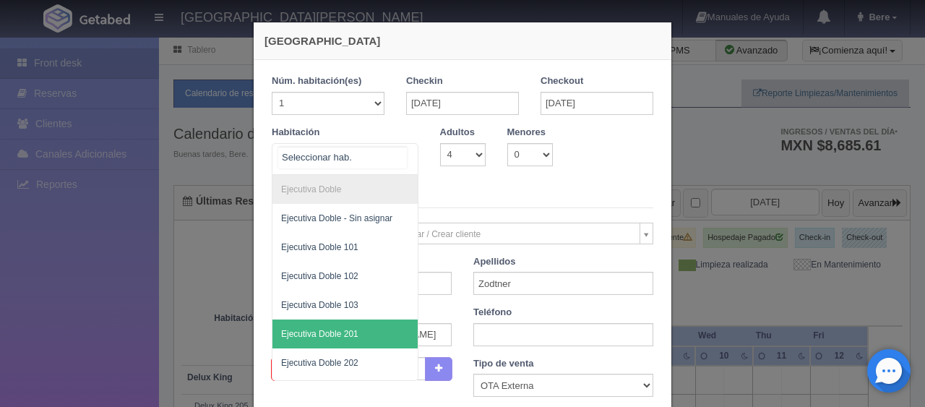
click at [358, 327] on span "Ejecutiva Doble 201" at bounding box center [393, 333] width 243 height 29
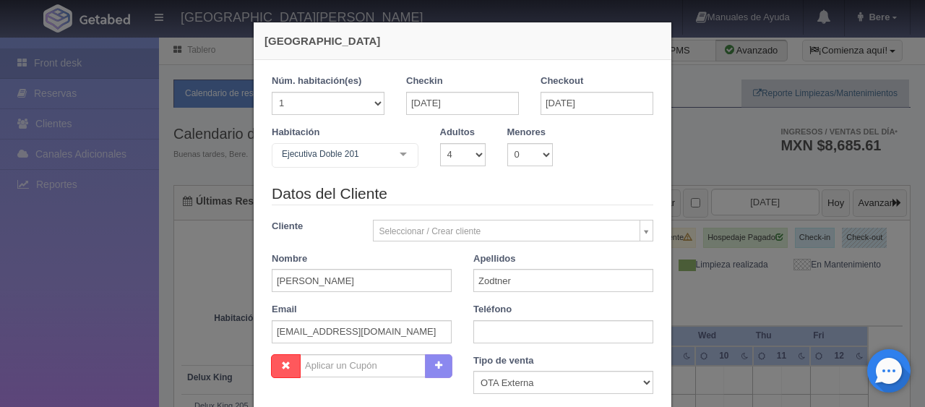
checkbox input "false"
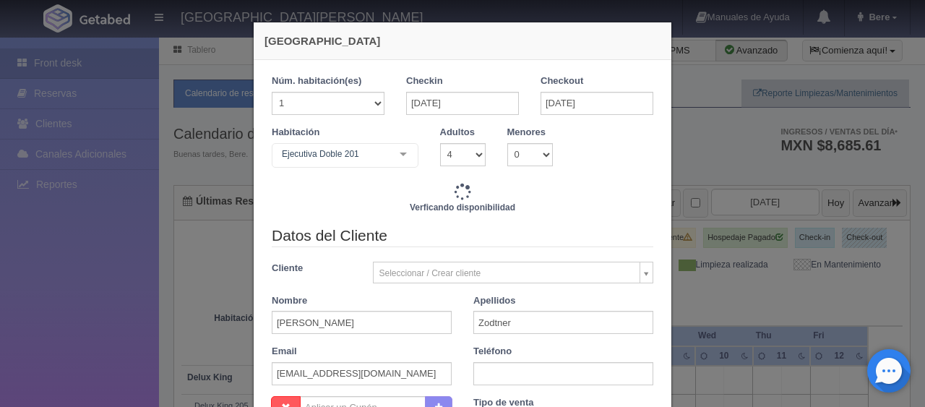
type input "1969.00"
checkbox input "false"
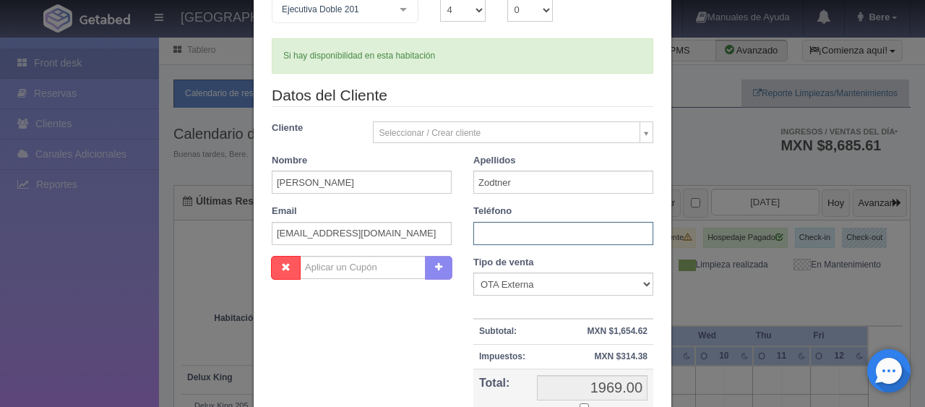
click at [504, 233] on input "text" at bounding box center [563, 233] width 180 height 23
type input "."
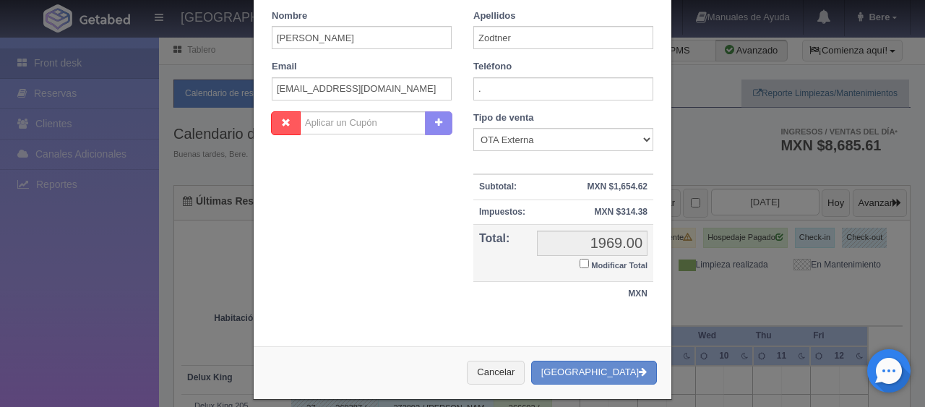
click at [580, 267] on label "Modificar Total" at bounding box center [614, 264] width 68 height 17
click at [580, 267] on input "Modificar Total" at bounding box center [584, 263] width 9 height 9
checkbox input "true"
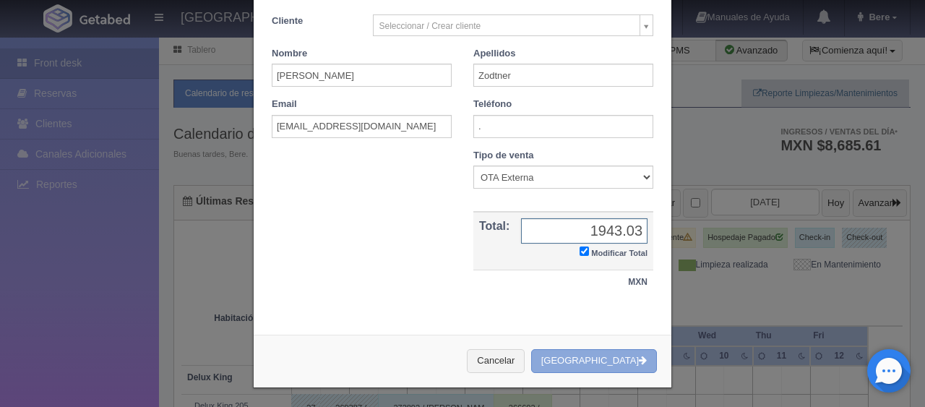
type input "1943.03"
click at [607, 357] on button "Crear Reserva" at bounding box center [594, 361] width 126 height 24
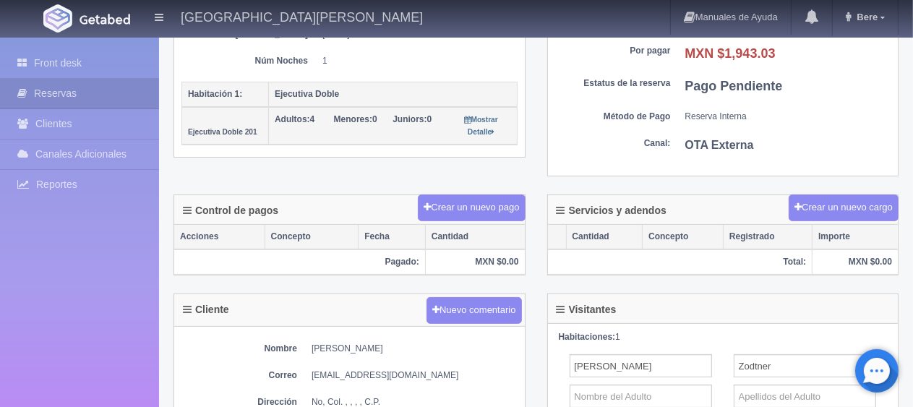
scroll to position [434, 0]
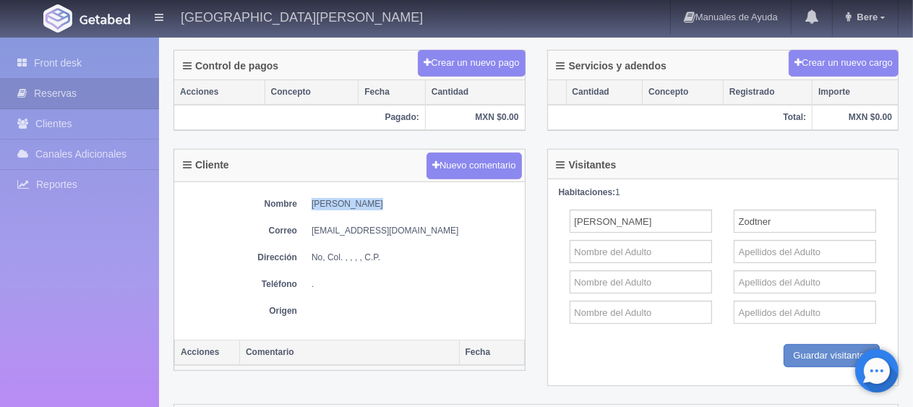
drag, startPoint x: 306, startPoint y: 202, endPoint x: 427, endPoint y: 192, distance: 121.8
click at [427, 192] on div "Nombre Cyril Zodtner Correo czodtn.261035@guest.booking.com Dirección No, Col. …" at bounding box center [349, 261] width 351 height 158
copy dd "Cyril Zodtner"
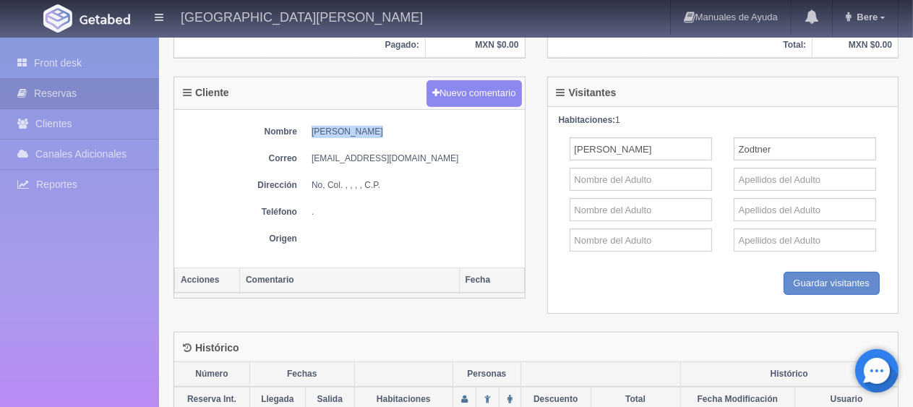
scroll to position [289, 0]
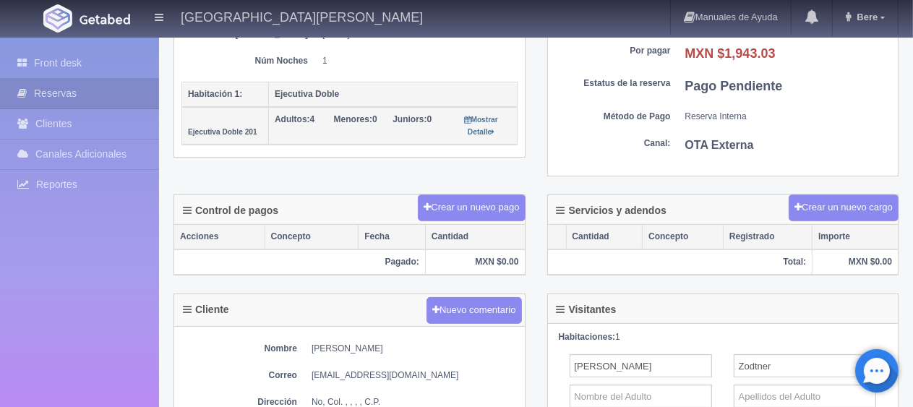
click at [352, 189] on div "Detalle General Núm. reserva interna Núm de reserva 272920 Referencia de pago d…" at bounding box center [536, 15] width 747 height 359
click at [66, 44] on div "Front desk Reservas Clientes Canales Adicionales Channex Reportes Reporte del d…" at bounding box center [79, 241] width 159 height 407
click at [66, 68] on link "Front desk" at bounding box center [79, 63] width 159 height 30
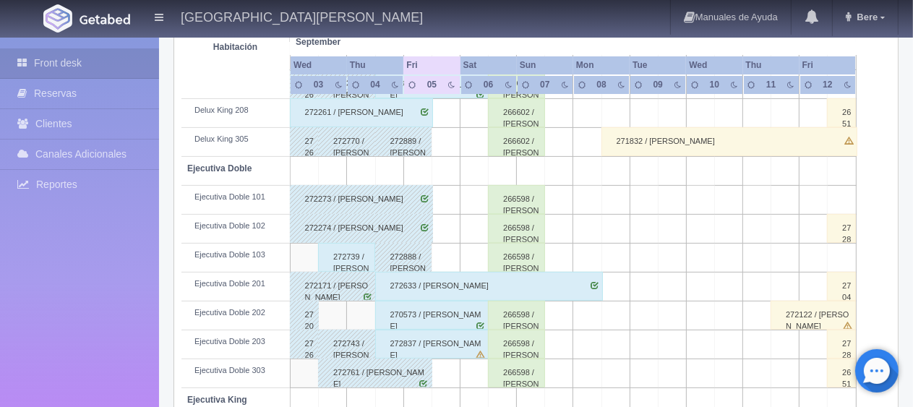
scroll to position [265, 0]
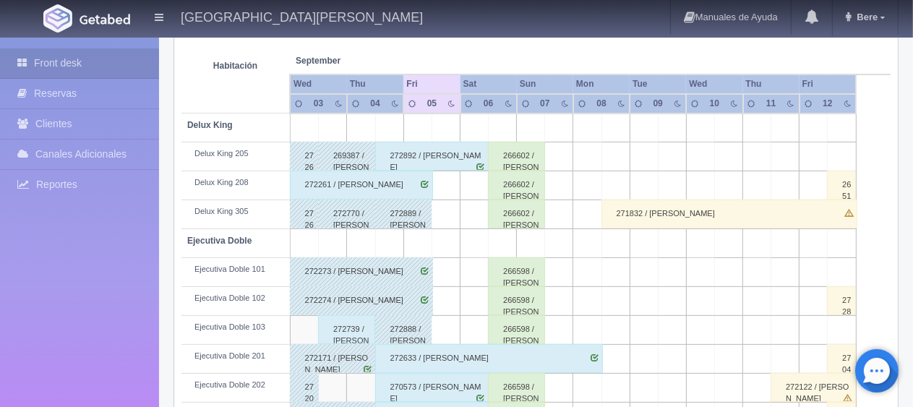
click at [332, 181] on div "272261 / [PERSON_NAME]" at bounding box center [361, 185] width 143 height 29
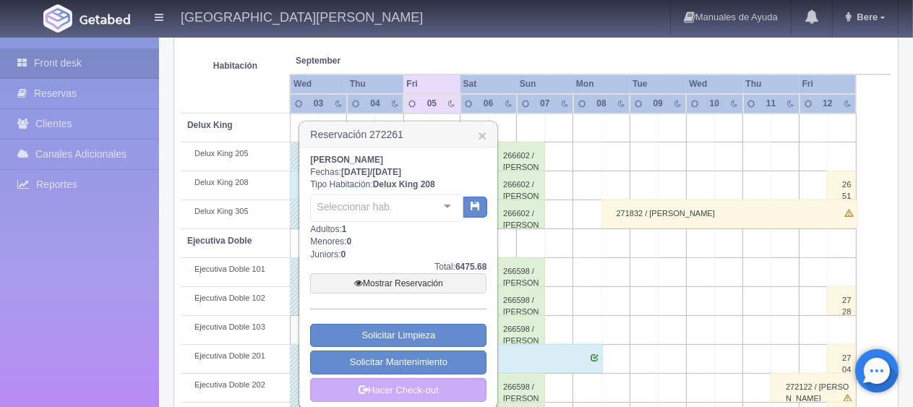
scroll to position [409, 0]
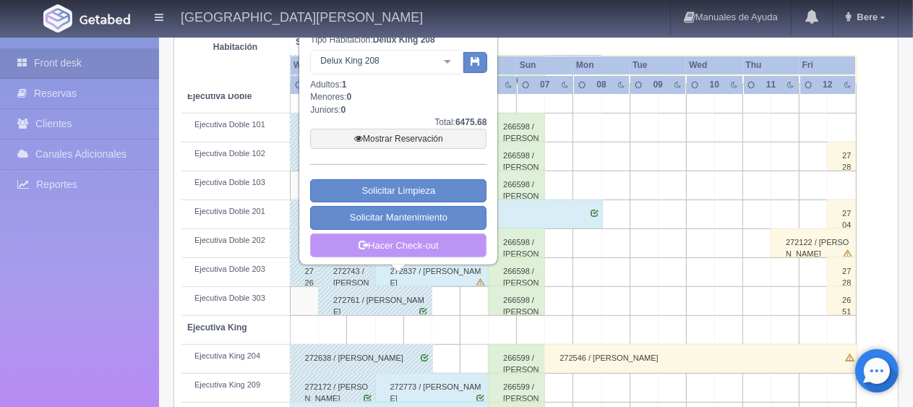
click at [418, 247] on link "Hacer Check-out" at bounding box center [398, 245] width 176 height 25
click at [473, 245] on link "Hacer Check-out" at bounding box center [398, 245] width 176 height 25
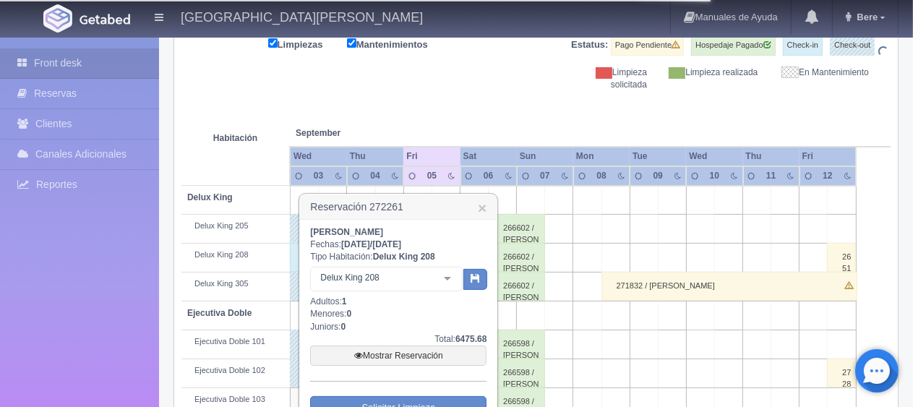
scroll to position [265, 0]
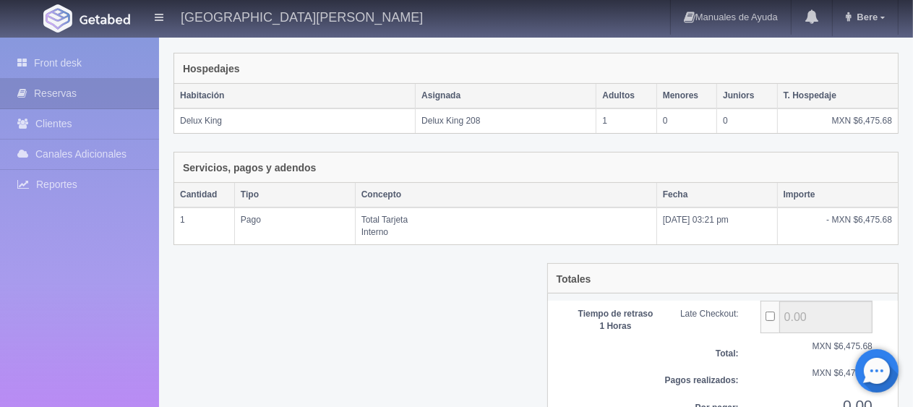
scroll to position [283, 0]
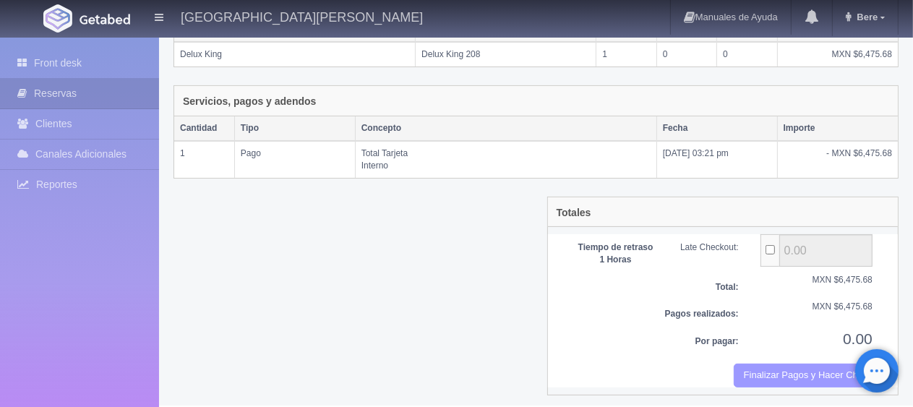
click at [780, 377] on button "Finalizar Pagos y Hacer Checkout" at bounding box center [803, 376] width 139 height 24
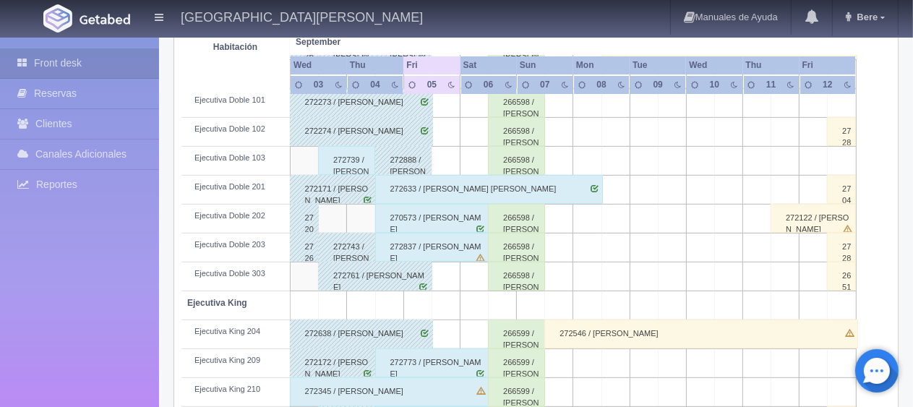
scroll to position [506, 0]
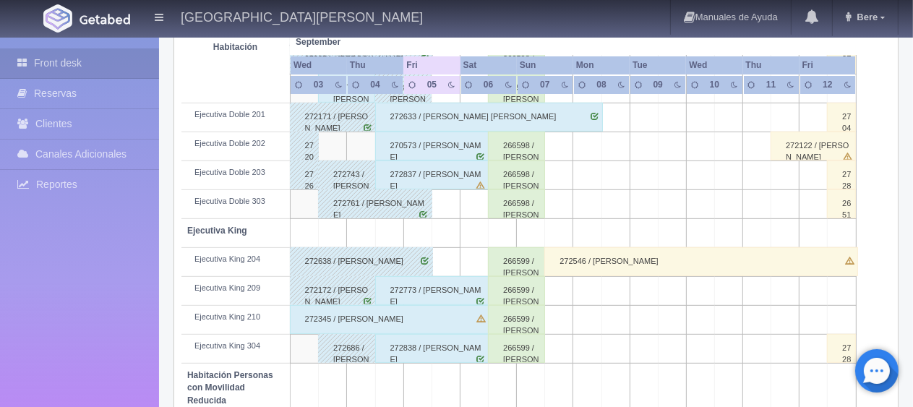
click at [629, 262] on div "272546 / [PERSON_NAME]" at bounding box center [700, 261] width 313 height 29
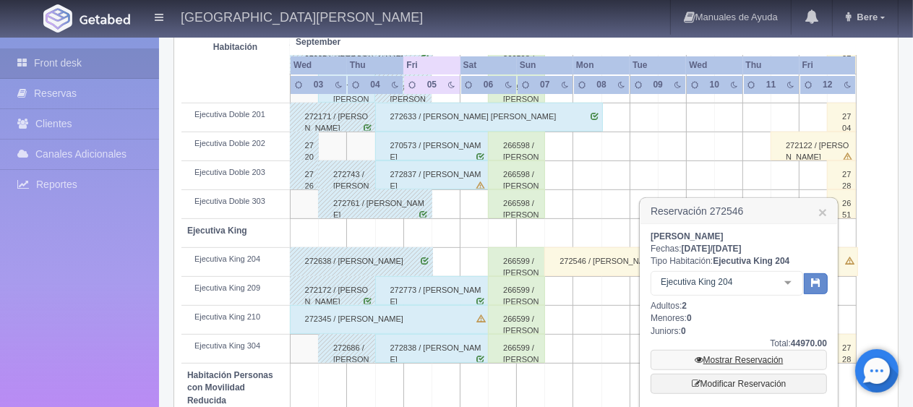
click at [722, 357] on link "Mostrar Reservación" at bounding box center [738, 360] width 176 height 20
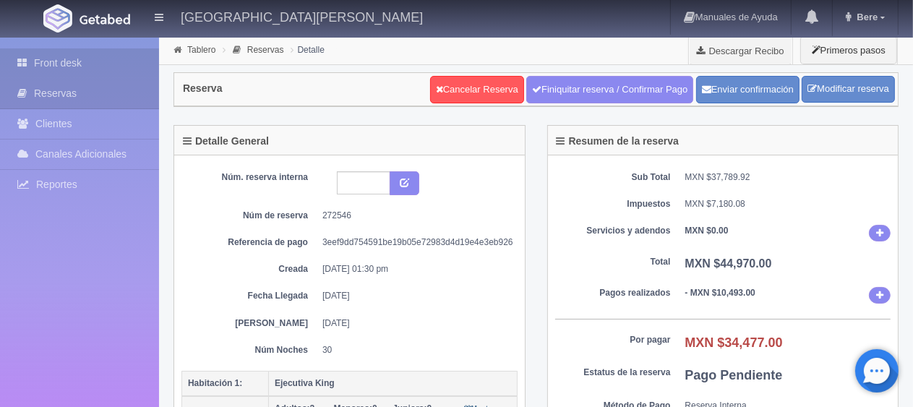
click at [55, 51] on link "Front desk" at bounding box center [79, 63] width 159 height 30
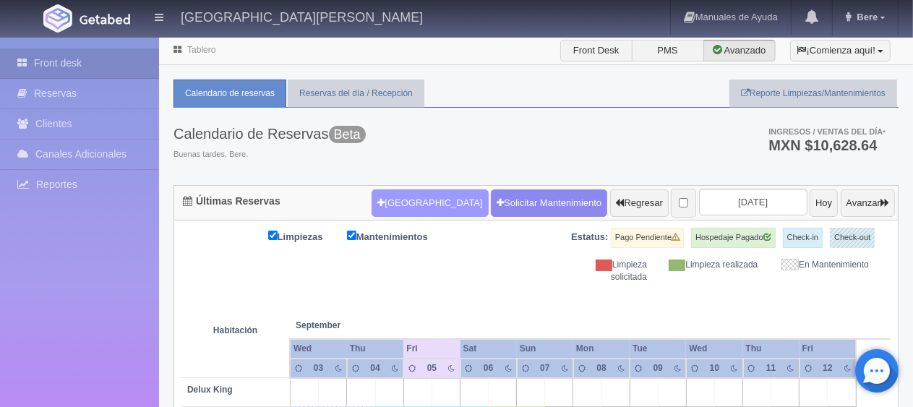
click at [412, 200] on button "[GEOGRAPHIC_DATA]" at bounding box center [429, 202] width 116 height 27
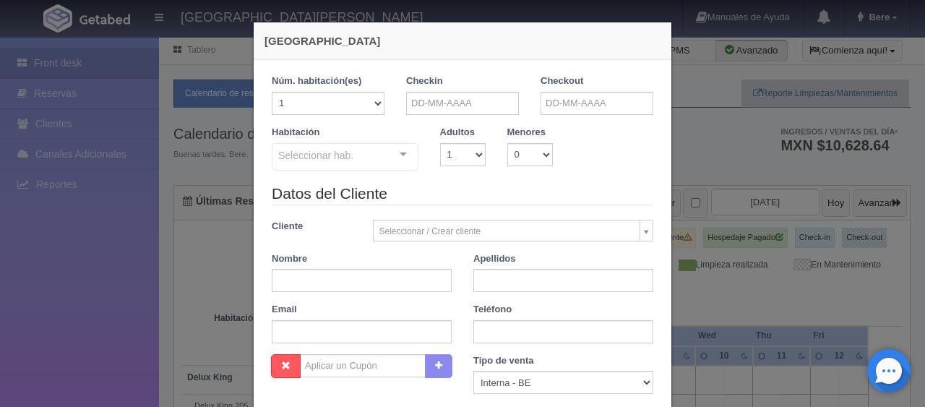
checkbox input "false"
click at [413, 110] on input "text" at bounding box center [462, 103] width 113 height 23
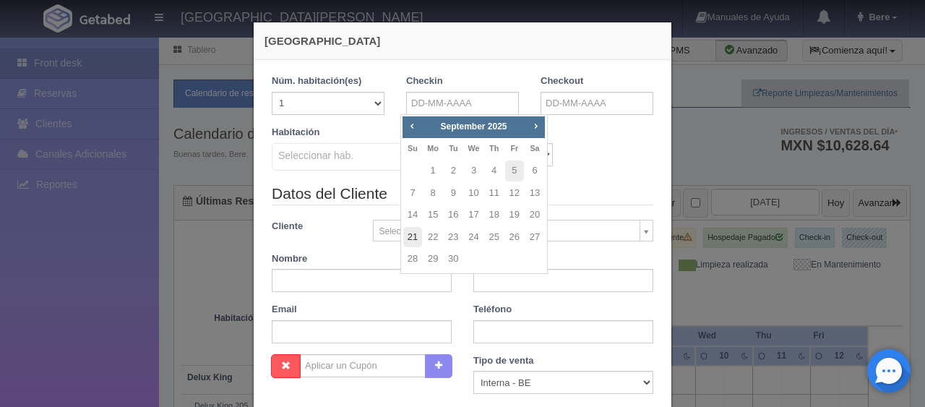
click at [416, 236] on link "21" at bounding box center [412, 237] width 19 height 21
type input "[DATE]"
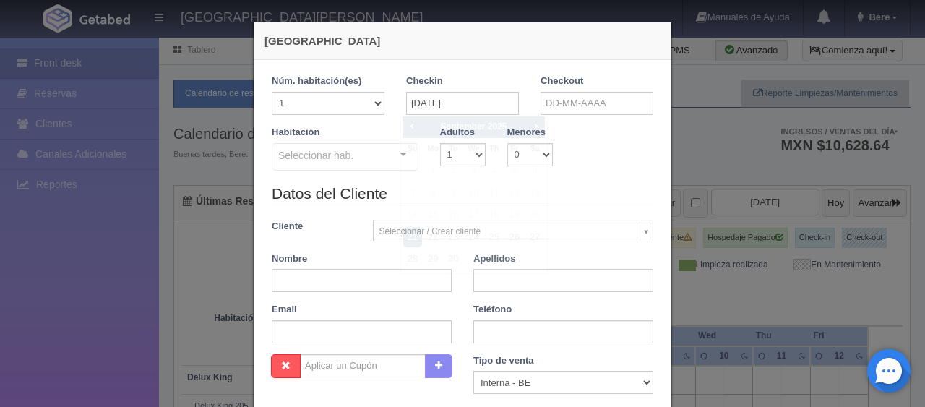
checkbox input "false"
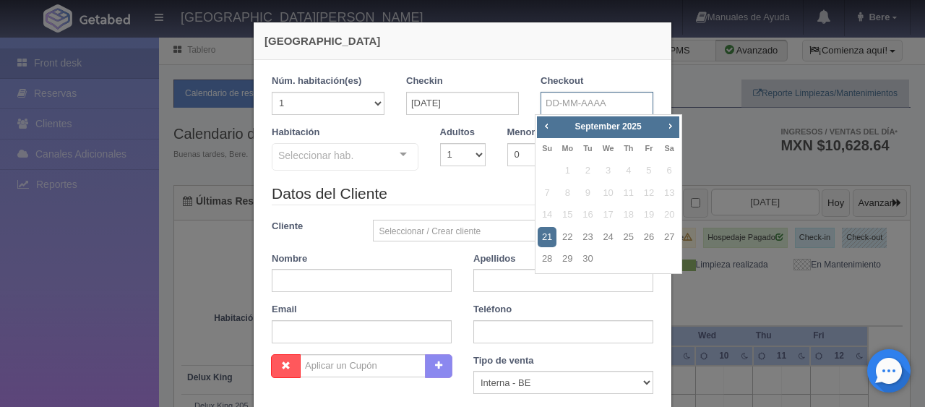
click at [554, 102] on input "text" at bounding box center [597, 103] width 113 height 23
click at [567, 238] on link "22" at bounding box center [567, 237] width 19 height 21
type input "22-09-2025"
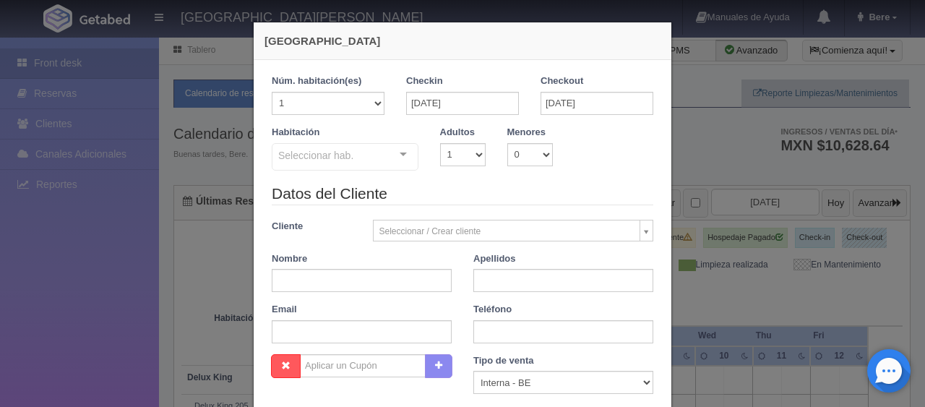
checkbox input "false"
paste input "Juan Antonio Guzman Otero"
drag, startPoint x: 327, startPoint y: 282, endPoint x: 397, endPoint y: 283, distance: 70.8
click at [397, 283] on input "Juan Antonio Guzman Otero" at bounding box center [362, 280] width 180 height 23
type input "Juan Antonio Guzman Otero"
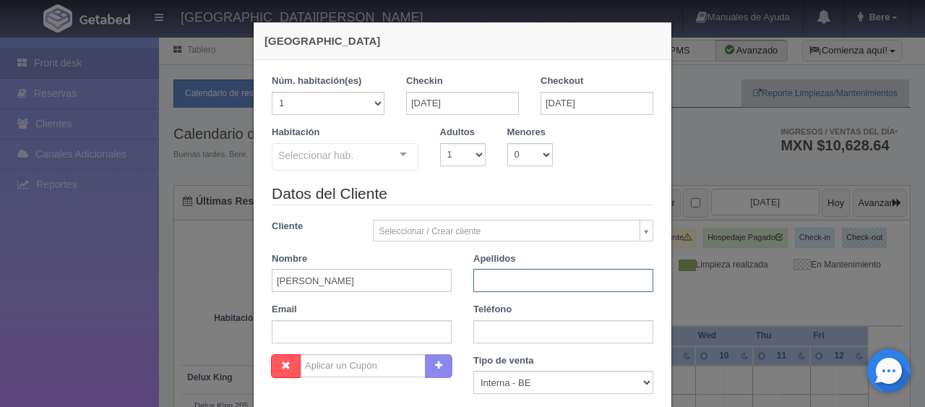
click at [508, 270] on input "text" at bounding box center [563, 280] width 180 height 23
paste input "Guzman Otero"
type input "Guzman Otero"
click at [410, 286] on input "Juan Antonio Guzman Otero" at bounding box center [362, 280] width 180 height 23
type input "Juan Antonio"
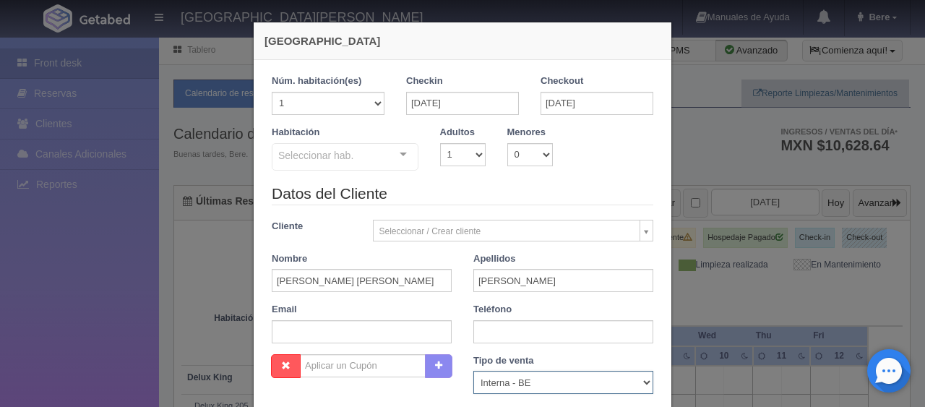
click at [504, 384] on select "Correo Electronico Interna - BE Llamada OTA Externa Otro WALK IN" at bounding box center [563, 382] width 180 height 23
select select "extota"
click at [473, 371] on select "Correo Electronico Interna - BE Llamada OTA Externa Otro WALK IN" at bounding box center [563, 382] width 180 height 23
click at [342, 333] on input "text" at bounding box center [362, 331] width 180 height 23
paste input "jotero.850472@guest.booking.com"
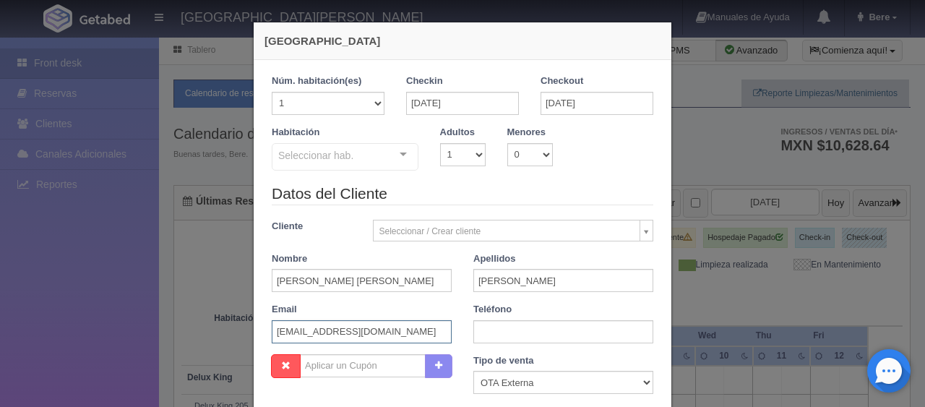
type input "jotero.850472@guest.booking.com"
click at [529, 327] on input "text" at bounding box center [563, 331] width 180 height 23
type input "."
click at [457, 156] on select "1 2 3 4 5 6 7 8 9 10" at bounding box center [463, 154] width 46 height 23
select select "2"
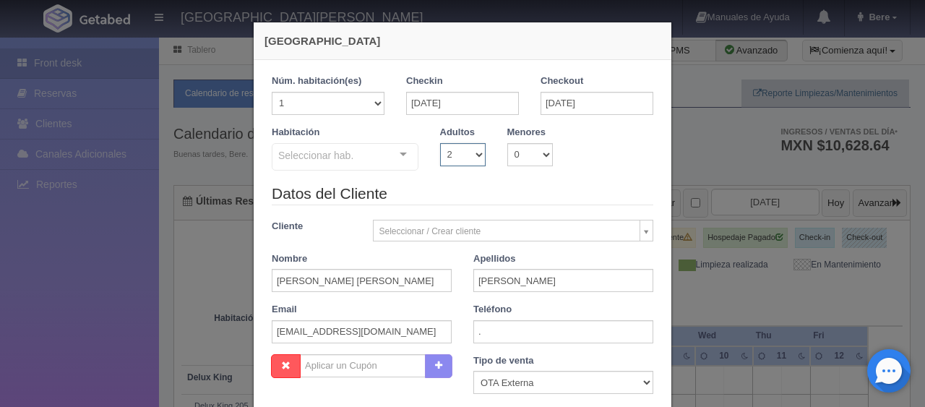
click at [440, 143] on select "1 2 3 4 5 6 7 8 9 10" at bounding box center [463, 154] width 46 height 23
click at [388, 152] on div "Seleccionar hab. SUITE SUITE - Sin asignar SUITE 301 Habitación Personas con Mo…" at bounding box center [345, 157] width 147 height 29
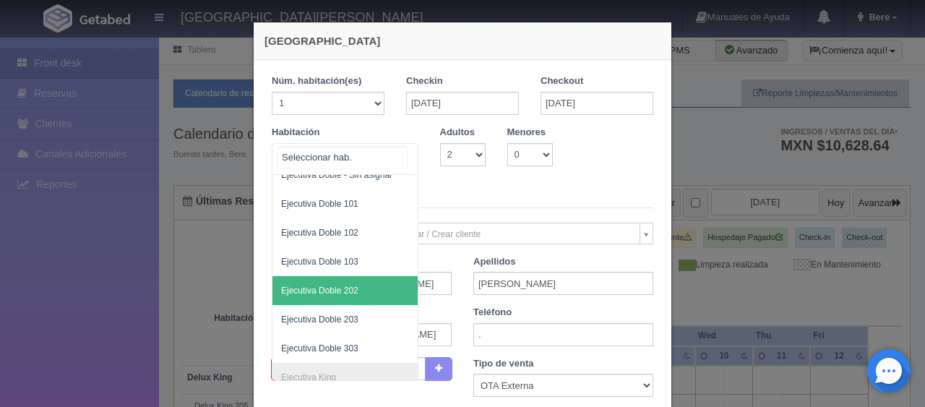
scroll to position [289, 0]
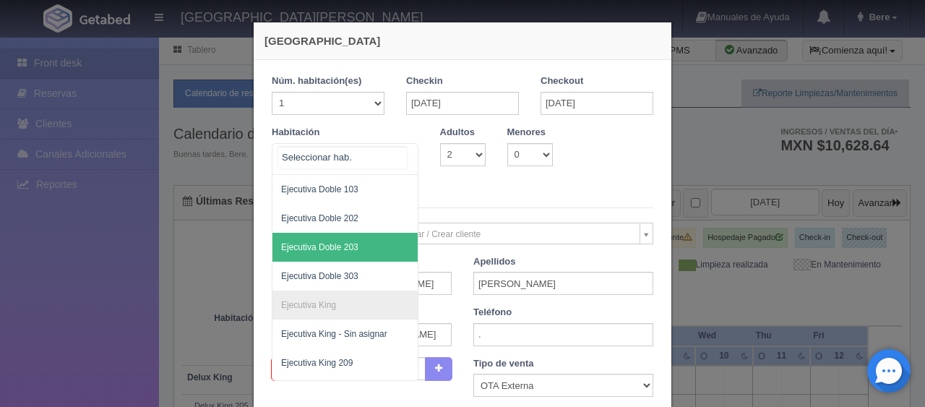
click at [371, 244] on span "Ejecutiva Doble 203" at bounding box center [393, 247] width 243 height 29
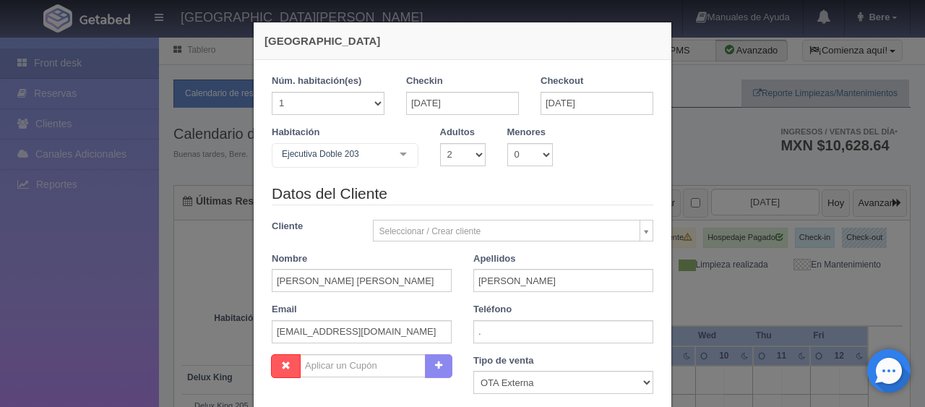
checkbox input "false"
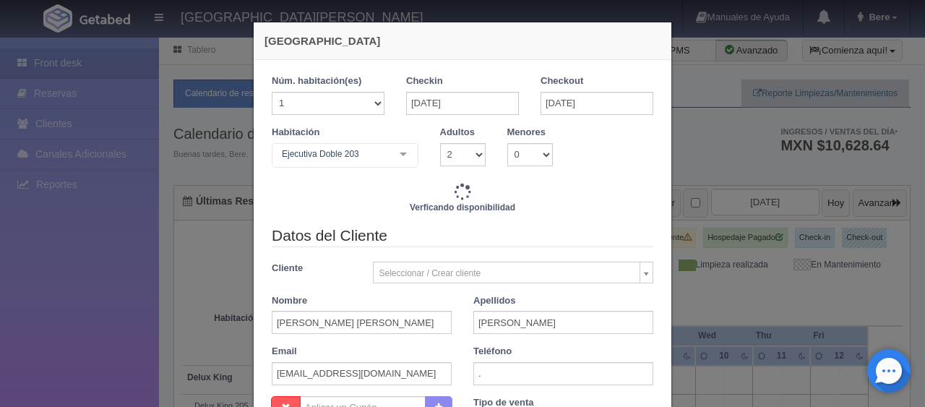
type input "1549.00"
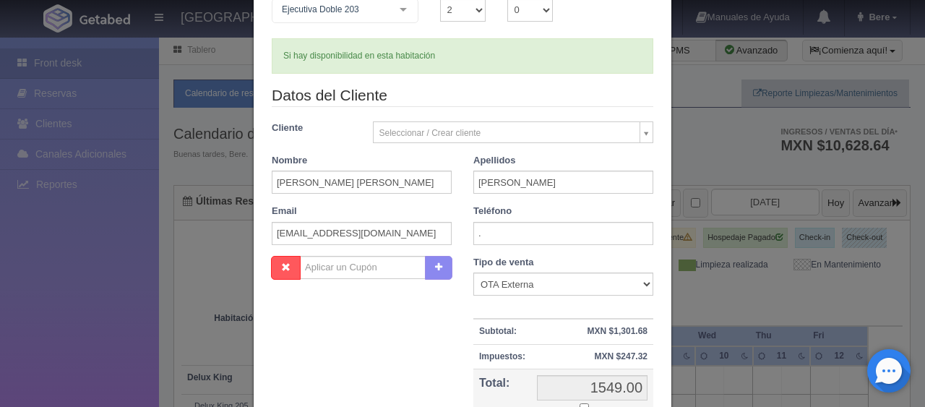
scroll to position [217, 0]
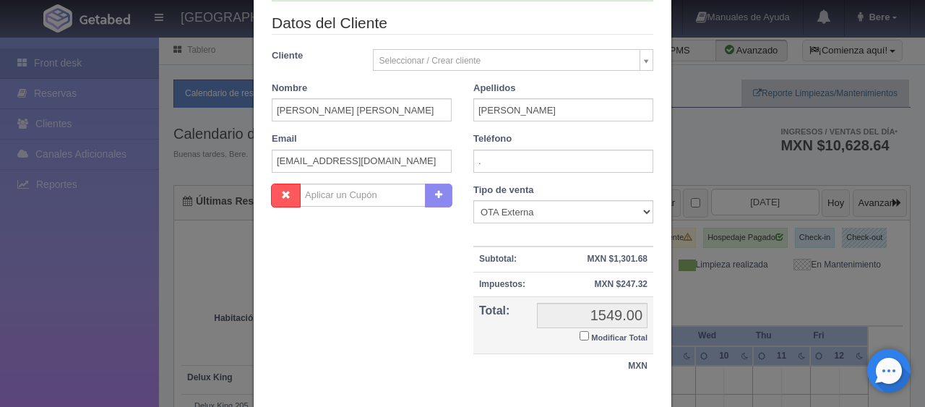
click at [580, 335] on input "Modificar Total" at bounding box center [584, 335] width 9 height 9
checkbox input "true"
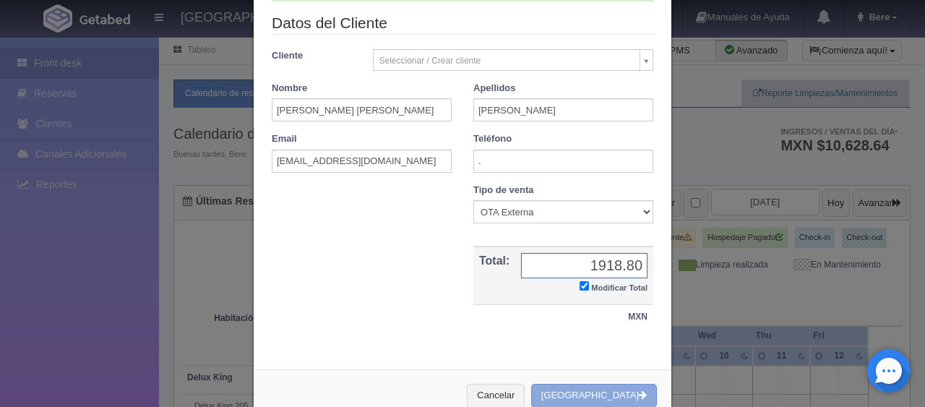
type input "1918.80"
click at [572, 384] on button "Crear Reserva" at bounding box center [594, 396] width 126 height 24
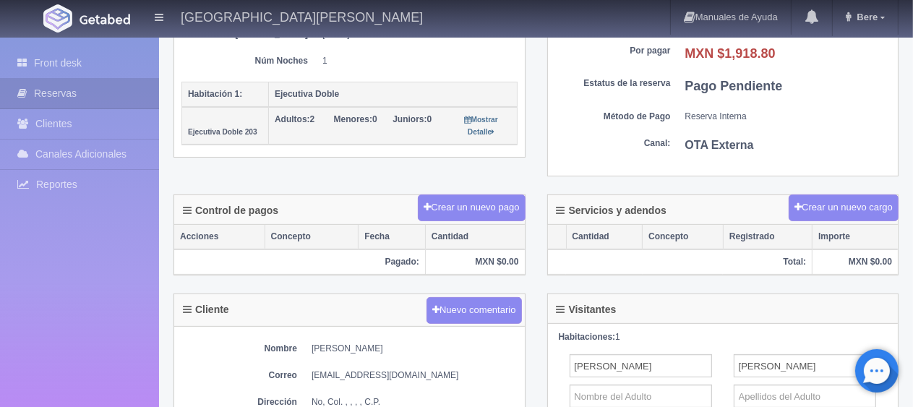
scroll to position [361, 0]
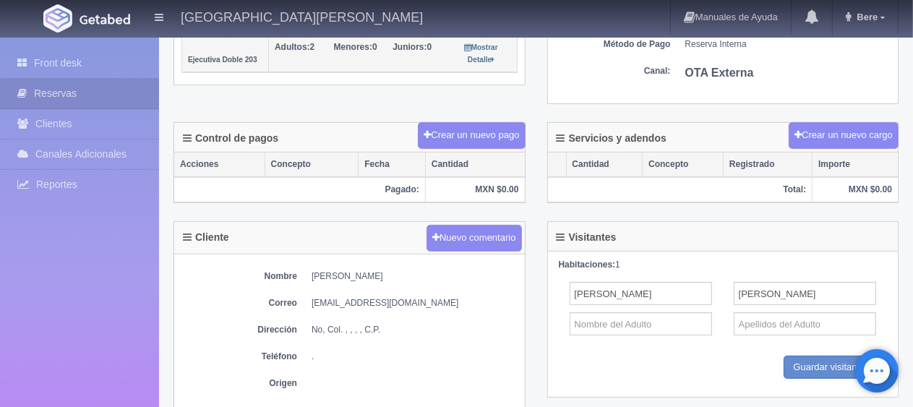
drag, startPoint x: 307, startPoint y: 272, endPoint x: 445, endPoint y: 272, distance: 138.0
click at [445, 272] on dl "Nombre [PERSON_NAME]" at bounding box center [349, 276] width 336 height 12
copy dd "[PERSON_NAME]"
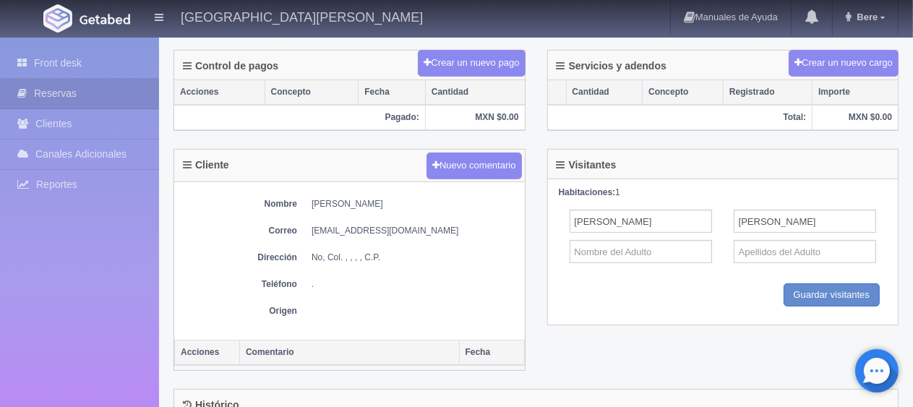
scroll to position [289, 0]
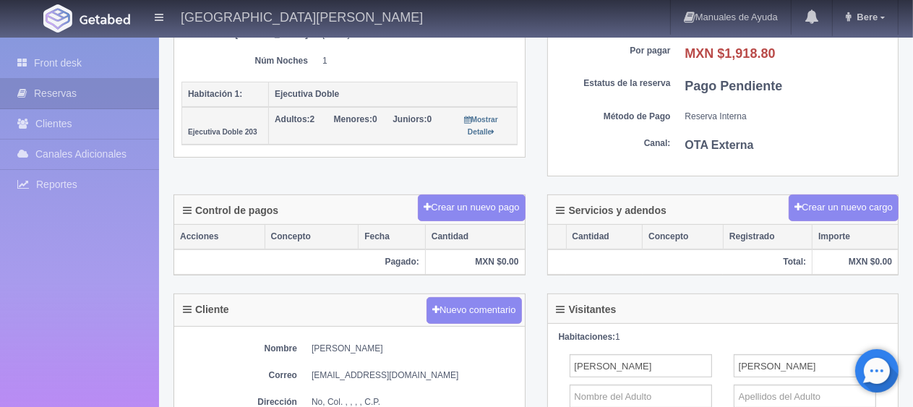
click at [406, 174] on div "Detalle General Núm. reserva interna Núm de reserva 272924 Referencia de pago f…" at bounding box center [536, 15] width 747 height 359
click at [59, 59] on link "Front desk" at bounding box center [79, 63] width 159 height 30
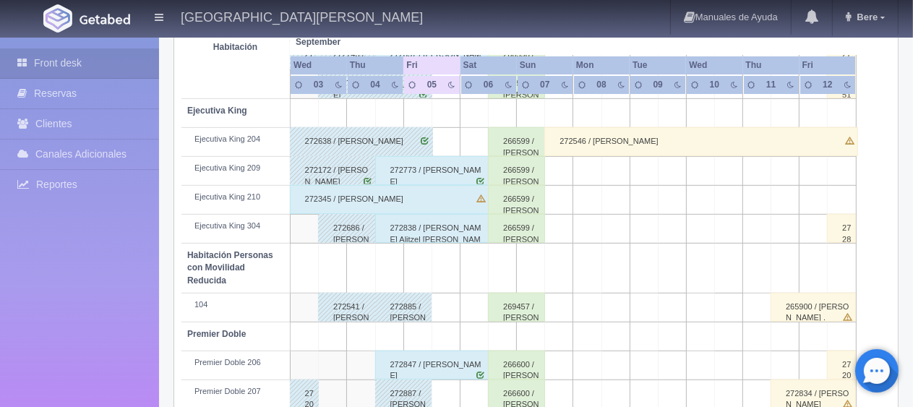
scroll to position [770, 0]
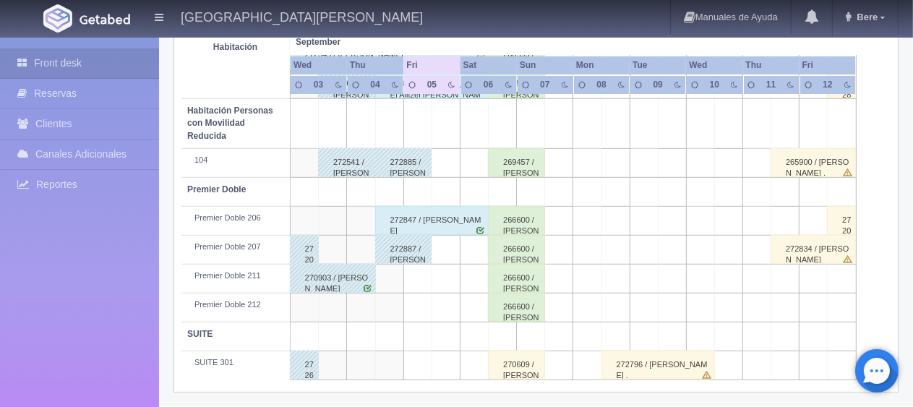
click at [510, 364] on div "270609 / [PERSON_NAME]" at bounding box center [516, 365] width 57 height 29
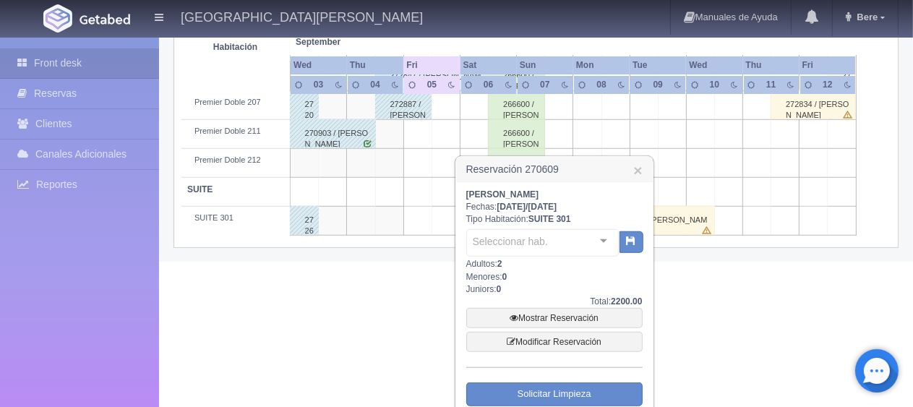
scroll to position [954, 0]
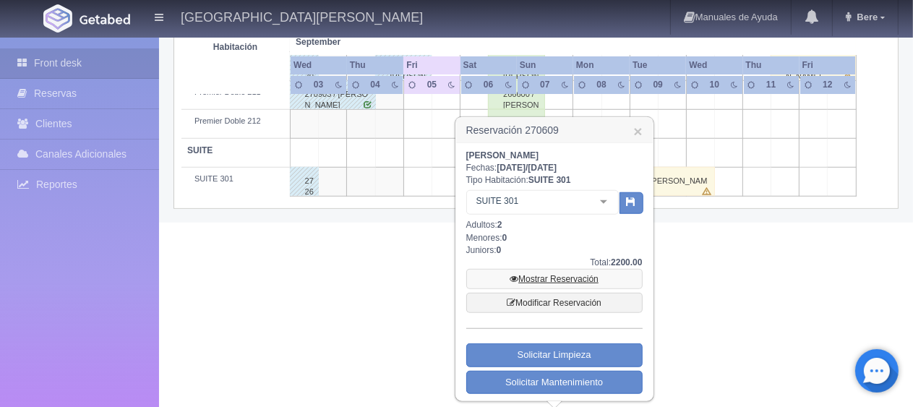
click at [561, 273] on link "Mostrar Reservación" at bounding box center [554, 279] width 176 height 20
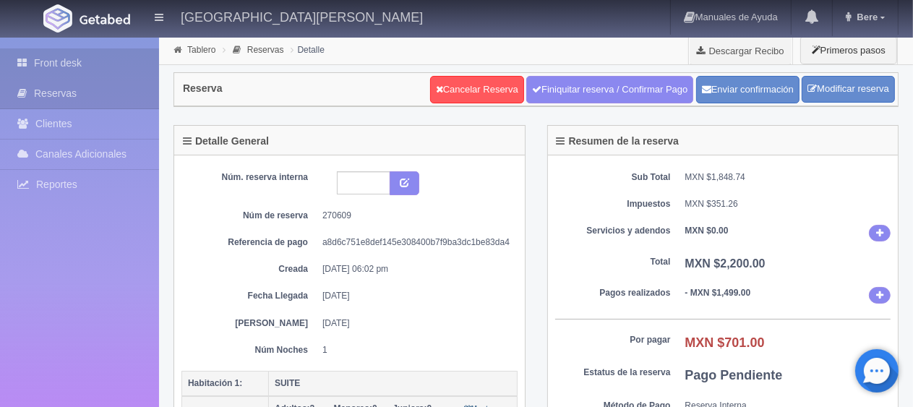
click at [27, 69] on icon at bounding box center [25, 63] width 17 height 14
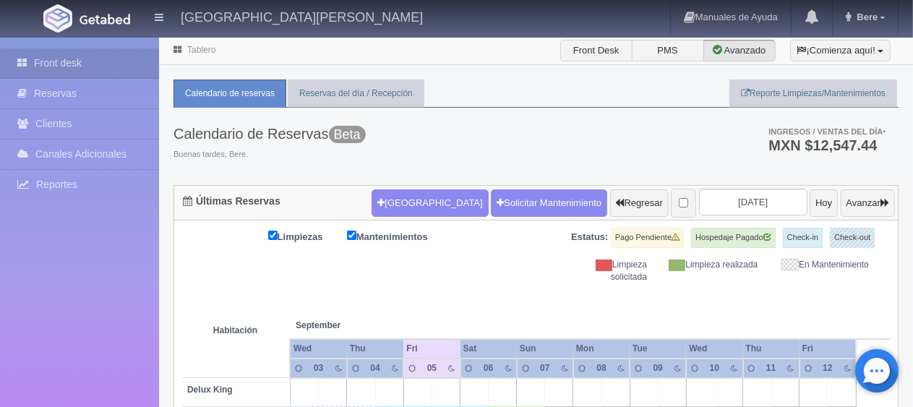
click at [547, 139] on div "Calendario de Reservas Beta Buenas tardes, Bere. Ingresos / Ventas del día * MX…" at bounding box center [535, 146] width 725 height 77
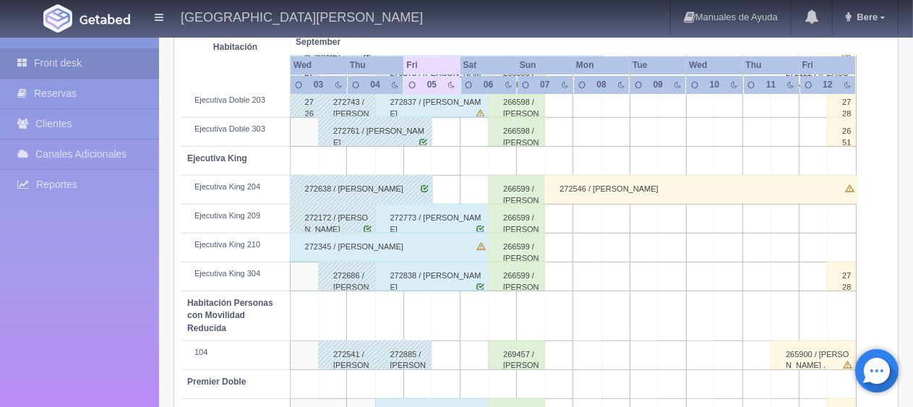
scroll to position [770, 0]
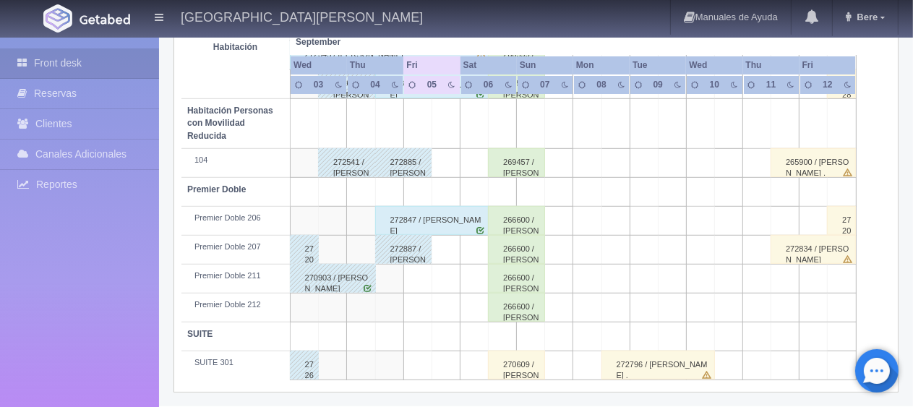
click at [512, 265] on div "266600 / Javier Romero" at bounding box center [516, 278] width 57 height 29
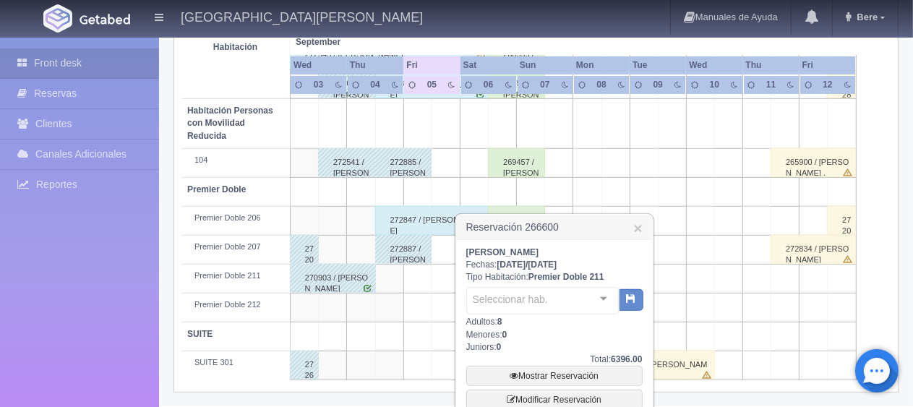
scroll to position [867, 0]
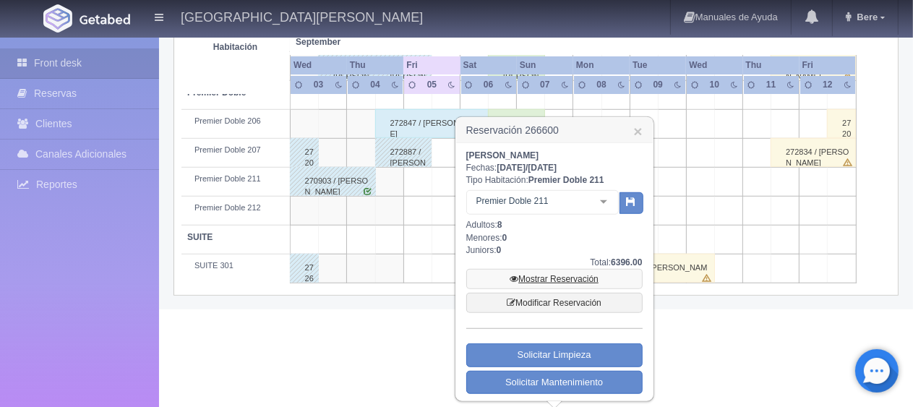
click at [560, 278] on link "Mostrar Reservación" at bounding box center [554, 279] width 176 height 20
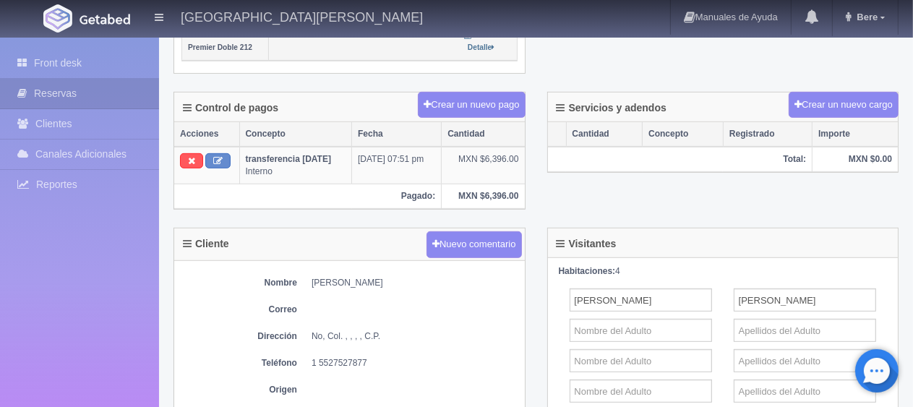
scroll to position [506, 0]
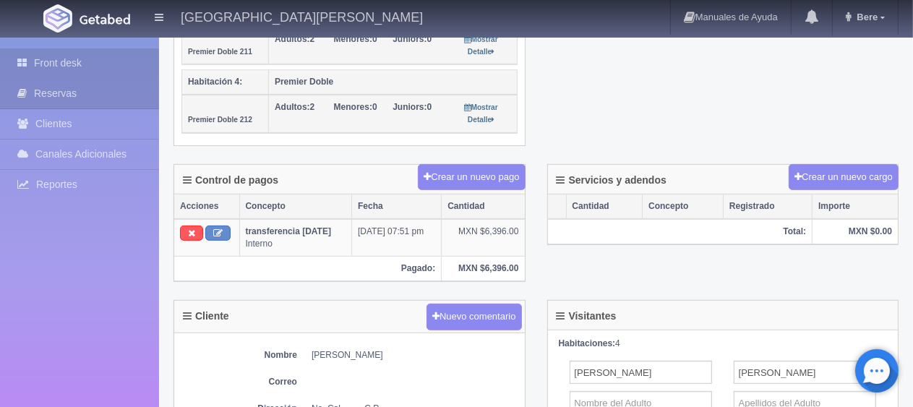
click at [92, 67] on link "Front desk" at bounding box center [79, 63] width 159 height 30
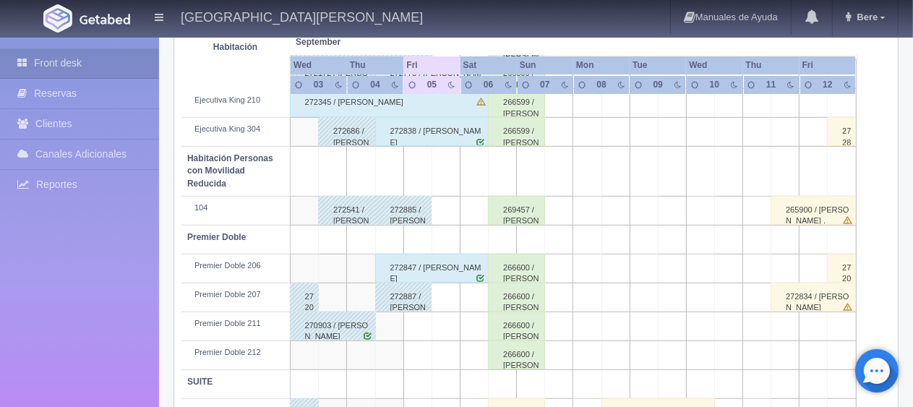
scroll to position [770, 0]
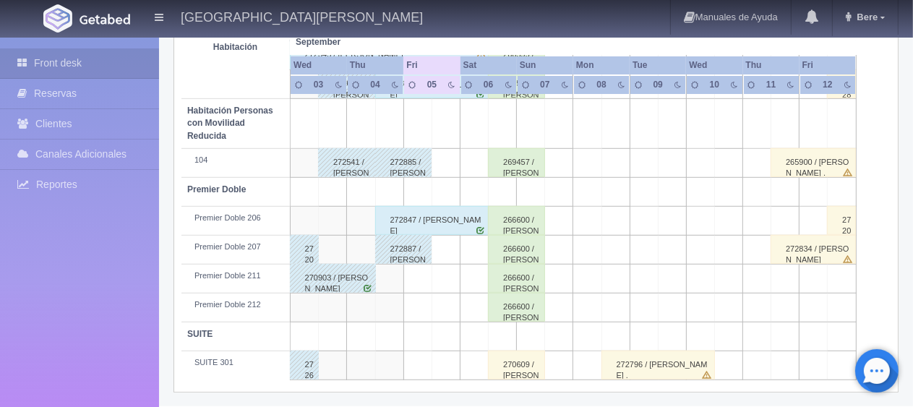
click at [507, 165] on div "269457 / Javier Romero" at bounding box center [516, 162] width 57 height 29
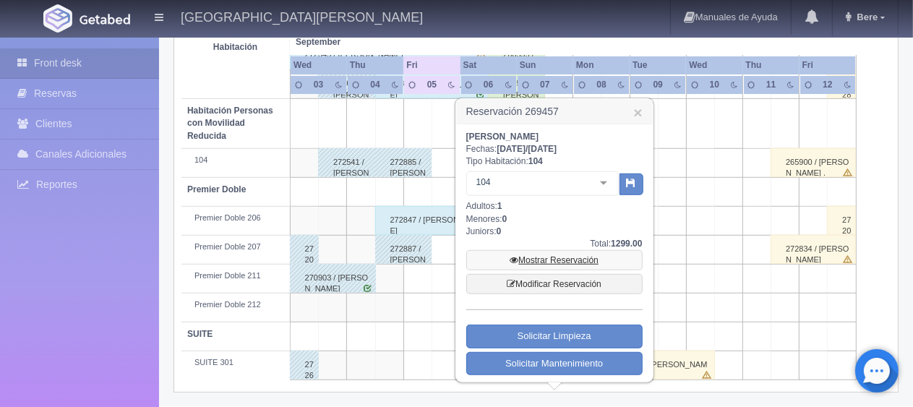
click at [530, 254] on link "Mostrar Reservación" at bounding box center [554, 260] width 176 height 20
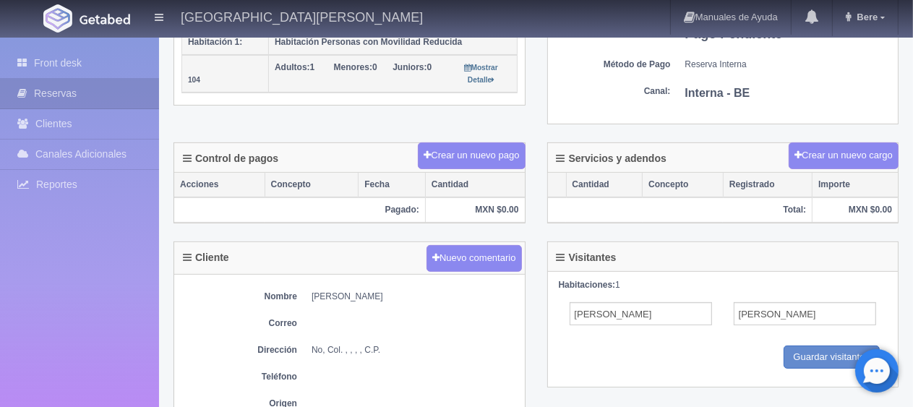
scroll to position [269, 0]
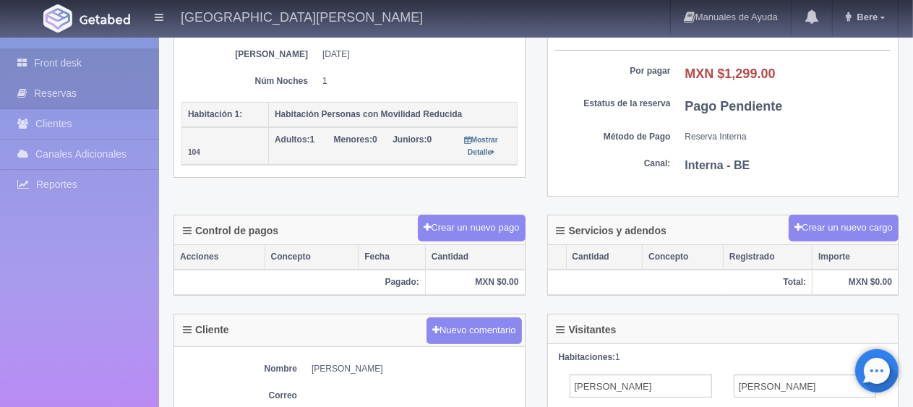
click at [17, 66] on icon at bounding box center [25, 63] width 17 height 14
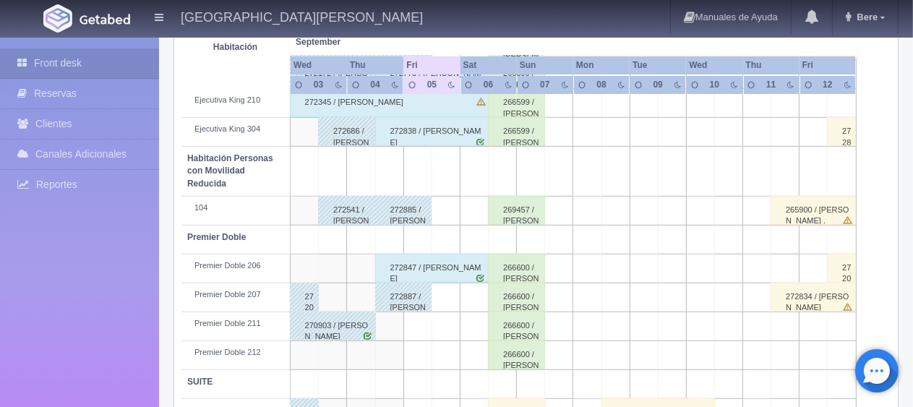
scroll to position [770, 0]
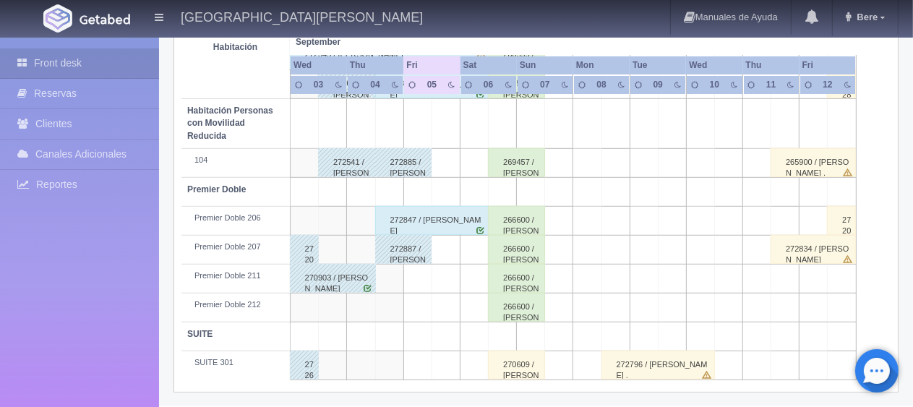
click at [515, 293] on div "266600 / [PERSON_NAME]" at bounding box center [516, 307] width 57 height 29
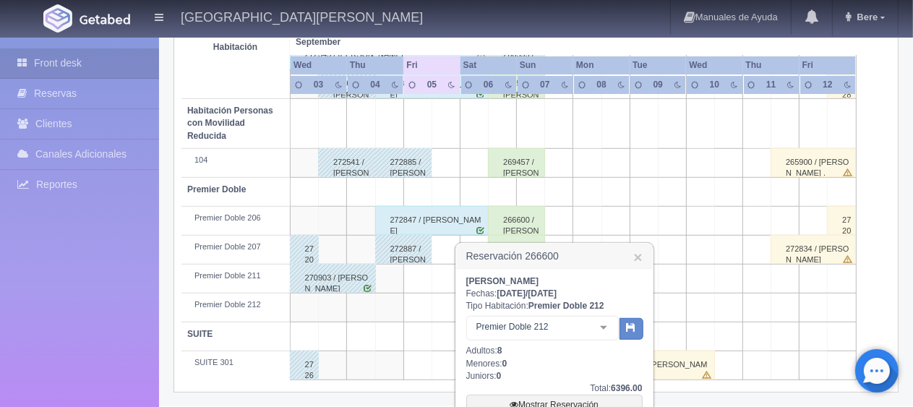
click at [642, 258] on h3 "Reservación 266600 ×" at bounding box center [554, 256] width 197 height 25
click at [637, 259] on link "×" at bounding box center [637, 256] width 9 height 15
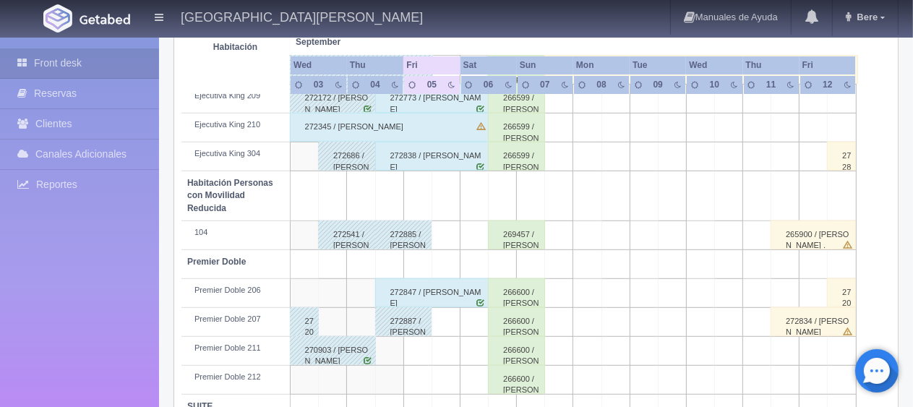
scroll to position [626, 0]
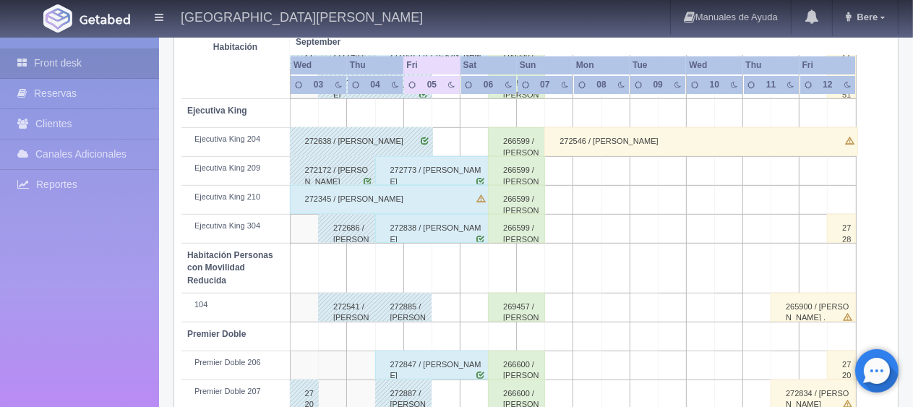
click at [509, 195] on div "266599 / Javier Romero" at bounding box center [516, 199] width 57 height 29
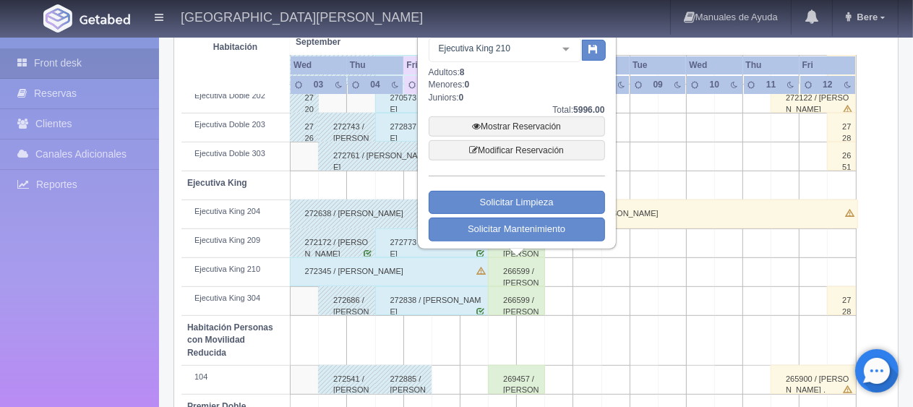
scroll to position [481, 0]
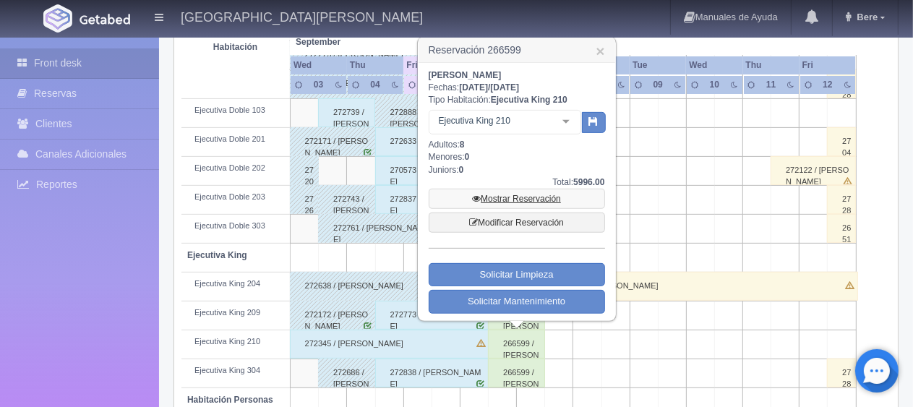
click at [532, 194] on link "Mostrar Reservación" at bounding box center [517, 199] width 176 height 20
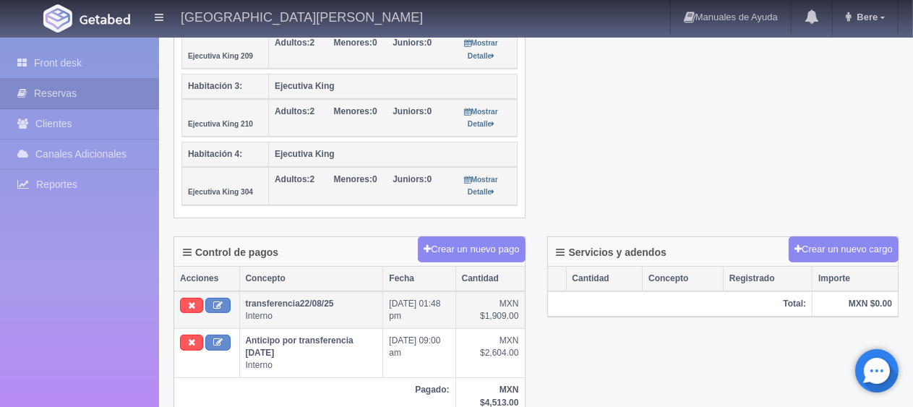
scroll to position [506, 0]
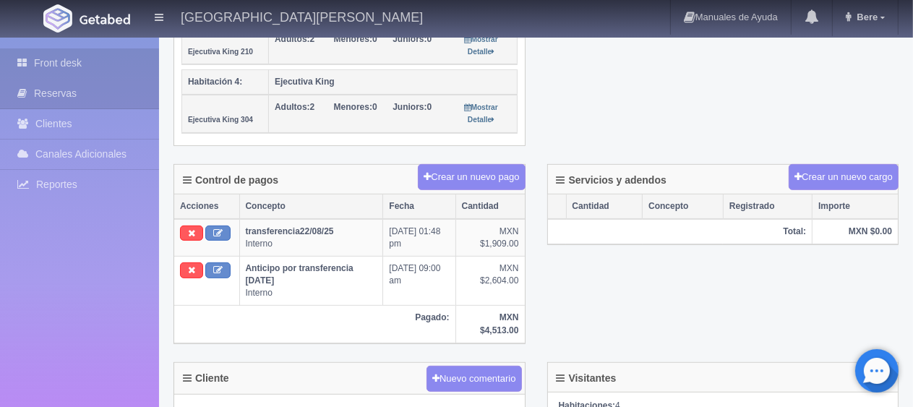
click at [128, 56] on link "Front desk" at bounding box center [79, 63] width 159 height 30
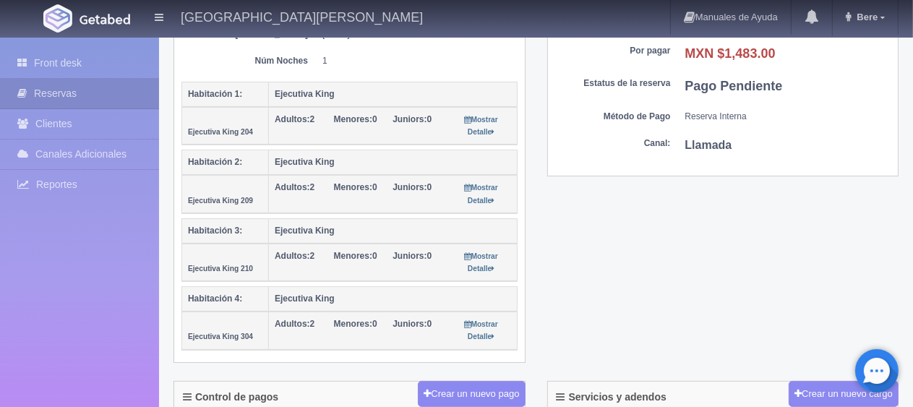
scroll to position [217, 0]
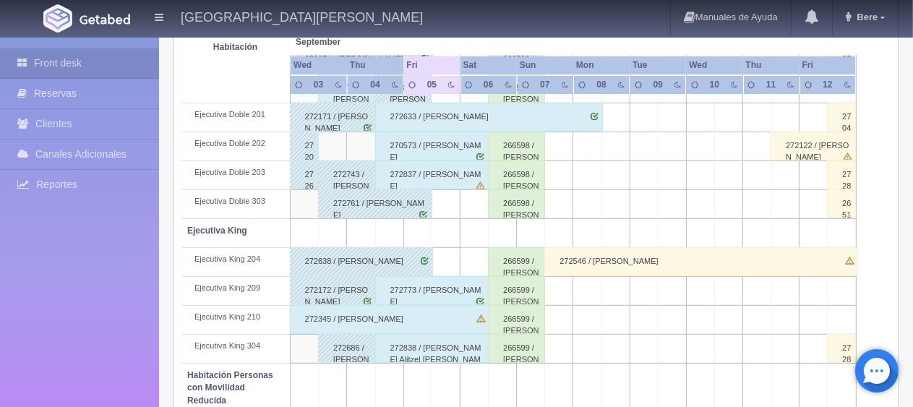
scroll to position [361, 0]
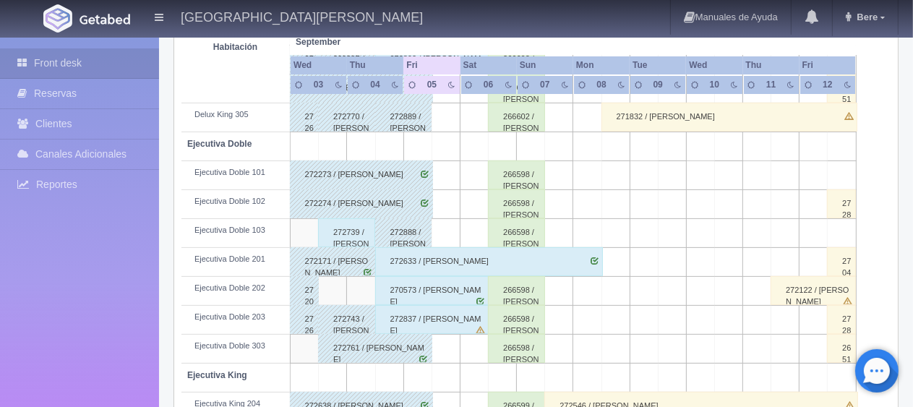
click at [539, 211] on div "266598 / [PERSON_NAME]" at bounding box center [516, 203] width 57 height 29
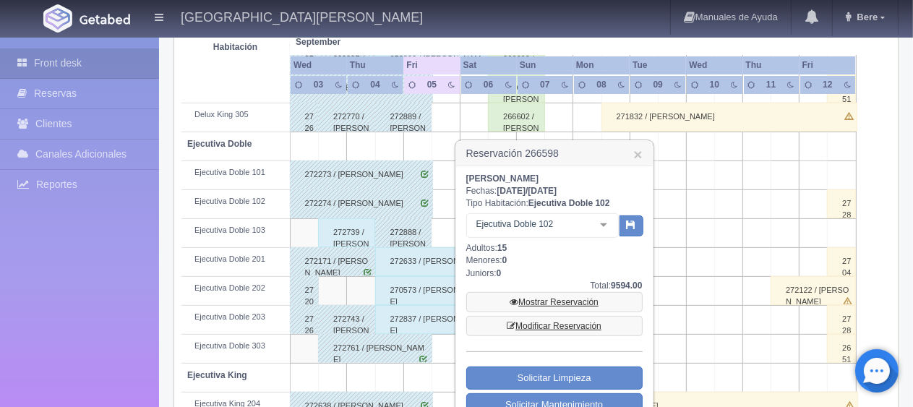
click at [580, 304] on link "Mostrar Reservación" at bounding box center [554, 302] width 176 height 20
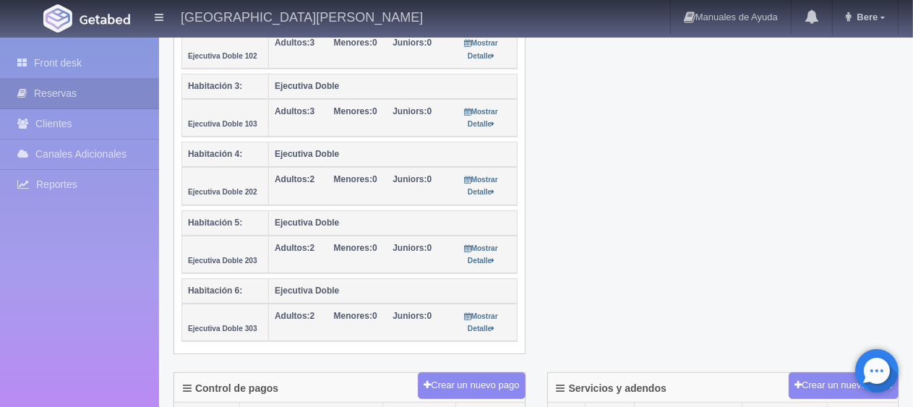
scroll to position [217, 0]
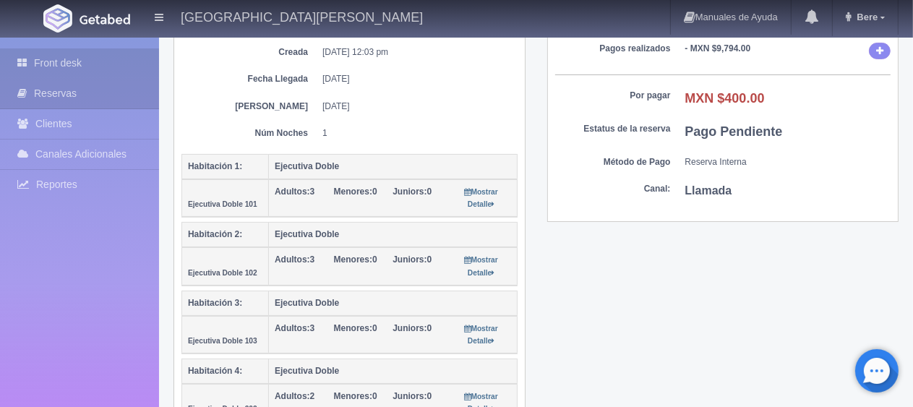
click at [38, 63] on link "Front desk" at bounding box center [79, 63] width 159 height 30
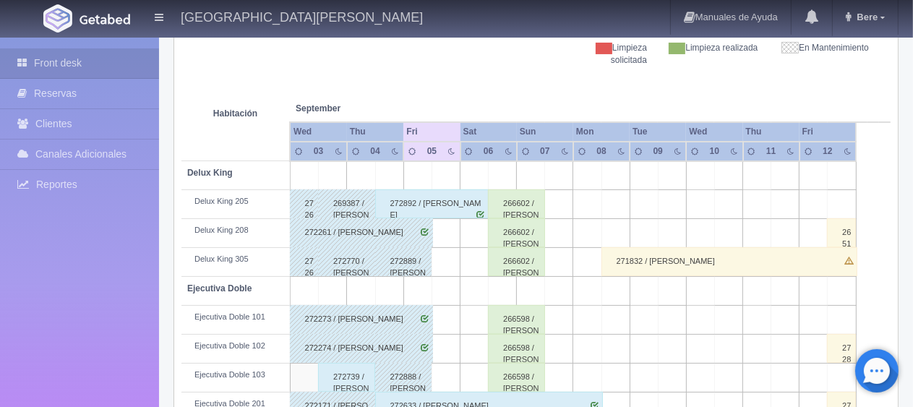
scroll to position [217, 0]
click at [505, 212] on div "266602 / [PERSON_NAME]" at bounding box center [516, 203] width 57 height 29
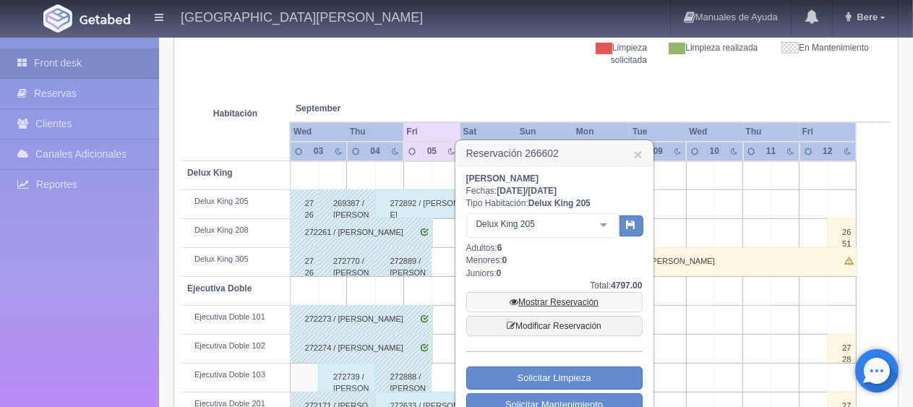
click at [541, 297] on link "Mostrar Reservación" at bounding box center [554, 302] width 176 height 20
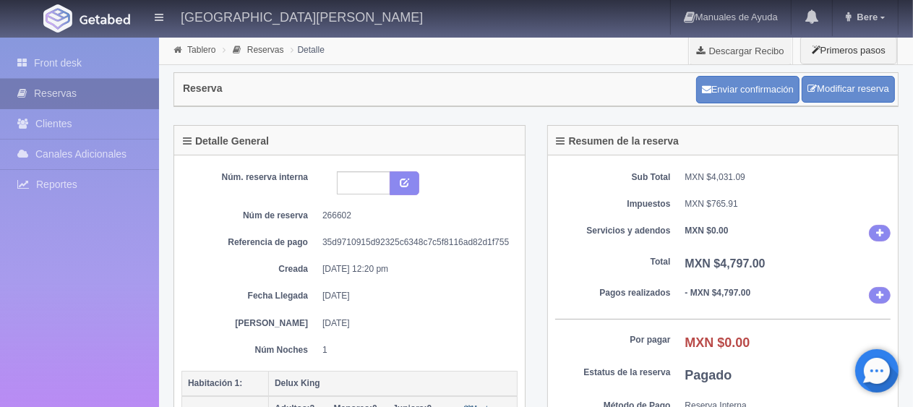
click at [49, 80] on link "Reservas" at bounding box center [79, 94] width 159 height 30
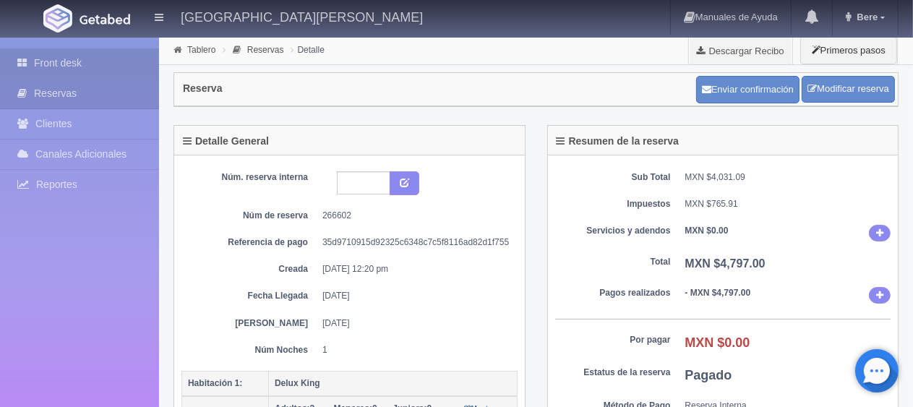
click at [59, 72] on link "Front desk" at bounding box center [79, 63] width 159 height 30
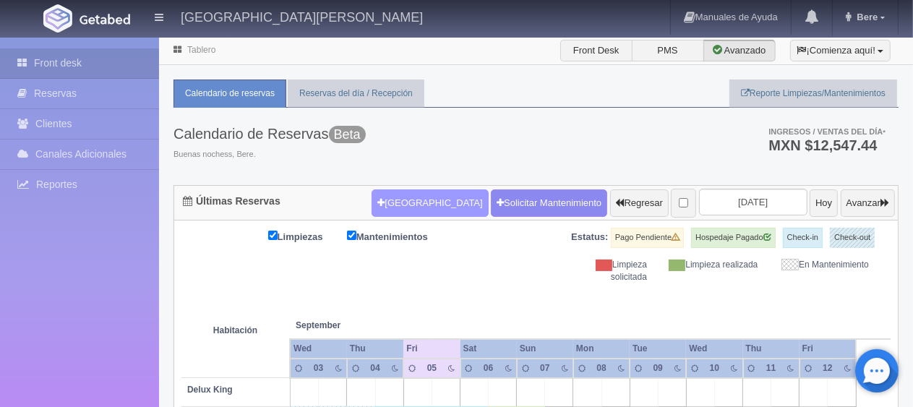
drag, startPoint x: 860, startPoint y: 273, endPoint x: 374, endPoint y: 195, distance: 491.9
click at [565, 132] on div "Calendario de Reservas Beta Buenas nochess, Bere. Ingresos / Ventas del día * M…" at bounding box center [535, 146] width 725 height 77
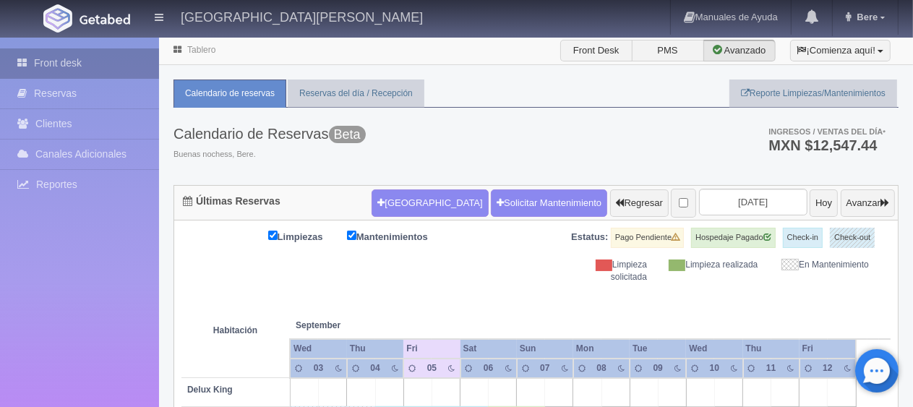
drag, startPoint x: 873, startPoint y: 274, endPoint x: 23, endPoint y: 68, distance: 874.5
click at [637, 291] on th at bounding box center [615, 310] width 85 height 55
click at [696, 160] on div "Calendario de Reservas Beta Buenas nochess, Bere. Ingresos / Ventas del día * M…" at bounding box center [535, 146] width 725 height 77
drag, startPoint x: 882, startPoint y: 277, endPoint x: 431, endPoint y: 40, distance: 508.8
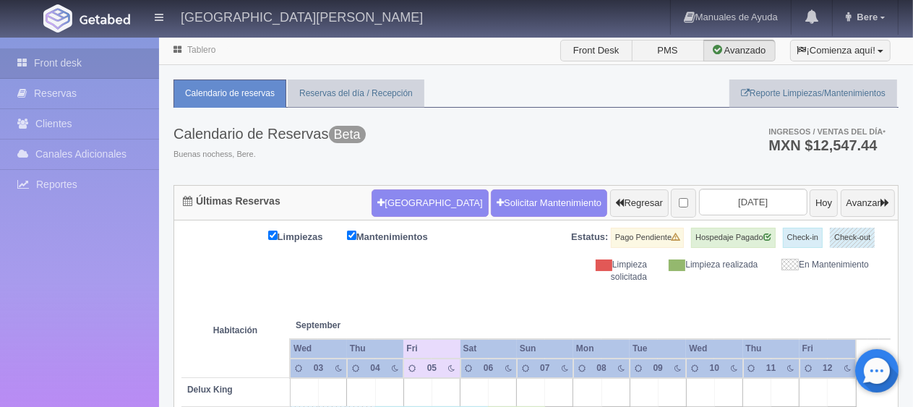
click at [476, 121] on div "Calendario de Reservas Beta Buenas nochess, Bere. Ingresos / Ventas del día * M…" at bounding box center [535, 146] width 725 height 77
click at [514, 270] on div "Limpiezas Mantenimientos Estatus: Pago Pendiente Hospedaje Pagado Check-in Chec…" at bounding box center [535, 256] width 709 height 56
click at [582, 260] on div "Limpieza solicitada" at bounding box center [602, 271] width 111 height 25
click at [604, 262] on span at bounding box center [603, 265] width 17 height 12
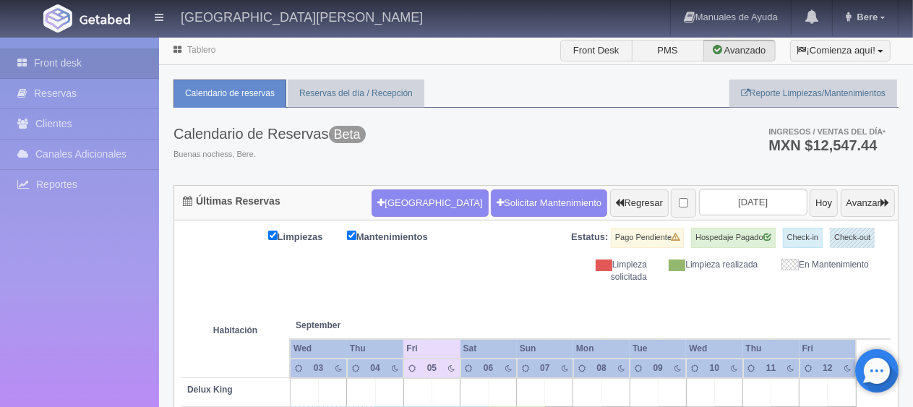
click at [628, 272] on div "Limpieza solicitada" at bounding box center [602, 271] width 111 height 25
click at [845, 306] on th at bounding box center [841, 310] width 28 height 55
drag, startPoint x: 872, startPoint y: 279, endPoint x: 376, endPoint y: 169, distance: 508.5
click at [656, 163] on div "Calendario de Reservas Beta Buenas nochess, Bere. Ingresos / Ventas del día * M…" at bounding box center [535, 146] width 725 height 77
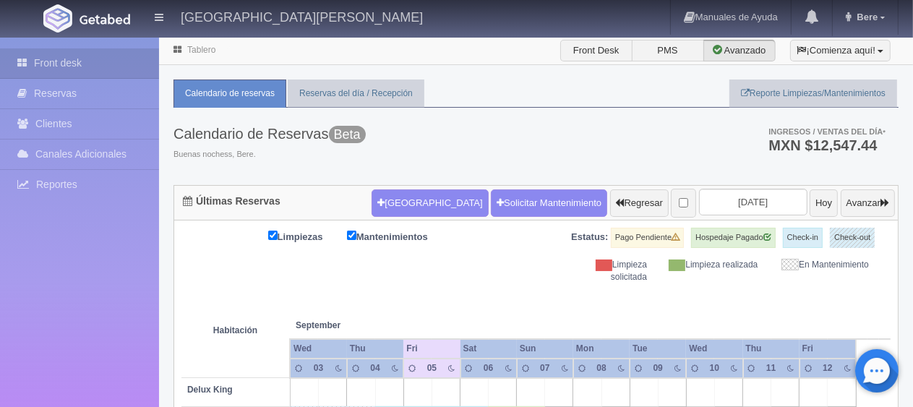
click at [564, 140] on div "Calendario de Reservas Beta Buenas nochess, Bere. Ingresos / Ventas del día * M…" at bounding box center [535, 146] width 725 height 77
click at [496, 141] on div "Calendario de Reservas Beta Buenas nochess, Bere. Ingresos / Ventas del día * M…" at bounding box center [535, 146] width 725 height 77
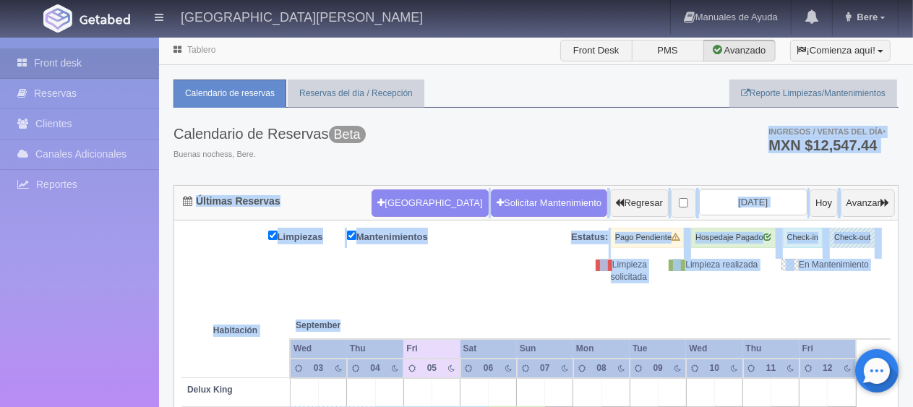
drag, startPoint x: 875, startPoint y: 282, endPoint x: 637, endPoint y: 112, distance: 292.2
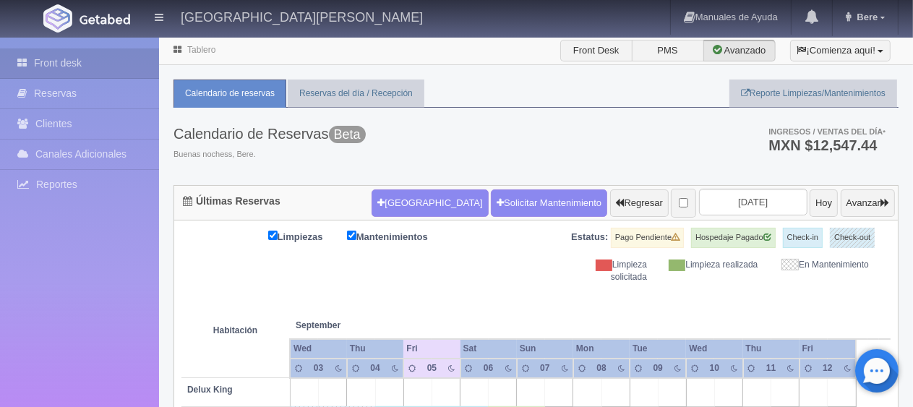
click at [638, 122] on div "Calendario de Reservas Beta Buenas nochess, Bere. Ingresos / Ventas del día * M…" at bounding box center [535, 146] width 725 height 77
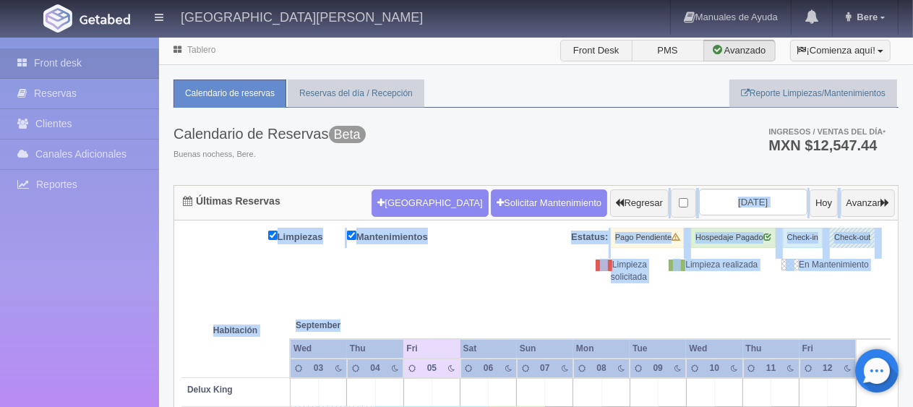
drag, startPoint x: 871, startPoint y: 283, endPoint x: 544, endPoint y: 178, distance: 343.1
click at [550, 158] on div "Calendario de Reservas Beta Buenas nochess, Bere. Ingresos / Ventas del día * M…" at bounding box center [535, 146] width 725 height 77
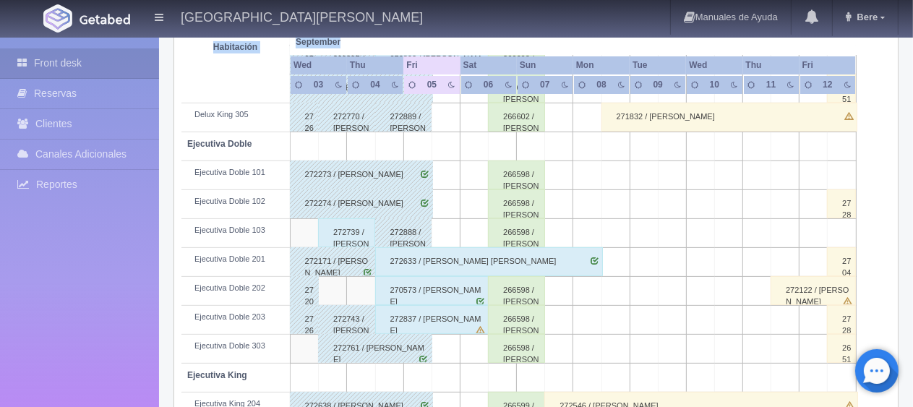
click at [175, 221] on div "Limpiezas Mantenimientos Estatus: Pago Pendiente Hospedaje Pagado Check-in Chec…" at bounding box center [535, 329] width 723 height 941
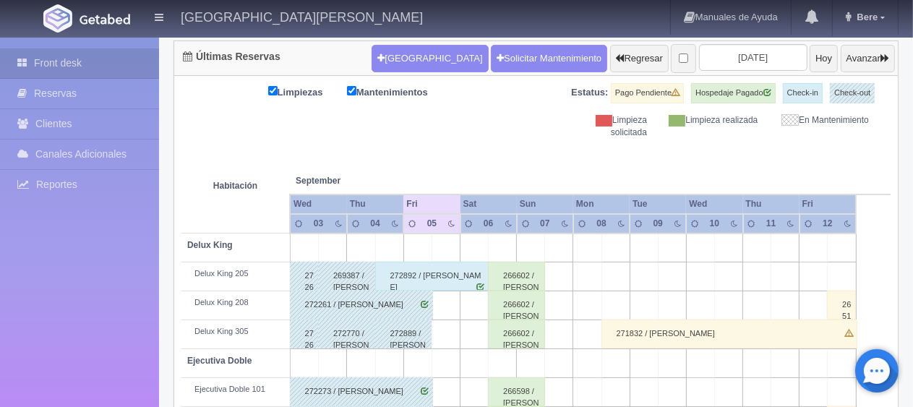
scroll to position [0, 0]
